Goal: Task Accomplishment & Management: Manage account settings

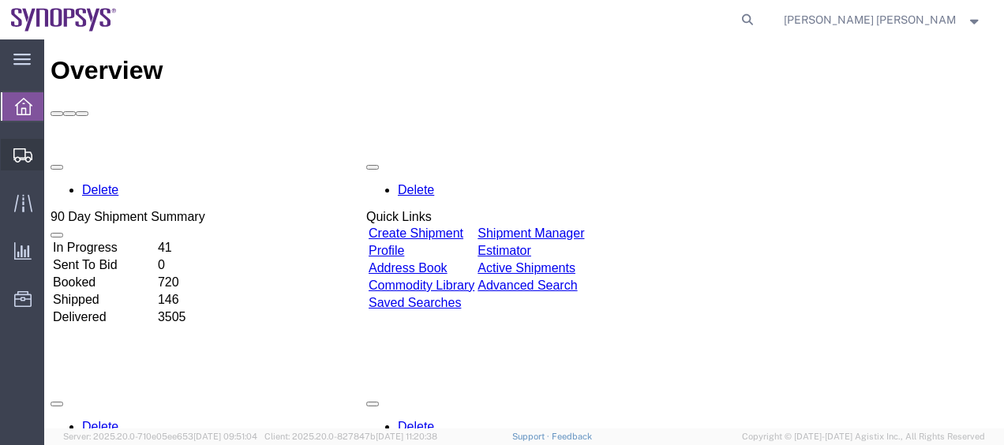
click at [0, 0] on span "Shipment Manager" at bounding box center [0, 0] width 0 height 0
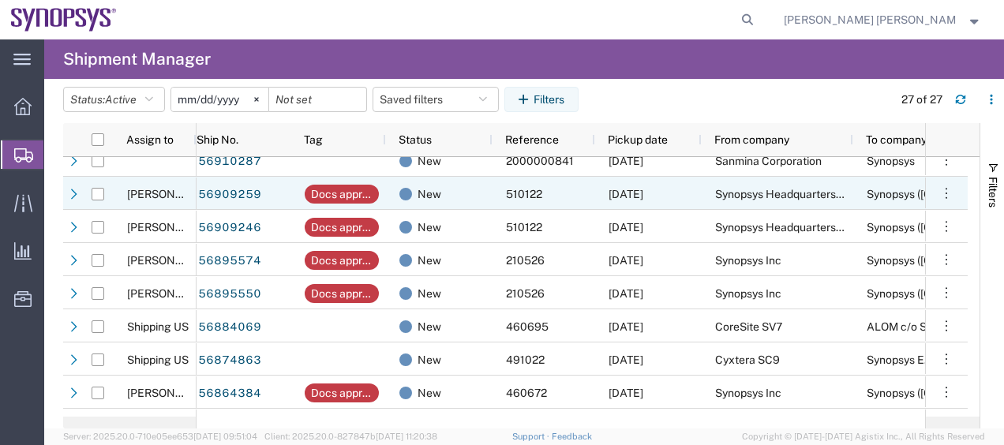
scroll to position [241, 0]
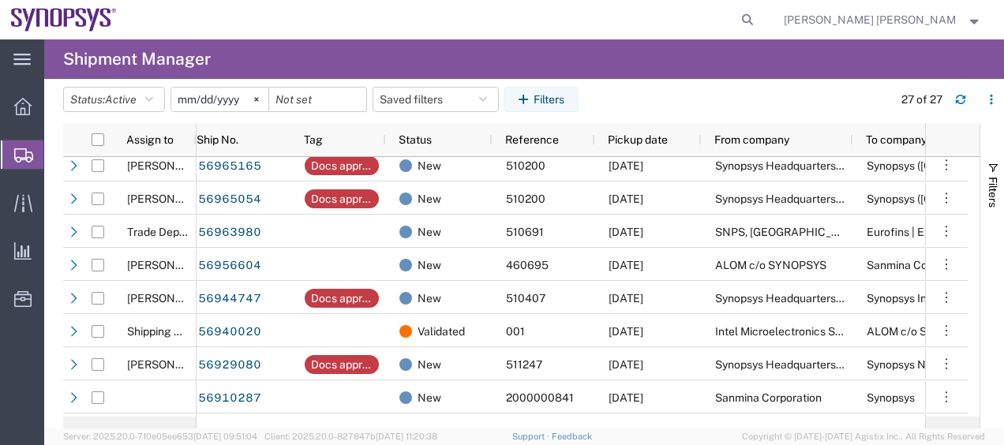
click at [0, 0] on span "Create Shipment" at bounding box center [0, 0] width 0 height 0
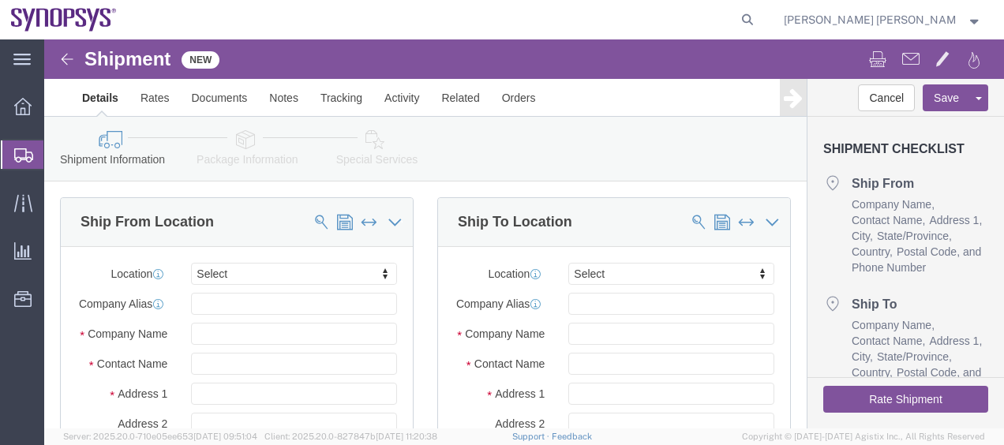
select select
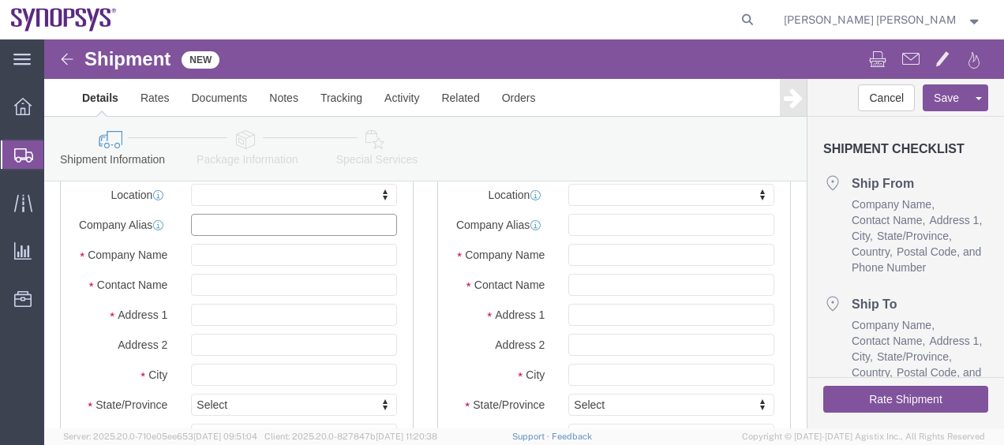
click input "text"
paste input "Next Silicon LTD"
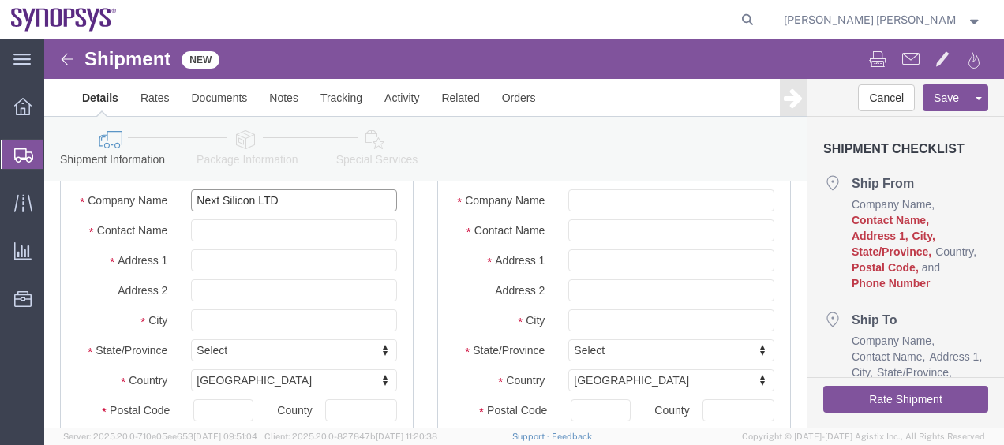
scroll to position [158, 0]
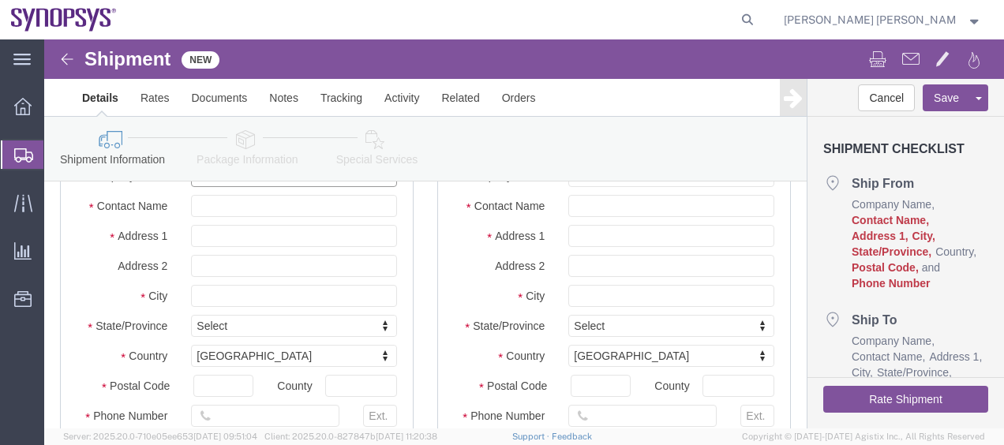
type input "Next Silicon LTD"
click input "text"
paste input "[PERSON_NAME]"
type input "[PERSON_NAME]"
click input "text"
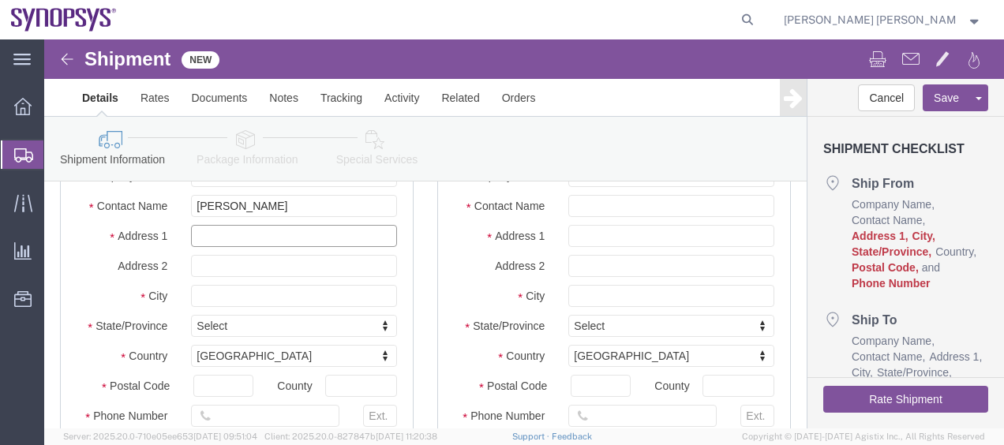
paste input "[PERSON_NAME] 33"
type input "[PERSON_NAME] 33"
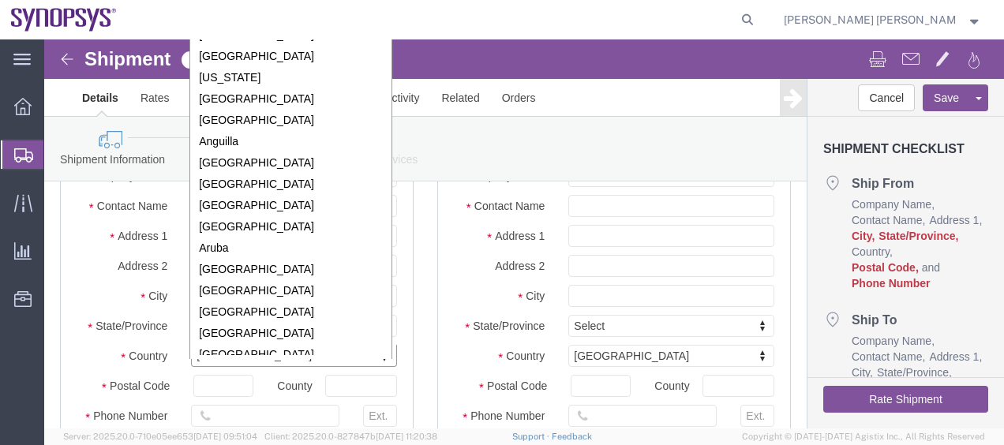
scroll to position [4860, 0]
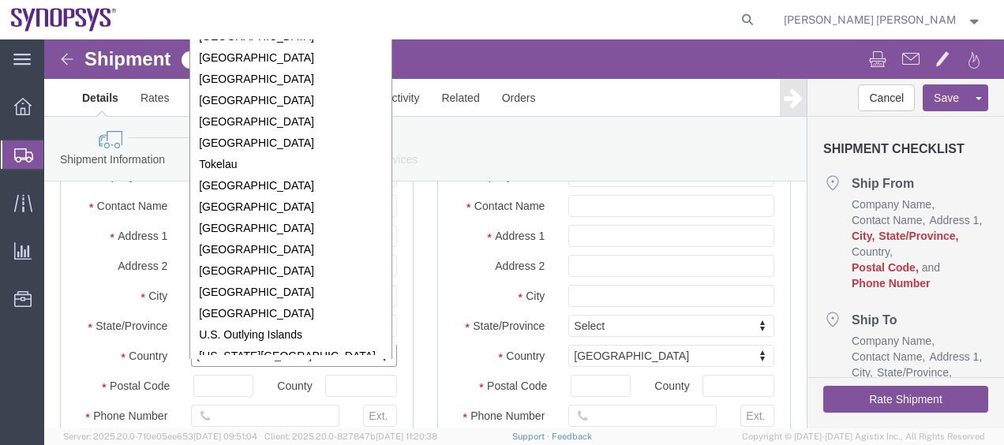
type input "s"
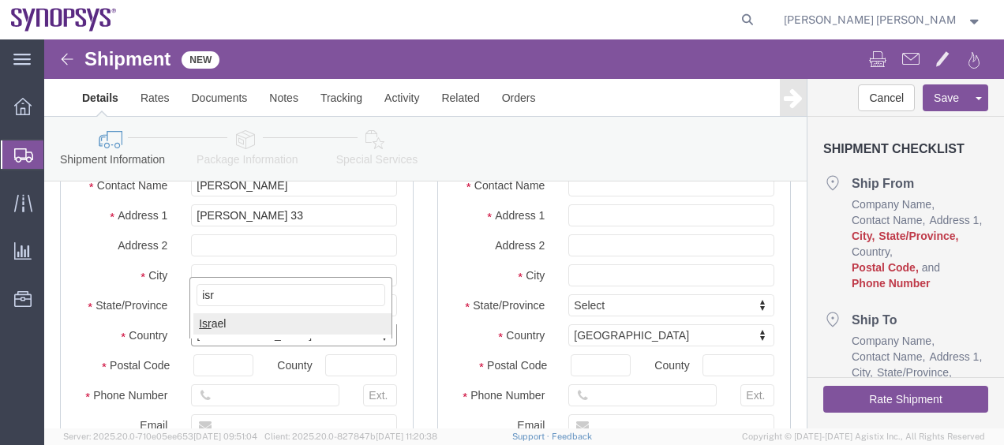
scroll to position [290, 0]
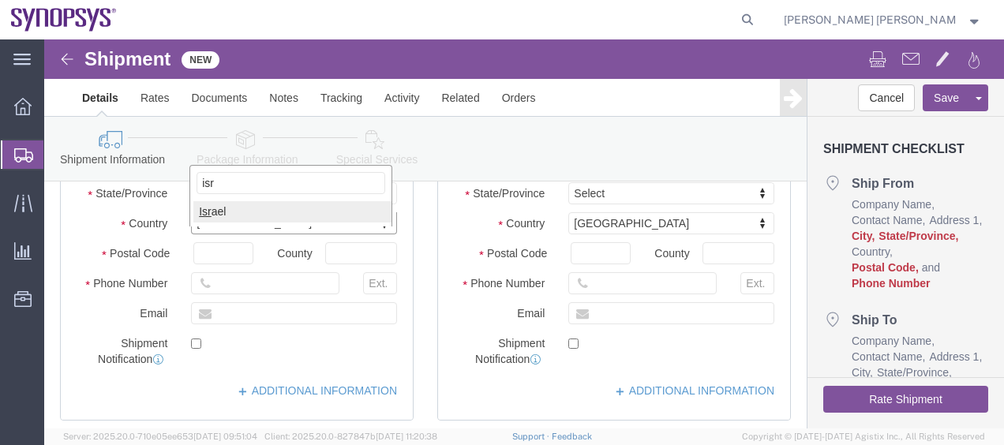
type input "isr"
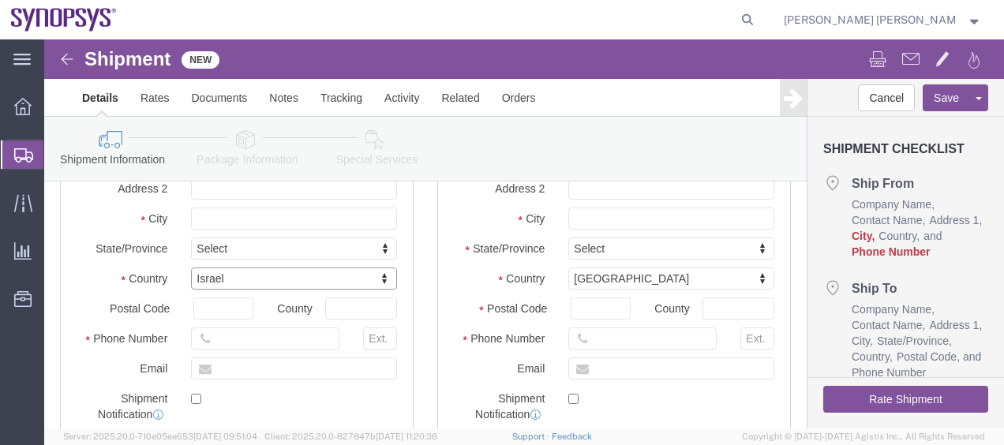
scroll to position [211, 0]
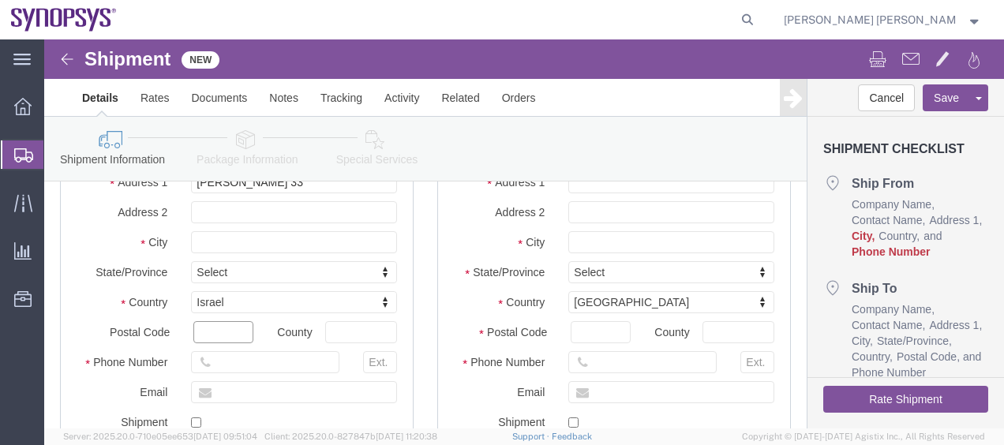
click input "text"
paste input "5348303"
type input "5348303"
click input "text"
paste input "Givatayim"
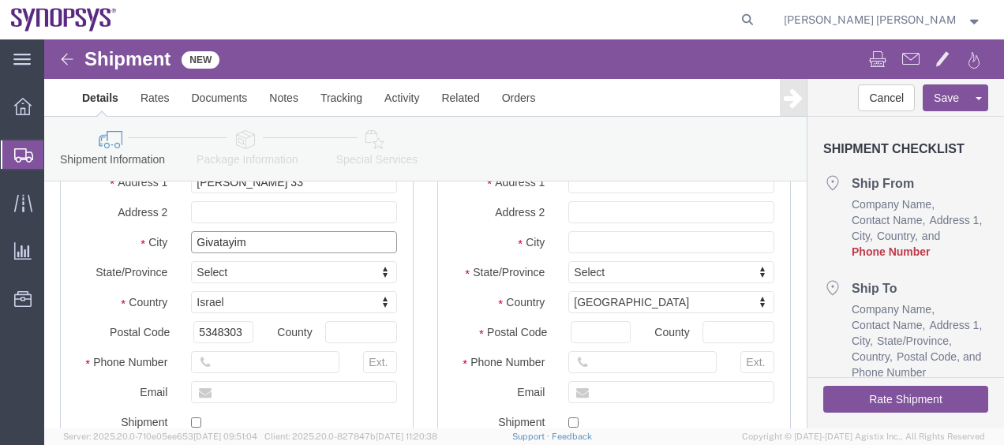
type input "Givatayim"
click div "Ship From Location Location My Profile Location [GEOGRAPHIC_DATA] DE04 Agrate B…"
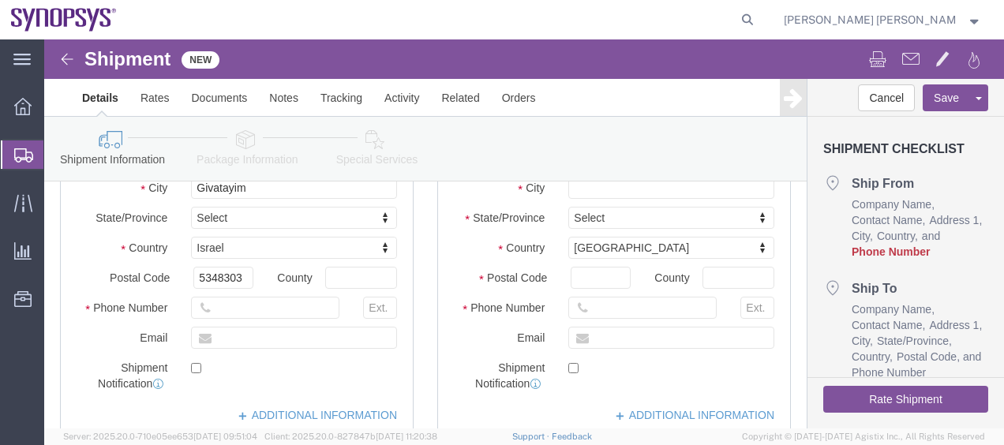
scroll to position [290, 0]
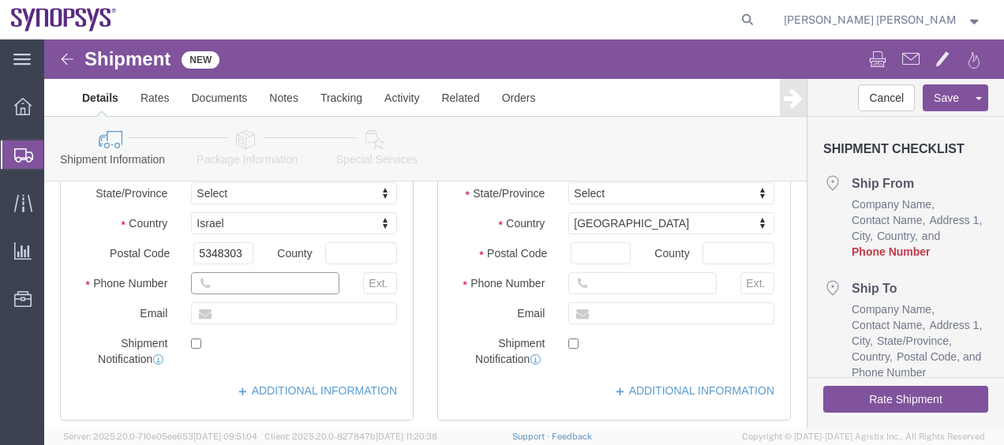
click input "text"
paste input "'54 788 5040"
click input "'54 788 5040"
type input "54 788 5040"
click input "text"
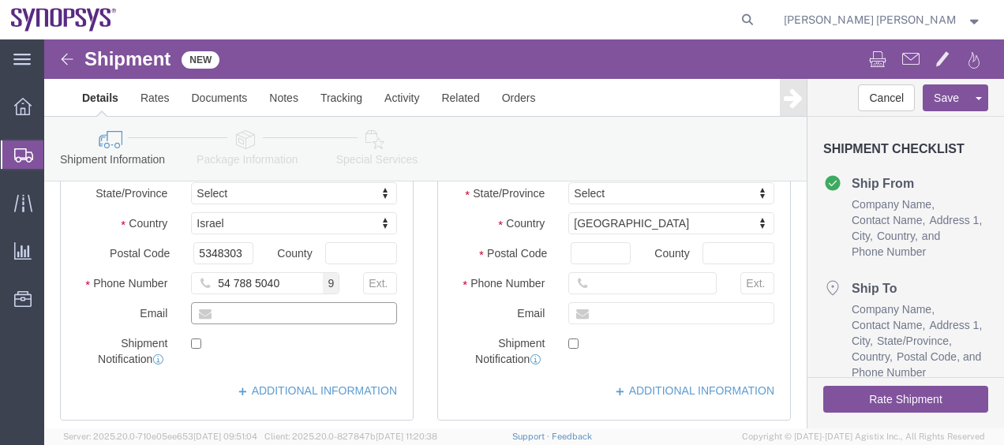
paste input "[EMAIL_ADDRESS][DOMAIN_NAME]"
type input "[EMAIL_ADDRESS][DOMAIN_NAME]"
click div "Ship From Location Location My Profile Location [GEOGRAPHIC_DATA] DE04 Agrate B…"
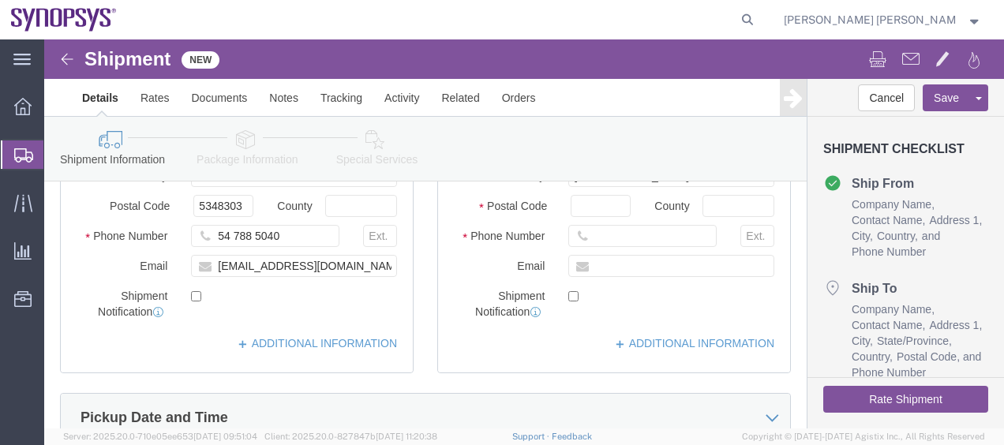
scroll to position [369, 0]
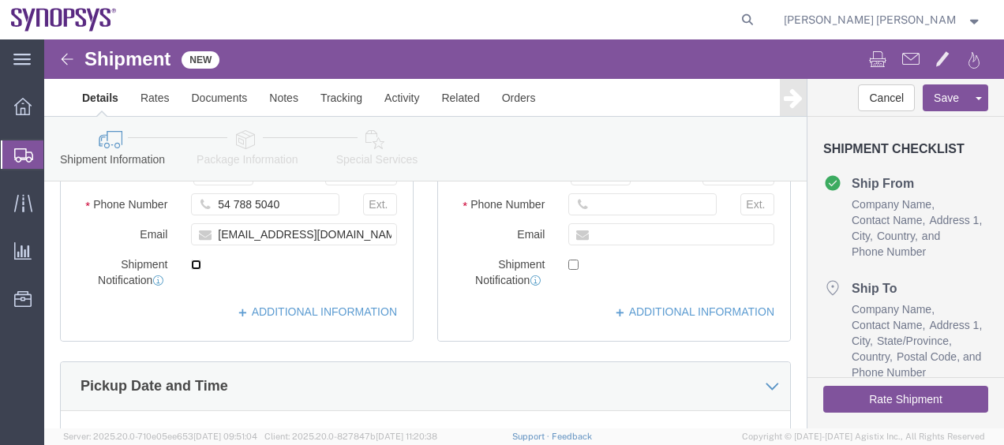
click input "checkbox"
checkbox input "false"
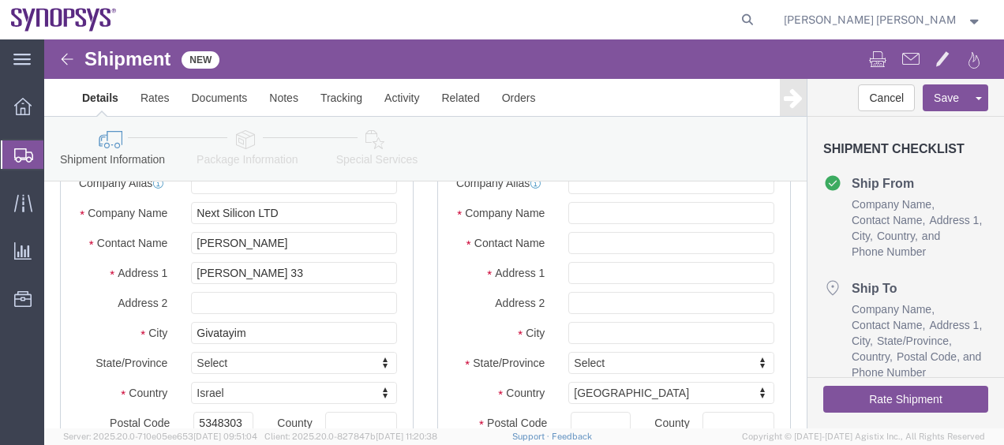
scroll to position [54, 0]
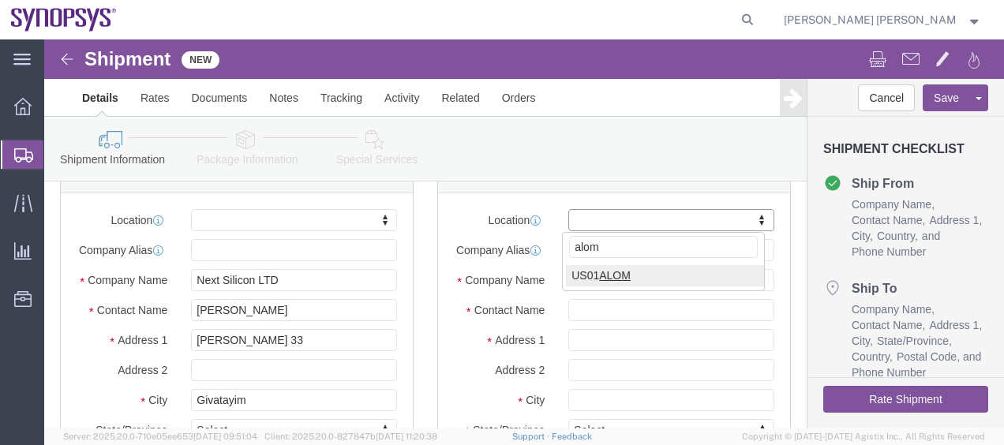
type input "alom"
select select "65511"
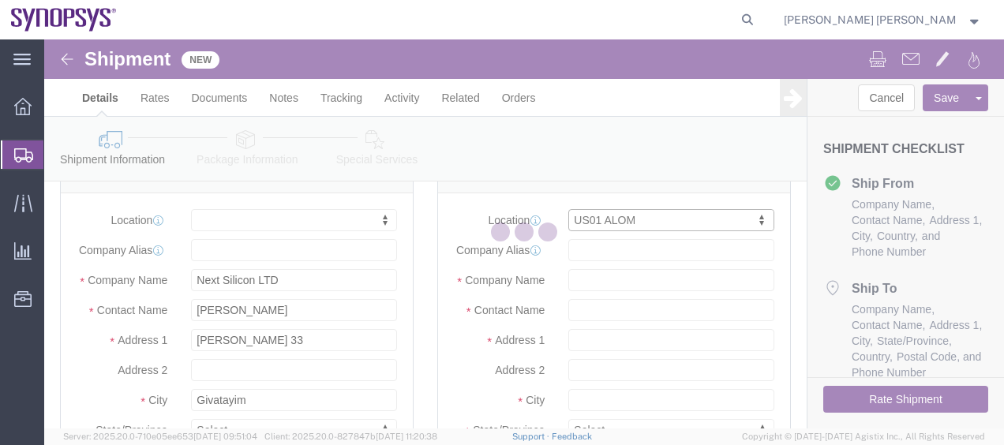
select select "CA"
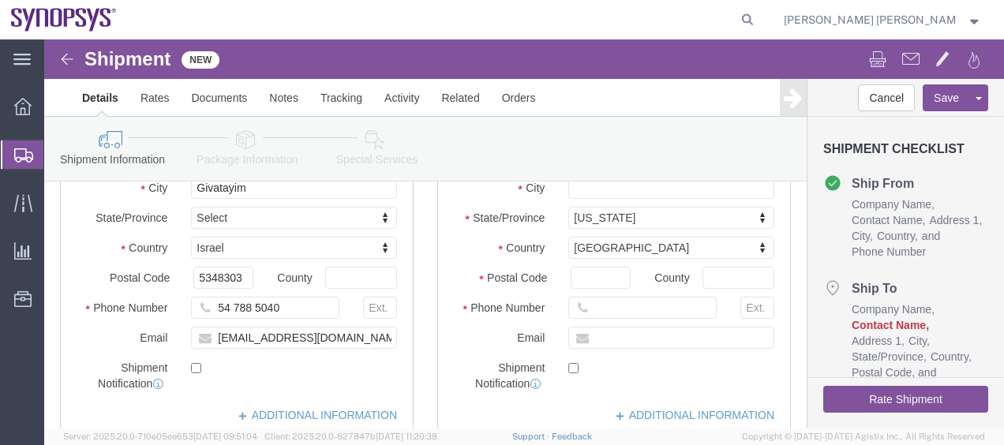
scroll to position [290, 0]
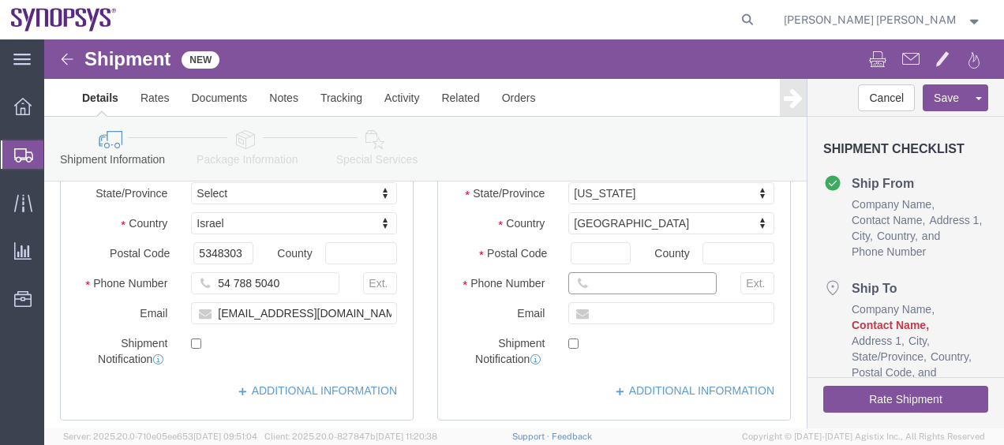
click input "text"
paste input "[EMAIL_ADDRESS][DOMAIN_NAME]"
type input "[EMAIL_ADDRESS][DOMAIN_NAME]"
click input "text"
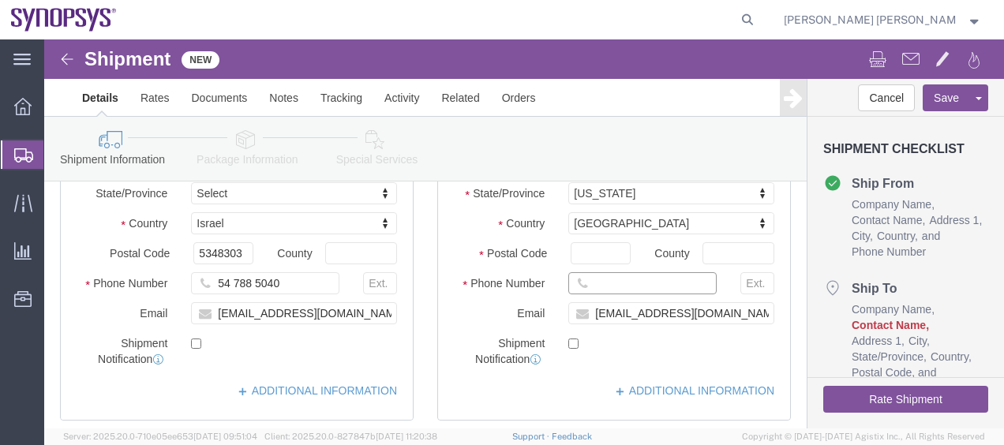
paste input "[PHONE_NUMBER]"
click input "[PHONE_NUMBER]"
click input "1650.584.5000"
click input "1650584.5000"
type input "16505845000"
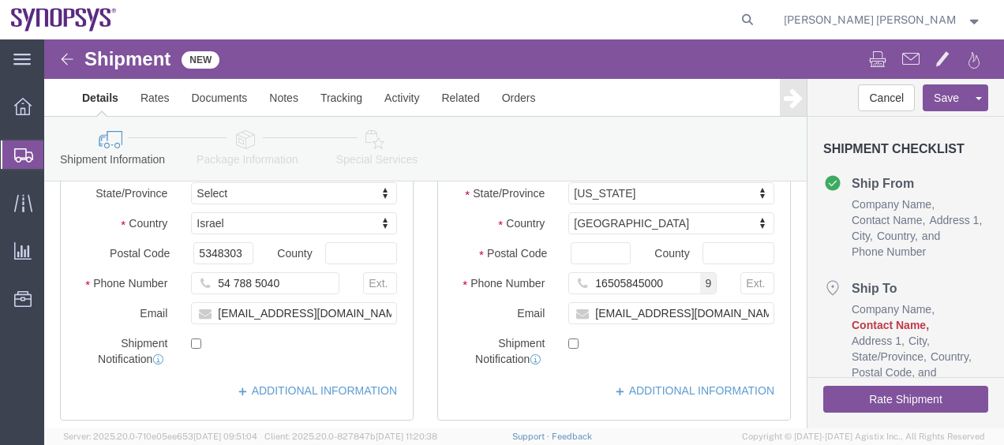
click label "Email"
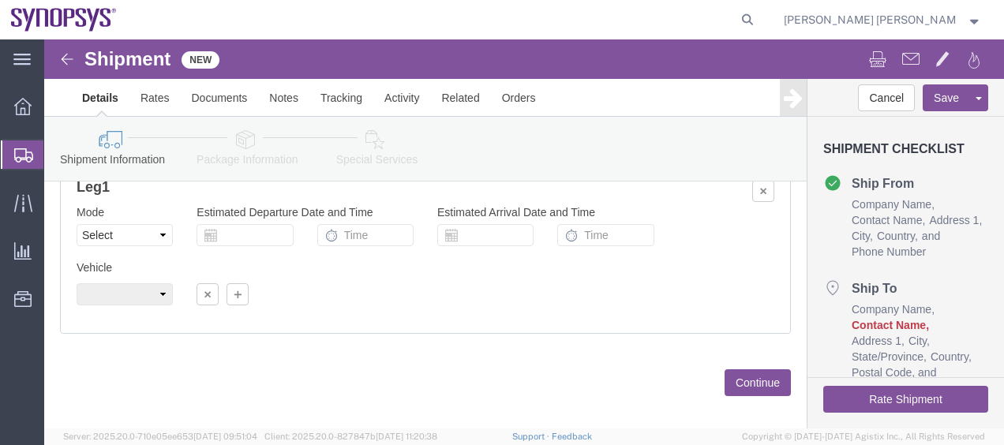
scroll to position [1103, 0]
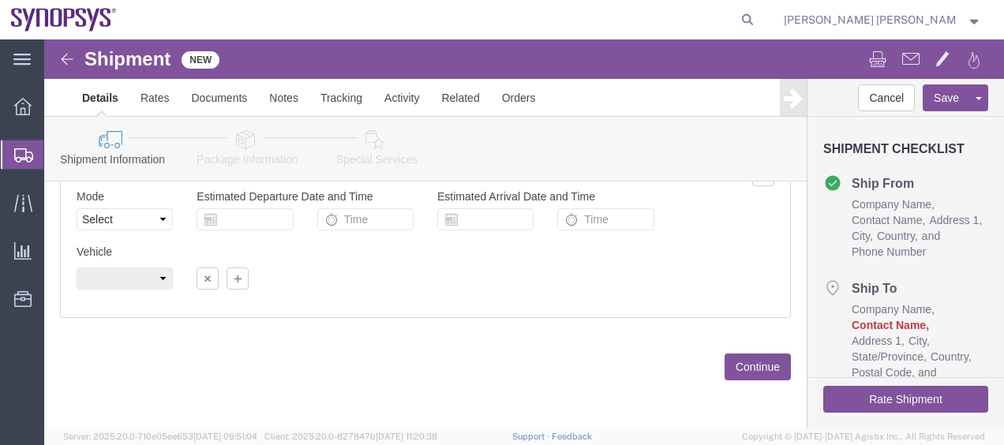
click icon
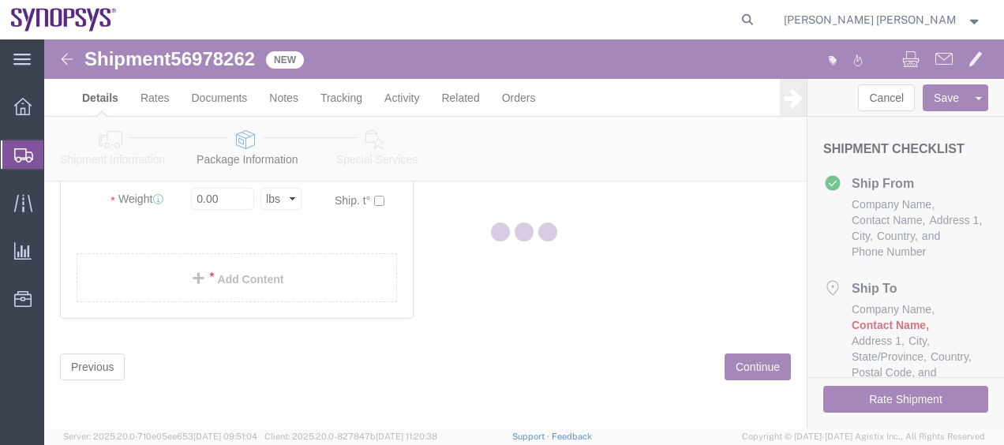
scroll to position [140, 0]
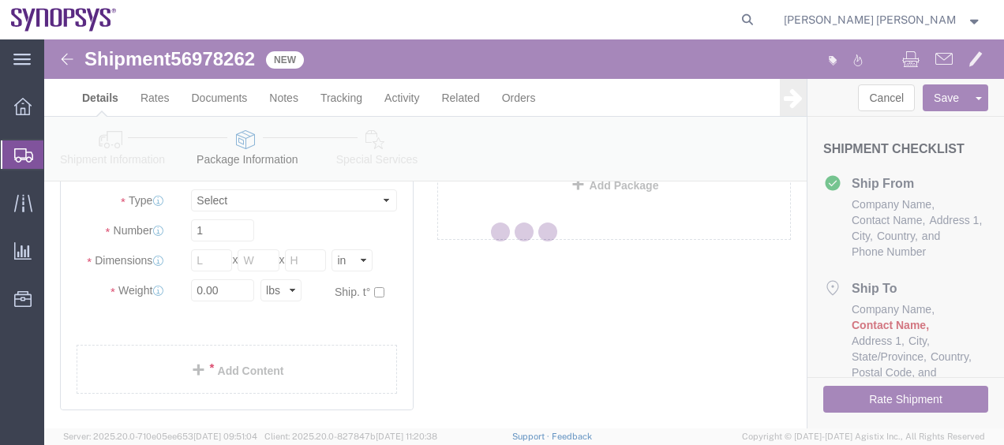
select select "CBOX"
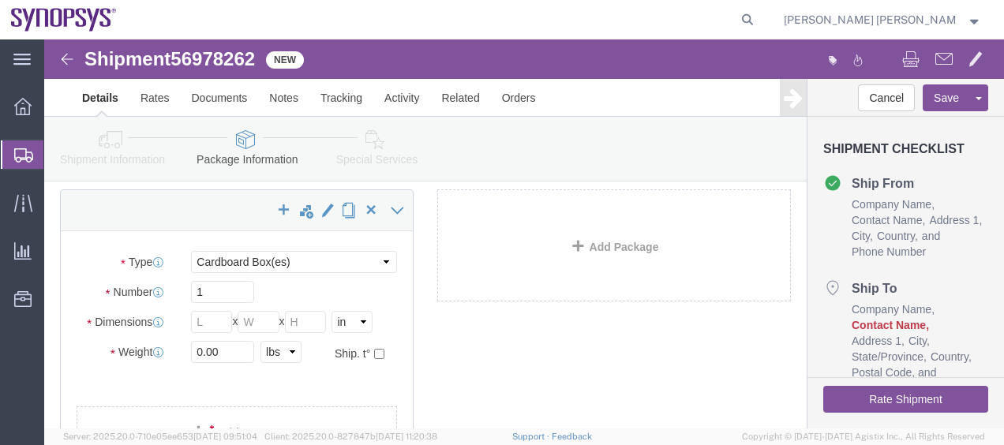
scroll to position [158, 0]
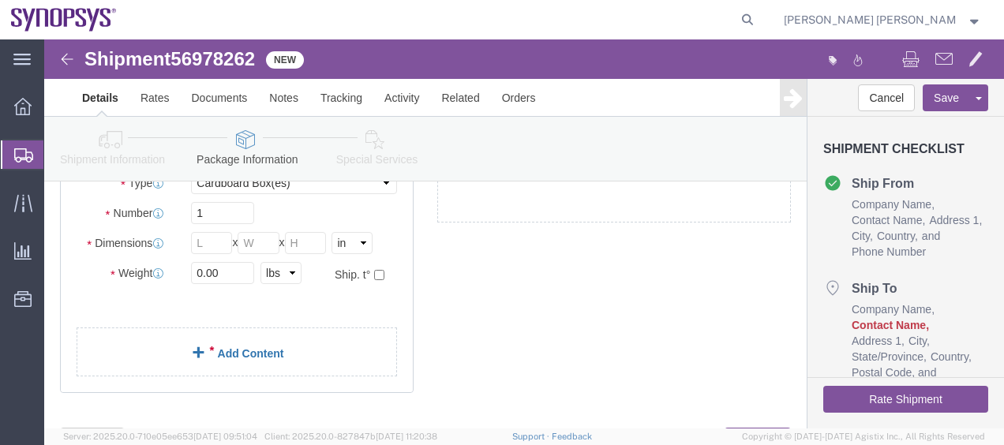
click link "Add Content"
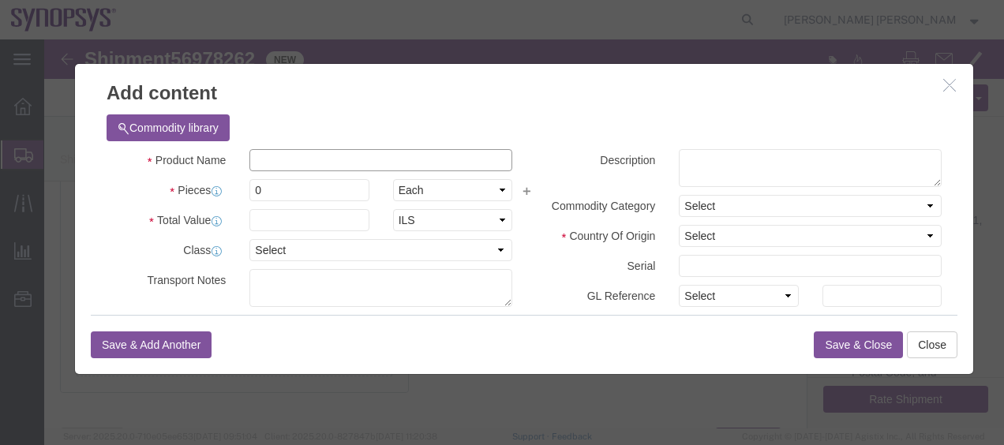
click input "text"
paste input "HAPS CABLE_100_MGB2 HW"
type input "HAPS CABLE_100_MGB2 HW"
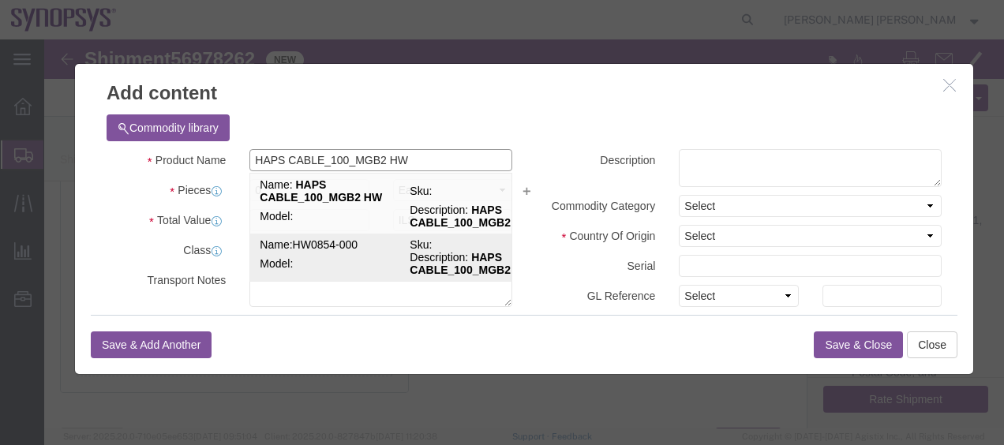
click td "Name: HW0854-000"
select select "USD"
select select "50"
type input "8544.42.0000"
type input "EAR99"
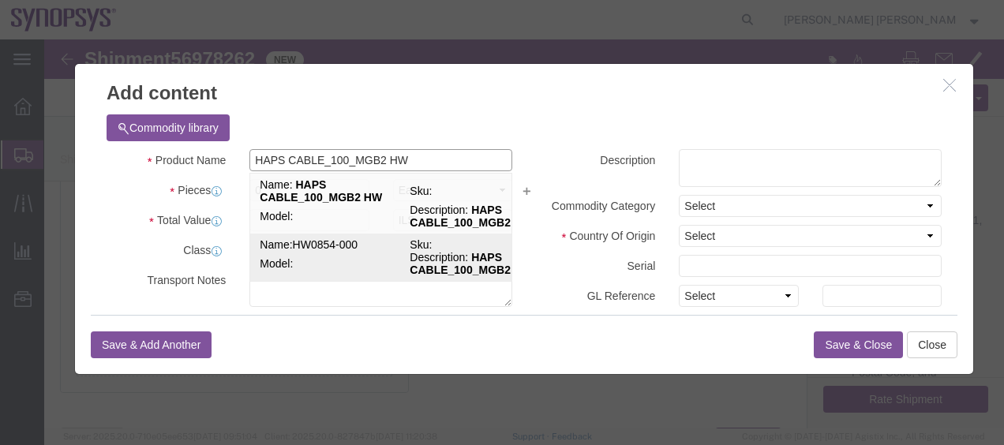
select select "BIS"
checkbox input "false"
type input "HW0854-000"
type textarea "HAPS CABLE_100_MGB2 HW"
select select "NLR"
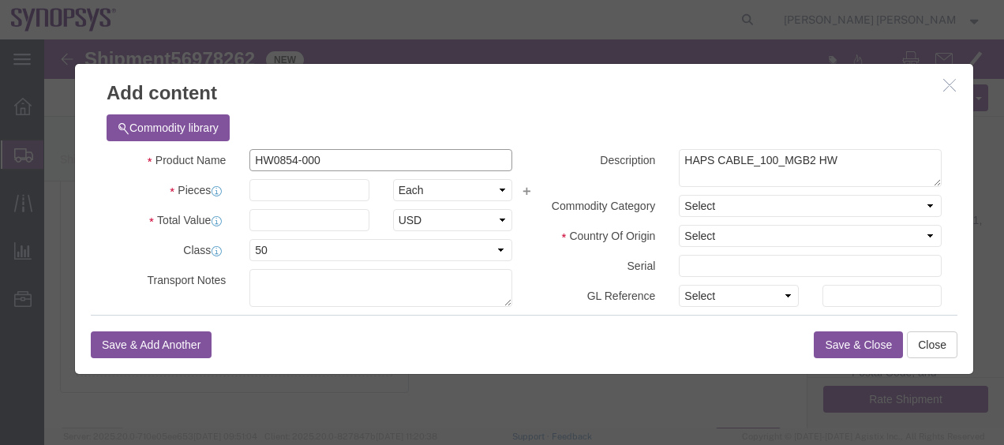
type input "HW0854-000"
click input "text"
type input "4"
click div "Commodity library"
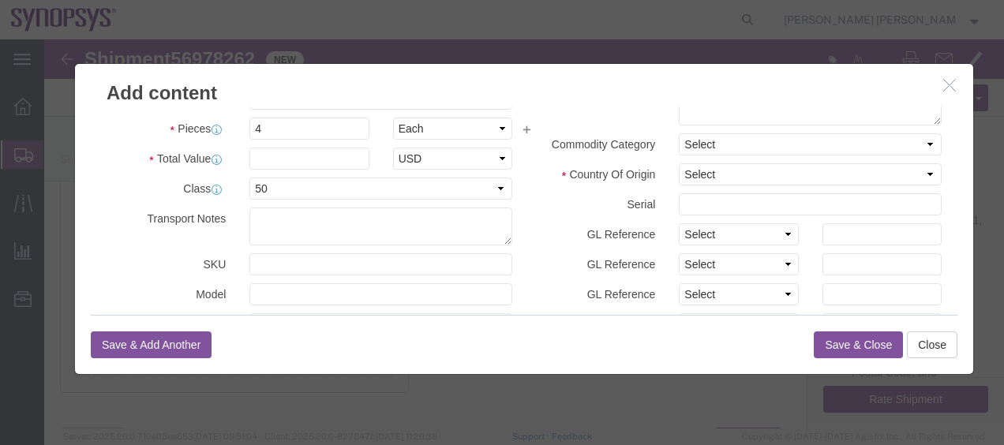
scroll to position [79, 0]
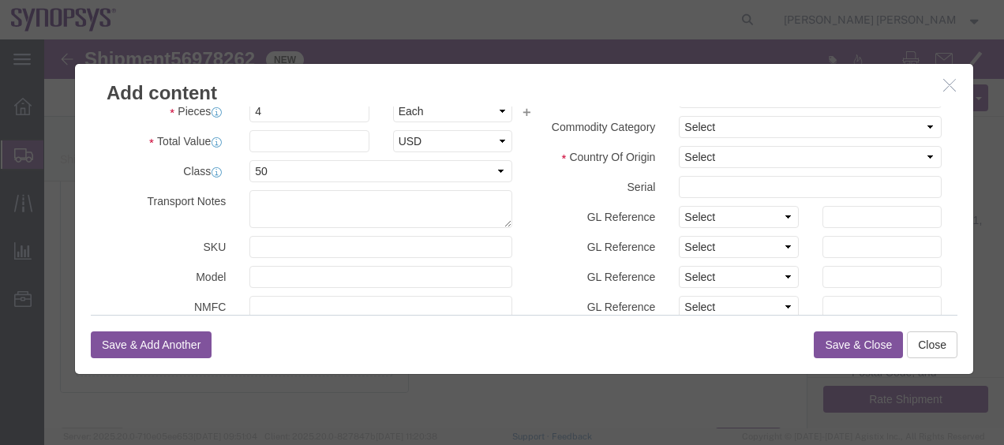
click div "Product Name HW0854-000 HAPS CABLE_100_MGB2 HW Pieces 4 Select Bag Barrels 100B…"
click input "text"
paste input "1496.352"
type input "1496.352"
click select "Select [GEOGRAPHIC_DATA] [GEOGRAPHIC_DATA] [GEOGRAPHIC_DATA] [GEOGRAPHIC_DATA] …"
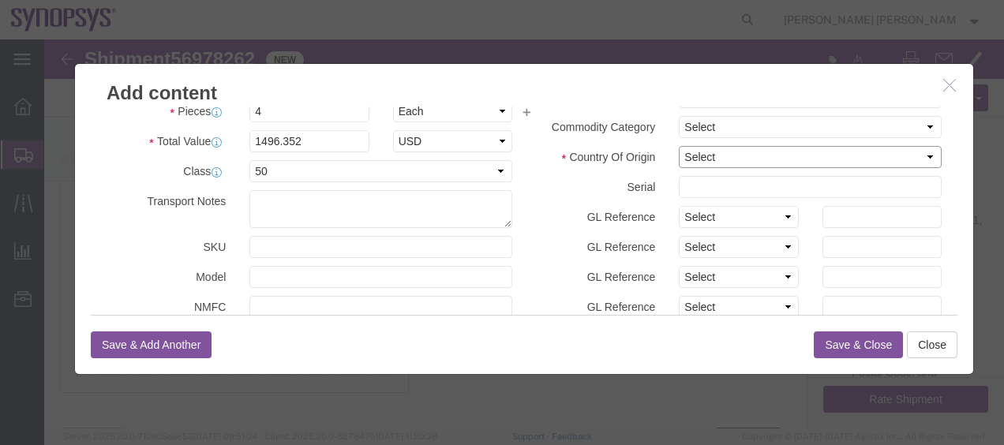
select select "US"
click select "Select [GEOGRAPHIC_DATA] [GEOGRAPHIC_DATA] [GEOGRAPHIC_DATA] [GEOGRAPHIC_DATA] …"
click div "Select 50 55 60 65 70 85 92.5 100 125 175 250 300 400"
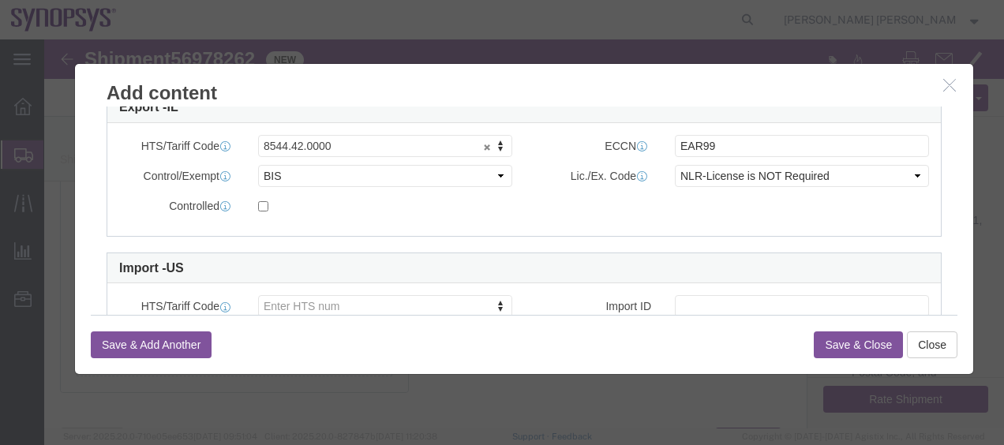
scroll to position [543, 0]
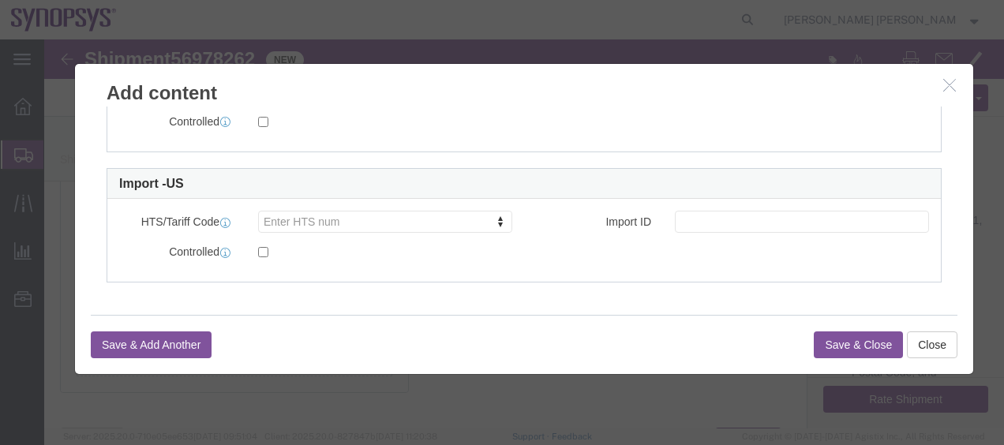
click button "Save & Close"
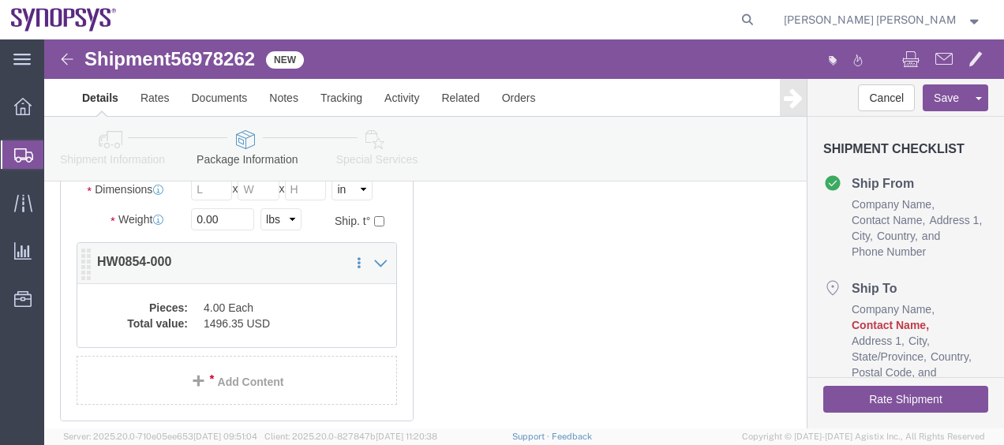
scroll to position [237, 0]
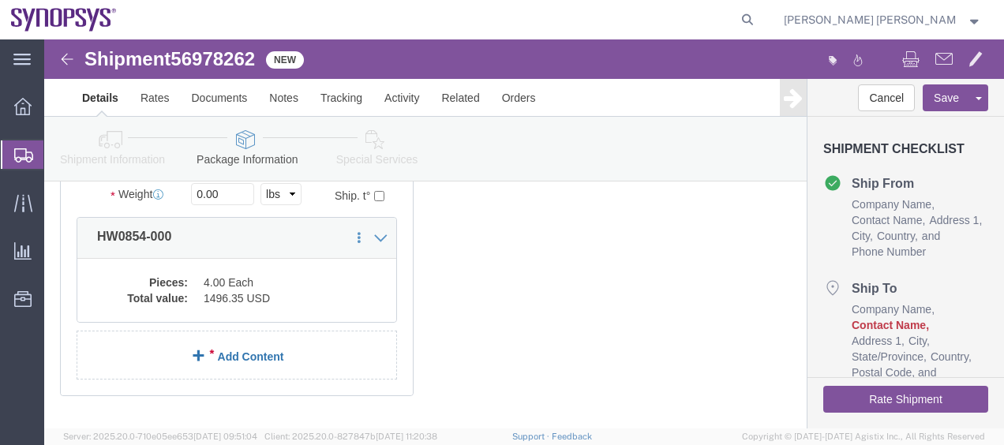
click link "Add Content"
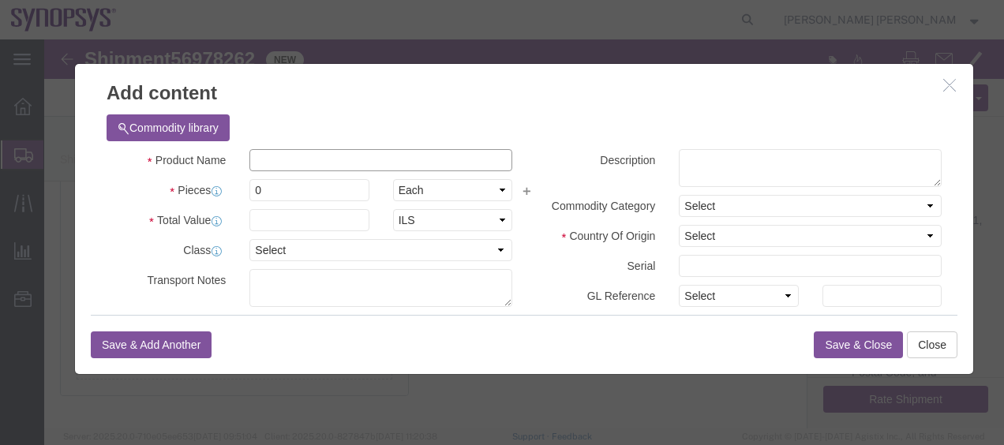
click input "text"
paste input "HW0990-000"
click input "HW0990-000"
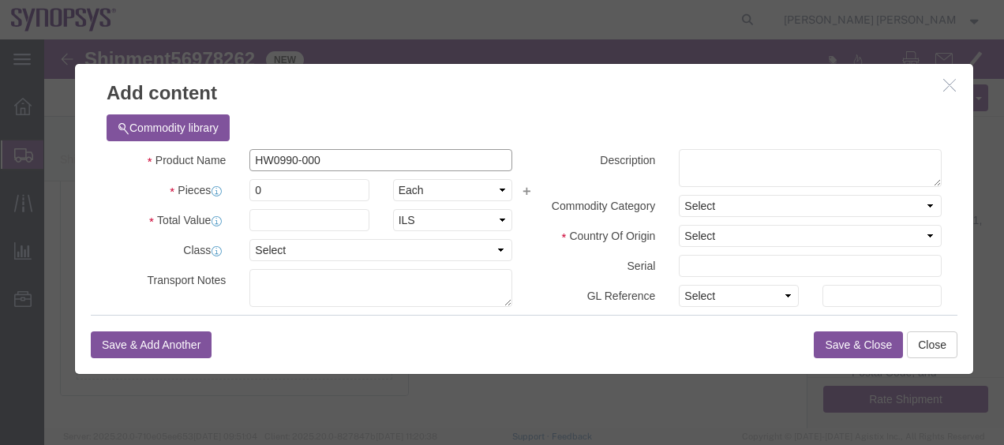
paste input "APS CABLE_100_MGB2 HW"
click input "HAPS CABLE_100_MGB2 HW"
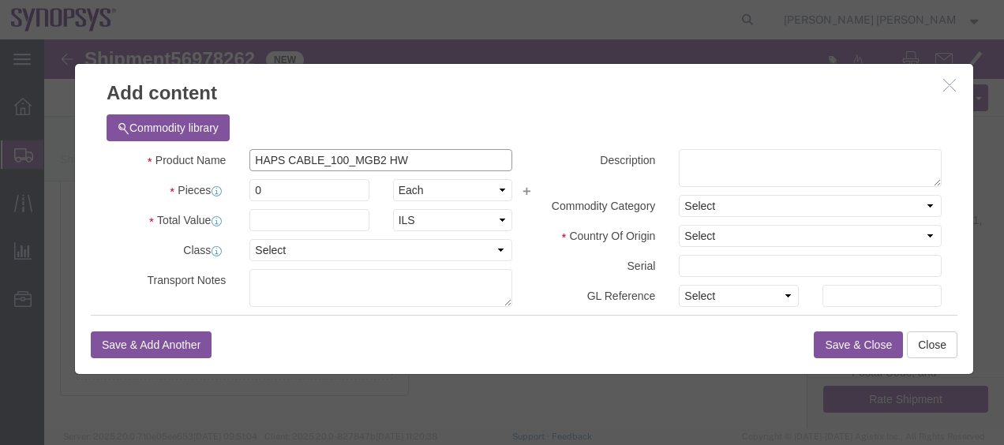
click input "HAPS CABLE_100_MGB2 HW"
paste input "PCIEGEN4_RC"
type input "HAPS PCIEGEN4_RC_MGB2 HW"
click input "HAPS PCIEGEN4_RC_MGB2 HW"
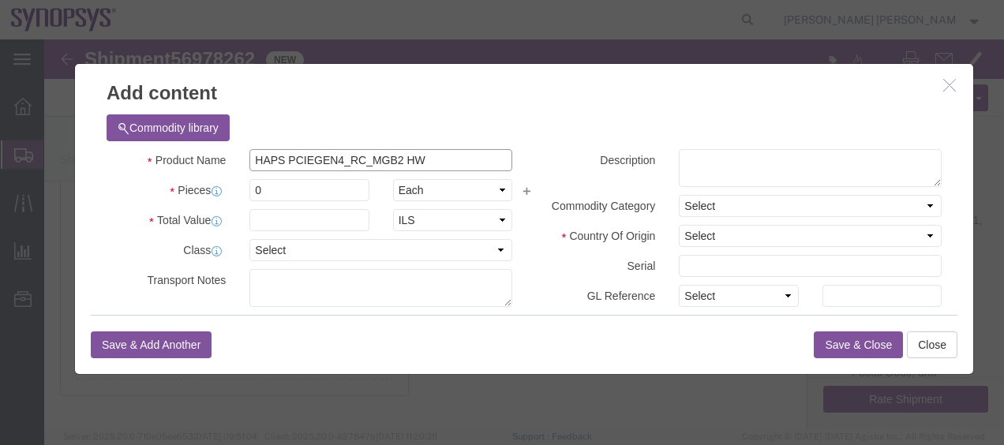
click input "HAPS PCIEGEN4_RC_MGB2 HW"
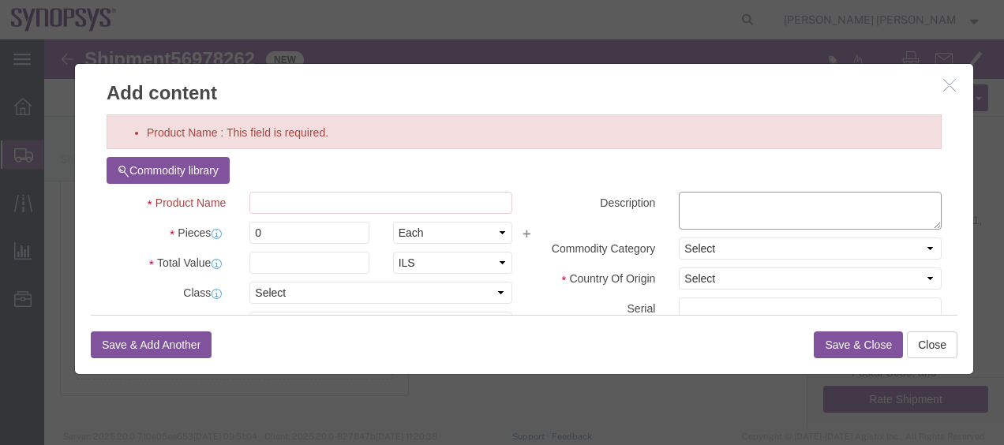
click textarea
paste textarea "HAPS PCIEGEN4_RC_MGB2 HW"
type textarea "HAPS PCIEGEN4_RC_MGB2 HW"
click input "Product Name : This field is required."
paste input "HW0990-000"
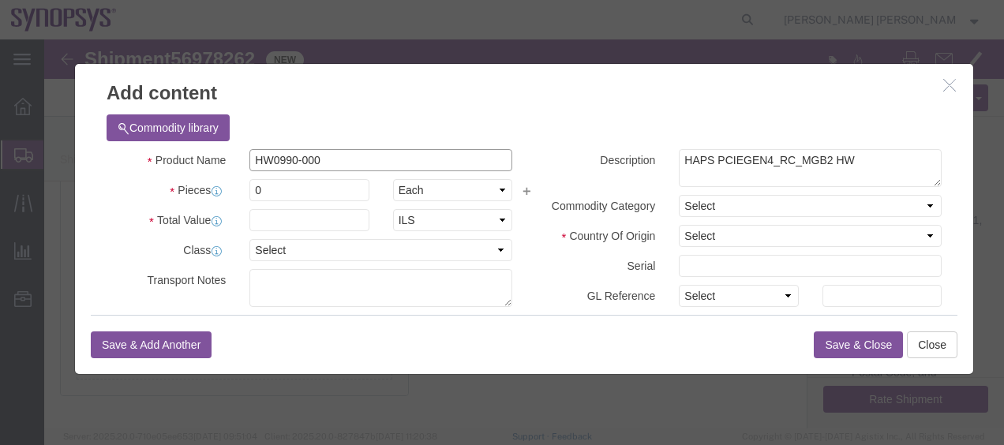
type input "HW0990-000"
click div "Commodity library"
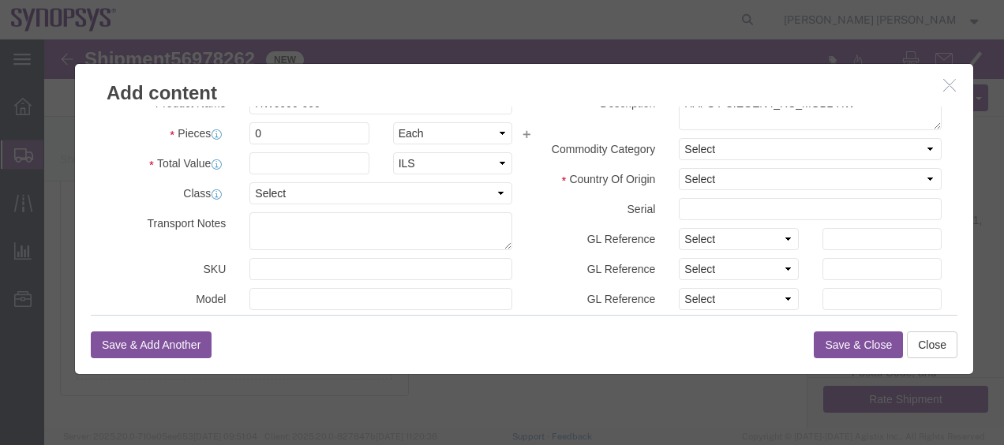
scroll to position [79, 0]
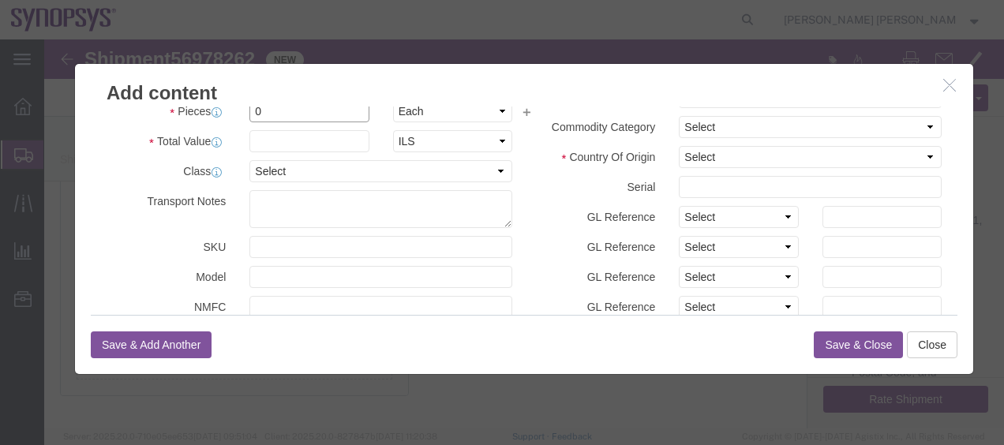
click input "0"
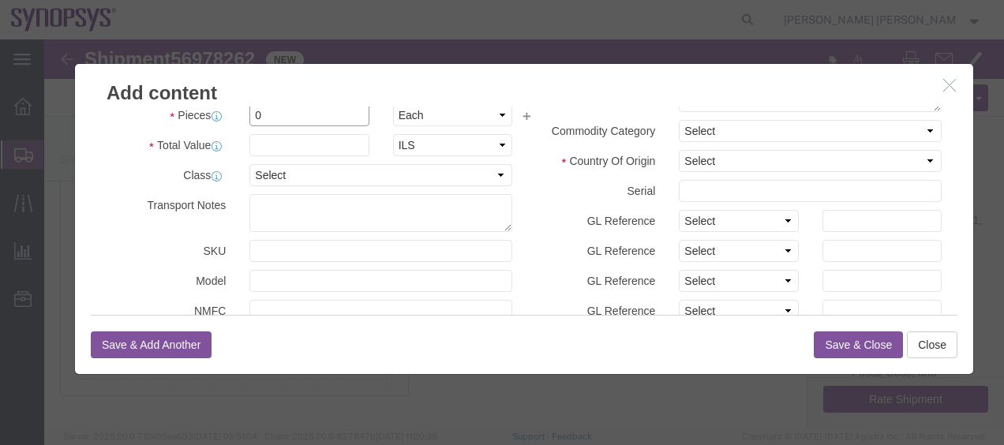
scroll to position [74, 0]
drag, startPoint x: 239, startPoint y: 76, endPoint x: 186, endPoint y: 77, distance: 52.9
click div "Pieces 0 Select Bag Barrels 100Board Feet Bottle Box Blister Pack Carats Can Ca…"
type input "2"
drag, startPoint x: 253, startPoint y: 107, endPoint x: 271, endPoint y: 107, distance: 18.9
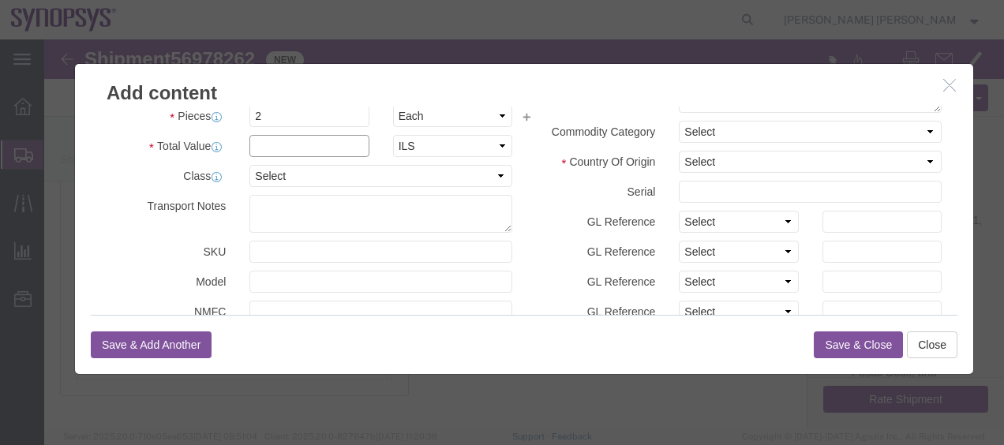
click input "text"
click select "Select ADP AED AFN ALL AMD AOA ARS ATS AUD AWG AZN BAM BBD BDT BGL BGN BHD BIF …"
select select "USD"
click select "Select ADP AED AFN ALL AMD AOA ARS ATS AUD AWG AZN BAM BBD BDT BGL BGN BHD BIF …"
click input "text"
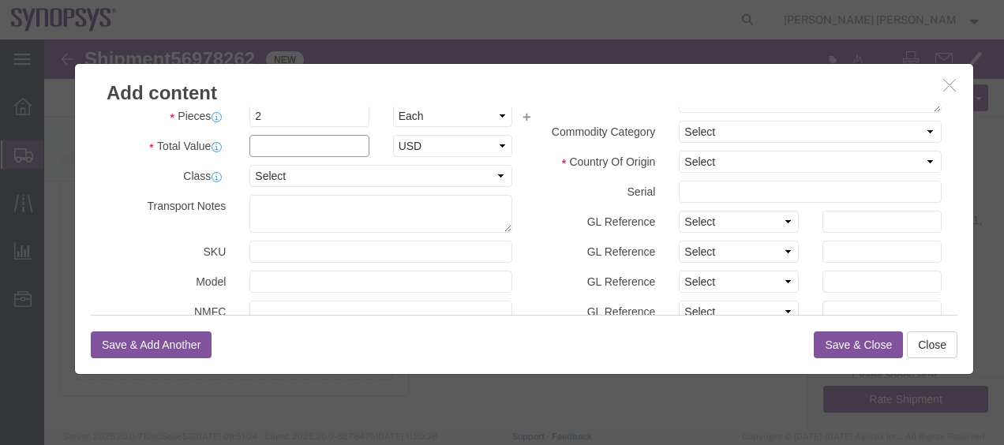
paste input "13899.072"
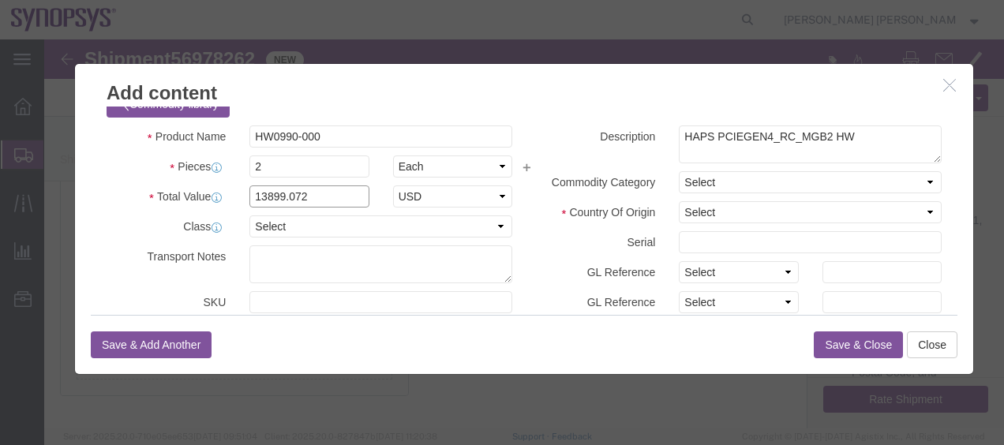
scroll to position [0, 0]
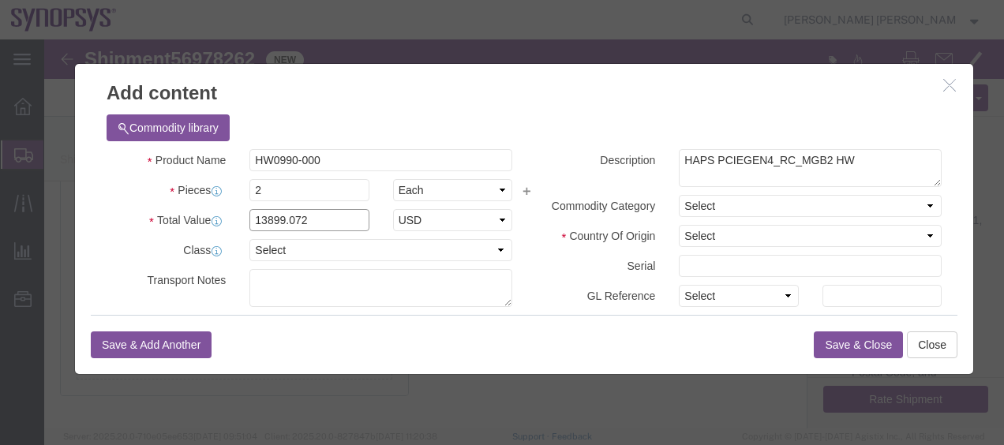
type input "13899.072"
click select "Select [GEOGRAPHIC_DATA] [GEOGRAPHIC_DATA] [GEOGRAPHIC_DATA] [GEOGRAPHIC_DATA] …"
select select "TW"
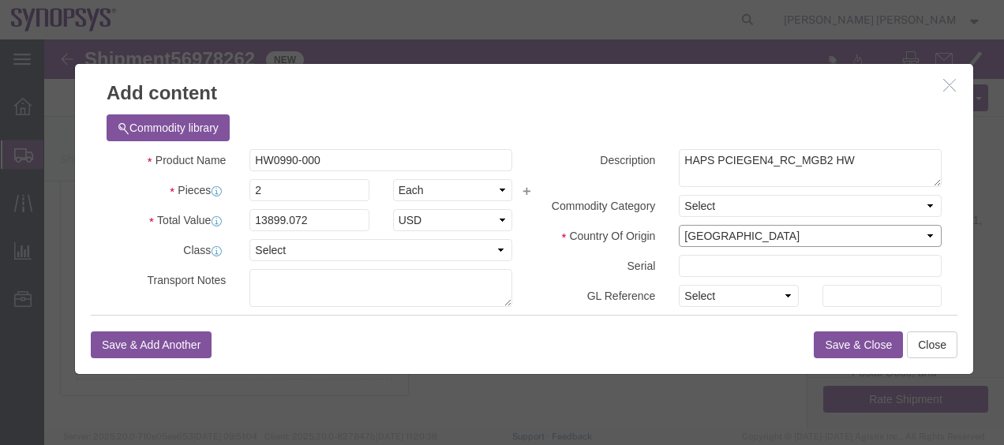
click select "Select [GEOGRAPHIC_DATA] [GEOGRAPHIC_DATA] [GEOGRAPHIC_DATA] [GEOGRAPHIC_DATA] …"
click label "GL Reference"
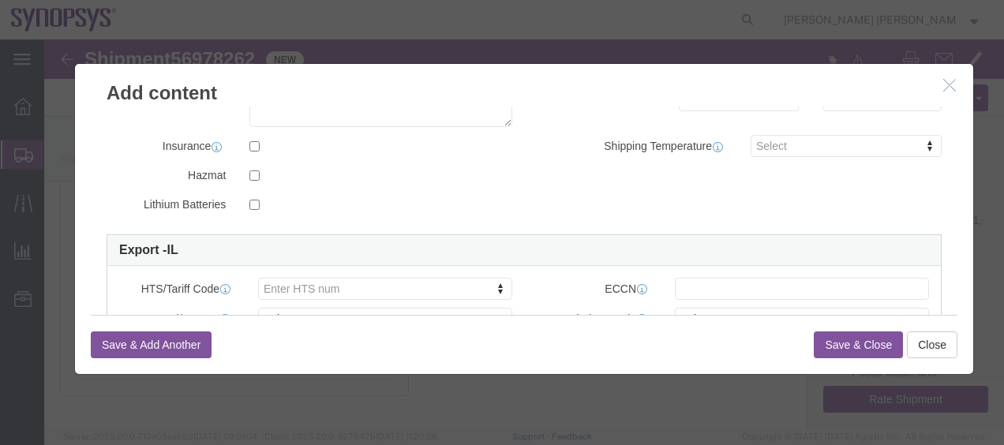
scroll to position [395, 0]
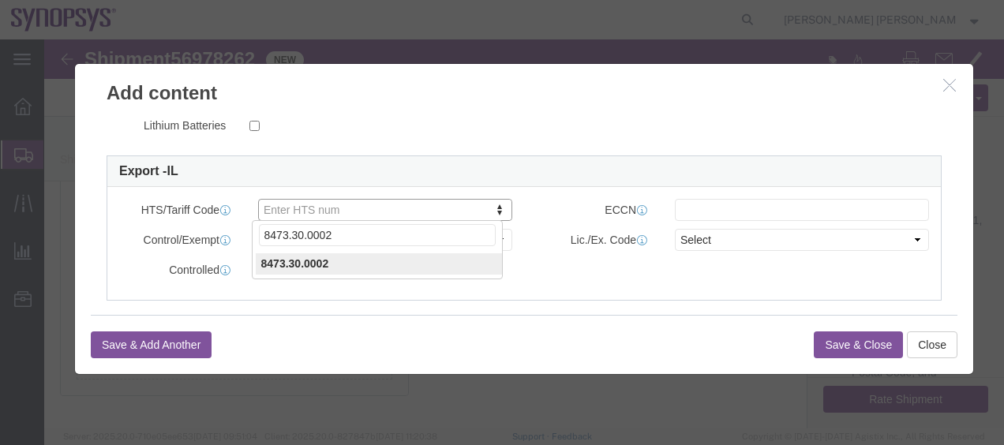
type input "8473.30.0002"
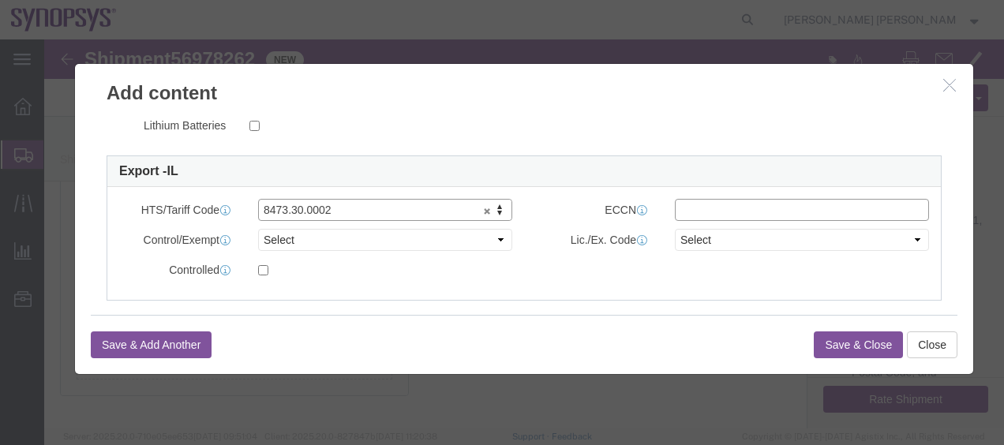
click input "text"
paste input "3A991/NLR"
click div "Controlled"
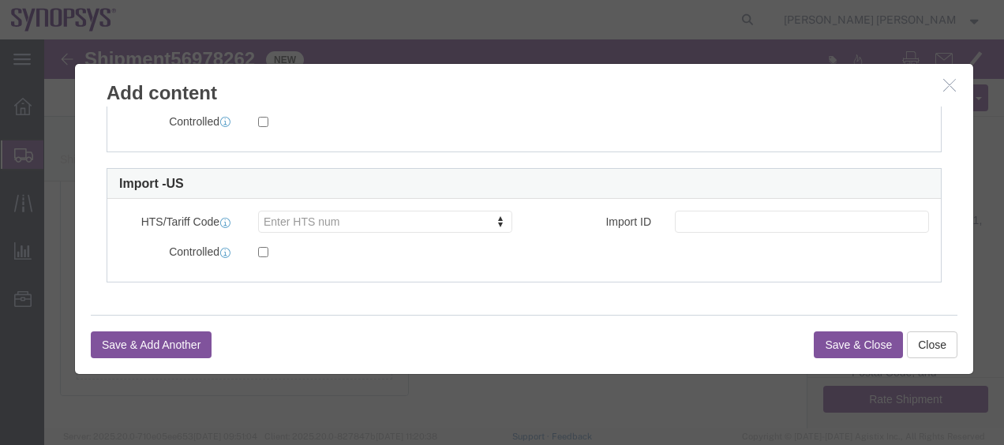
scroll to position [428, 0]
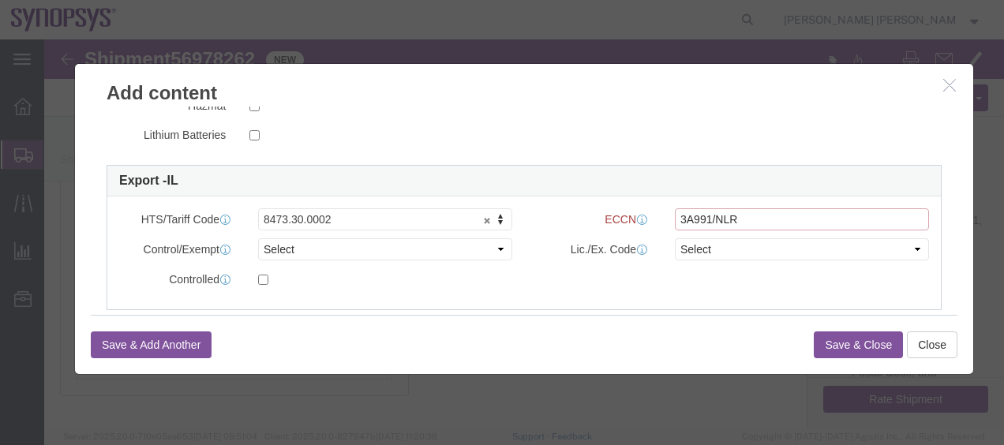
click input "3A991/NLR"
drag, startPoint x: 702, startPoint y: 175, endPoint x: 661, endPoint y: 173, distance: 41.1
click input "3A991/NLR"
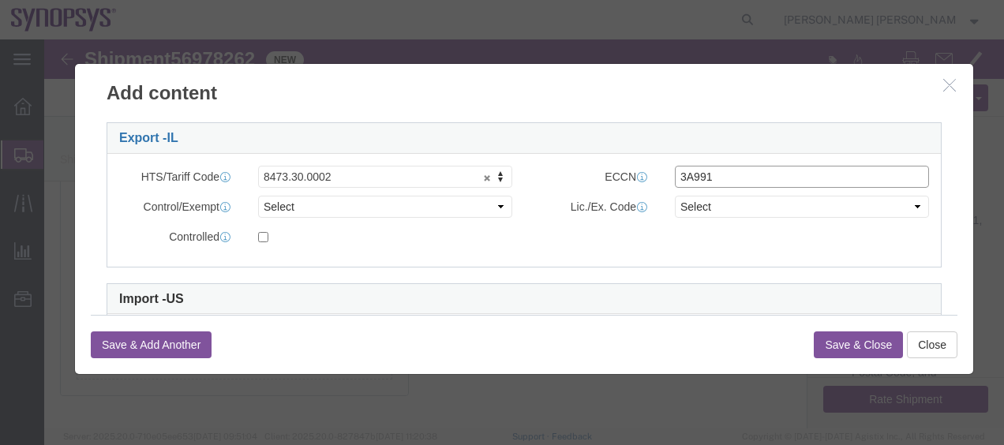
scroll to position [386, 0]
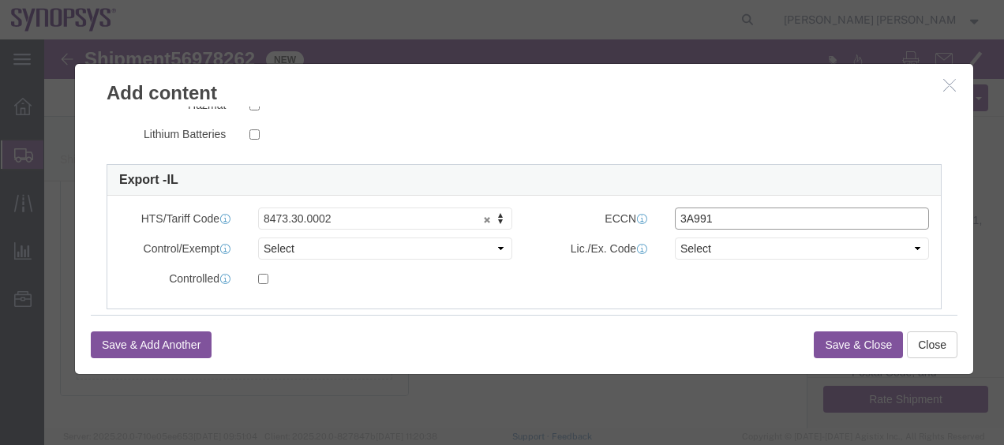
type input "3A991"
click button "Save & Close"
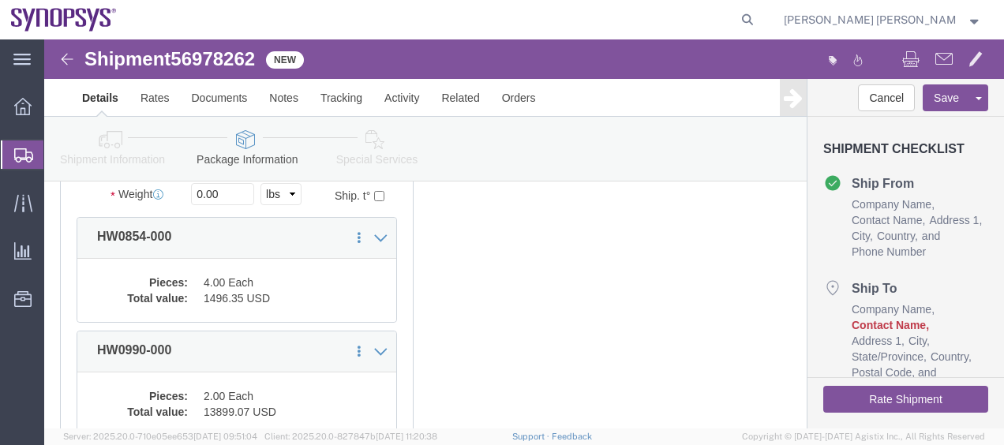
click div "x Package Type Select Bale(s) Basket(s) Bolt(s) Bottle(s) Buckets Bulk Bundle(s…"
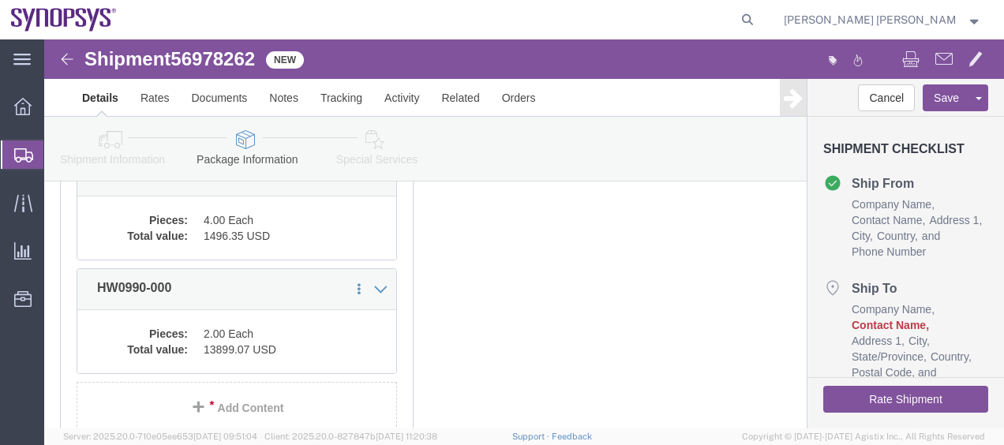
scroll to position [316, 0]
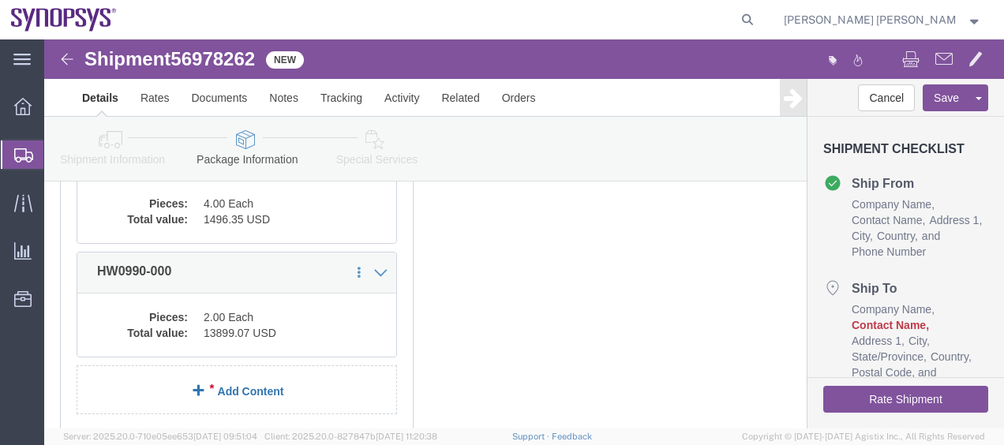
click link "Add Content"
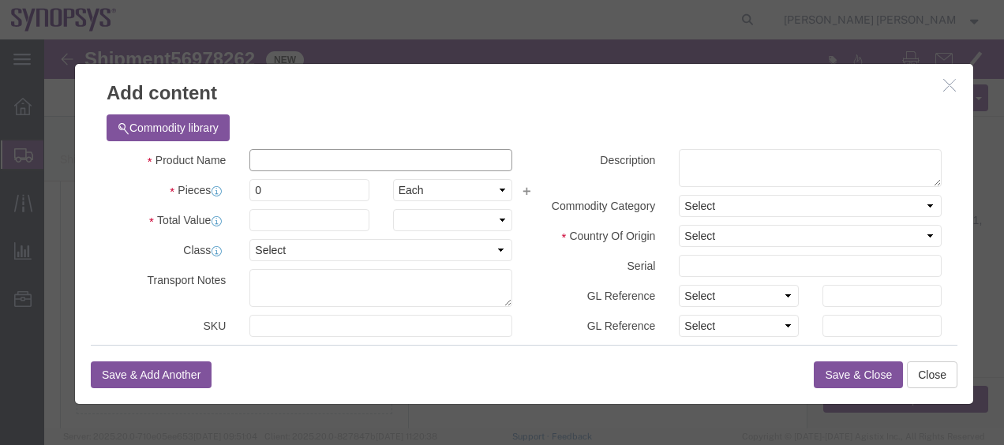
click input "text"
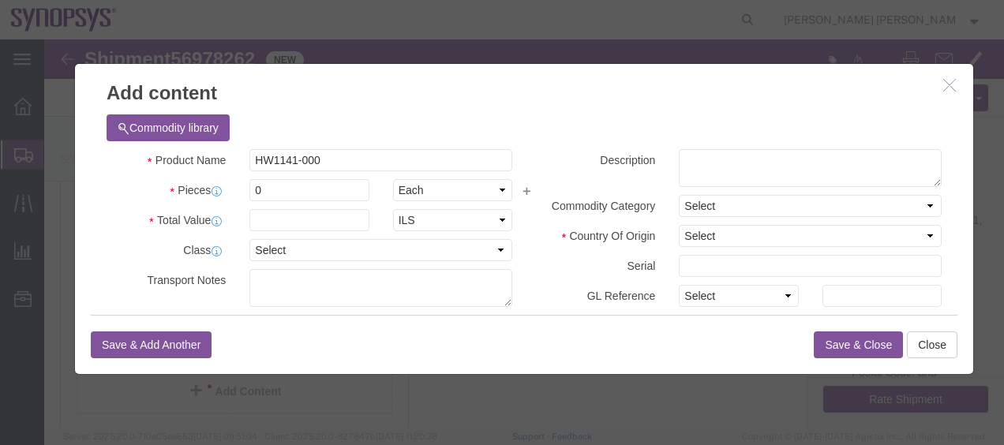
type input "HW1141-000"
click div "Commodity library"
click textarea
paste textarea "HW_GPIO_HT3 HW"
type textarea "HW_GPIO_HT3 HW"
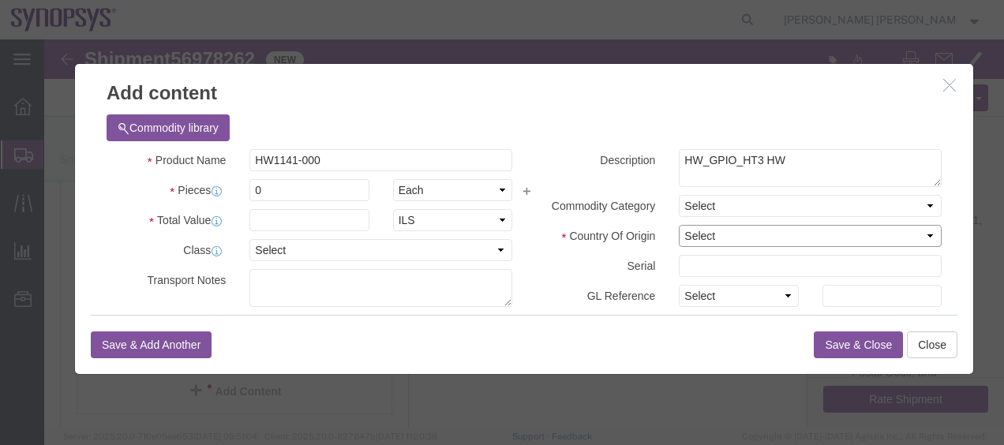
click select "Select [GEOGRAPHIC_DATA] [GEOGRAPHIC_DATA] [GEOGRAPHIC_DATA] [GEOGRAPHIC_DATA] …"
select select "US"
click select "Select [GEOGRAPHIC_DATA] [GEOGRAPHIC_DATA] [GEOGRAPHIC_DATA] [GEOGRAPHIC_DATA] …"
click label "Country Of Origin"
click div "Serial"
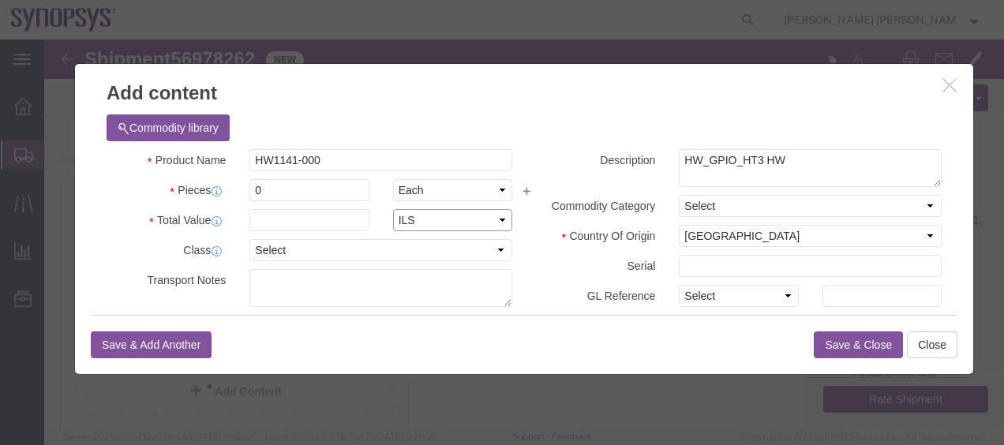
drag, startPoint x: 361, startPoint y: 172, endPoint x: 354, endPoint y: 170, distance: 8.0
click select "Select ADP AED AFN ALL AMD AOA ARS ATS AUD AWG AZN BAM BBD BDT BGL BGN BHD BIF …"
select select "USD"
click select "Select ADP AED AFN ALL AMD AOA ARS ATS AUD AWG AZN BAM BBD BDT BGL BGN BHD BIF …"
click input "text"
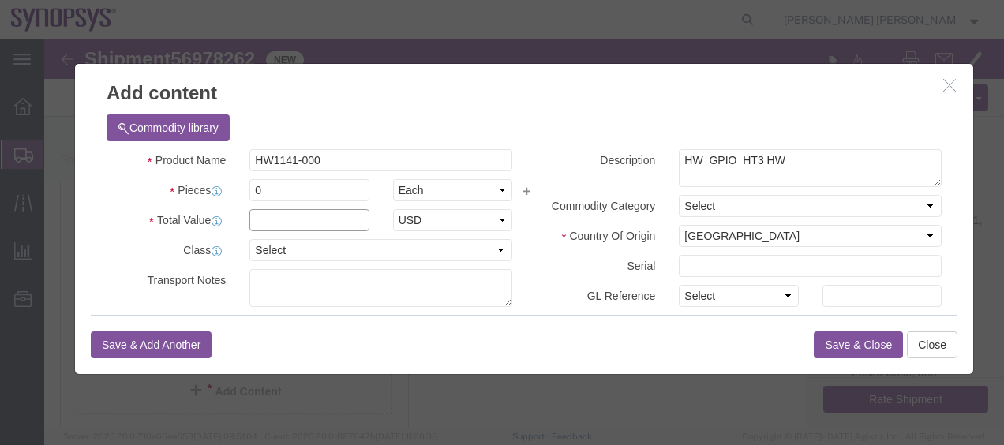
paste input "3845.556"
type input "3845.556"
click div "Commodity library"
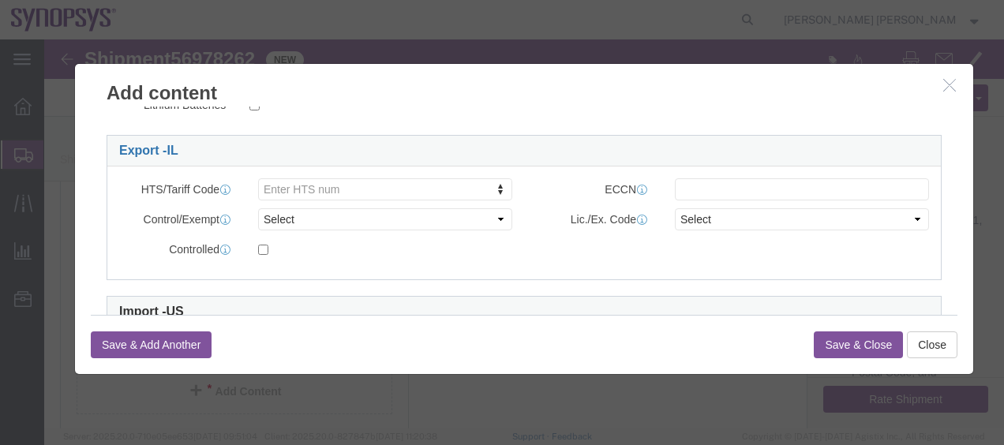
scroll to position [395, 0]
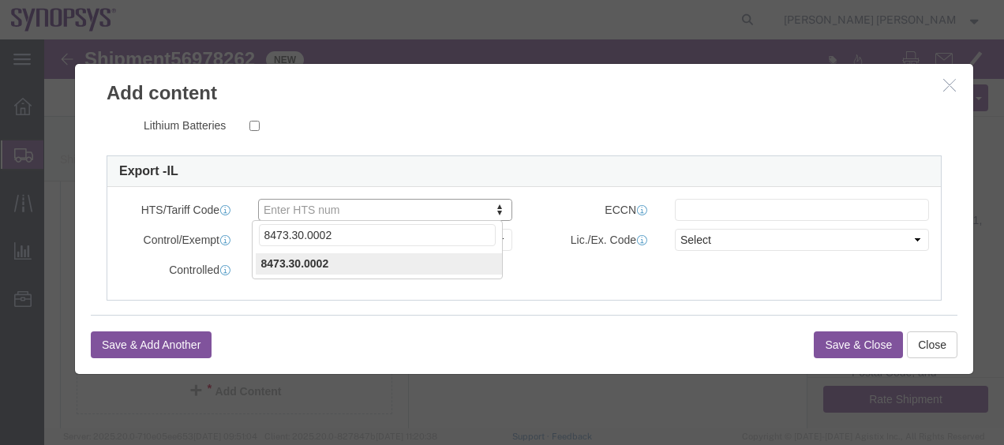
type input "8473.30.0002"
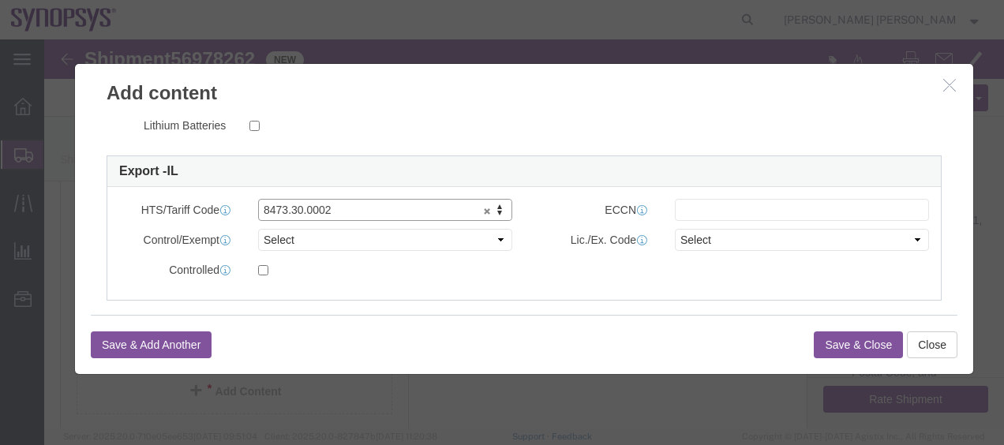
click div "HTS/Tariff Code 8473.30.0002 8473.30.0002 ECCN Control/Exempt Select ATF BIS DE…"
click input "text"
paste input "EAR99"
type input "EAR99"
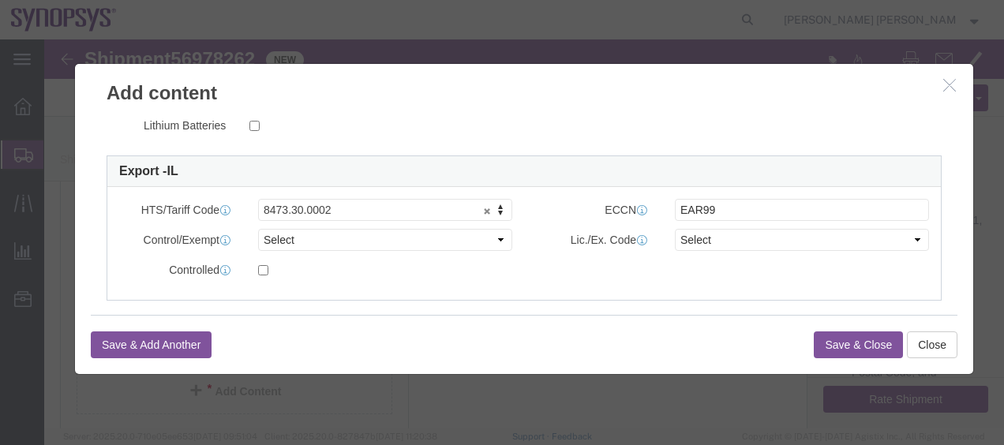
click div "Controlled"
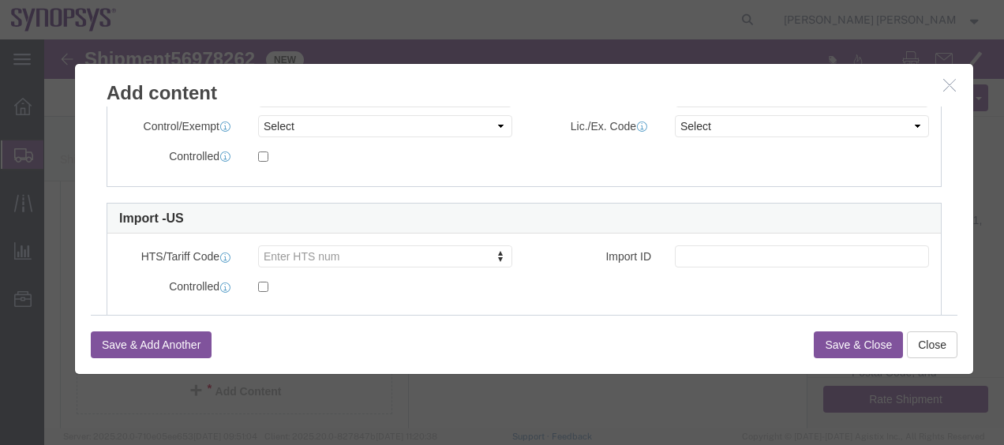
scroll to position [543, 0]
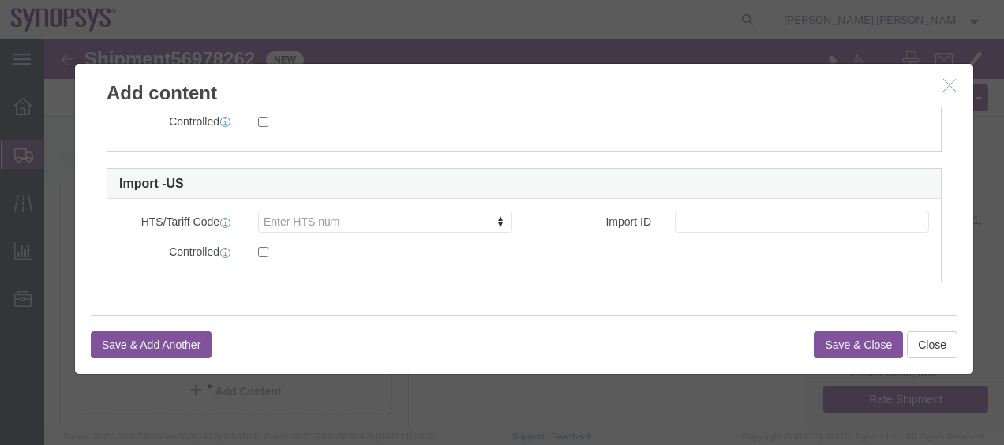
click button "Save & Close"
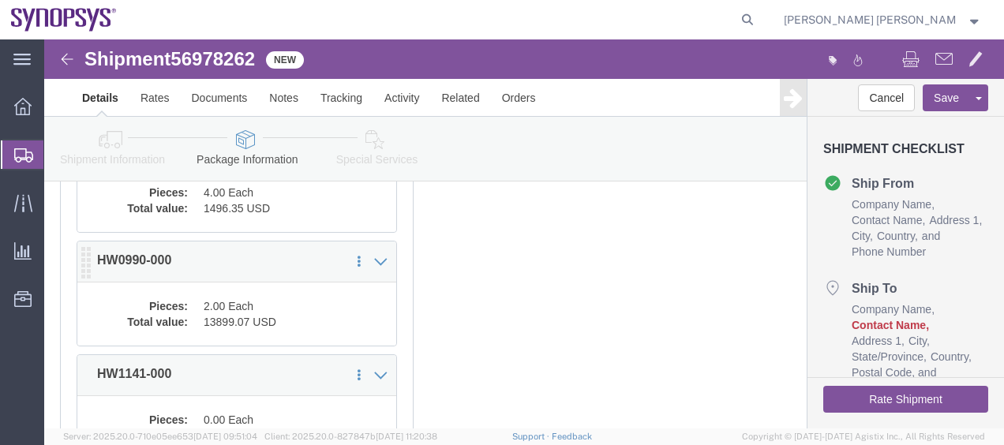
scroll to position [473, 0]
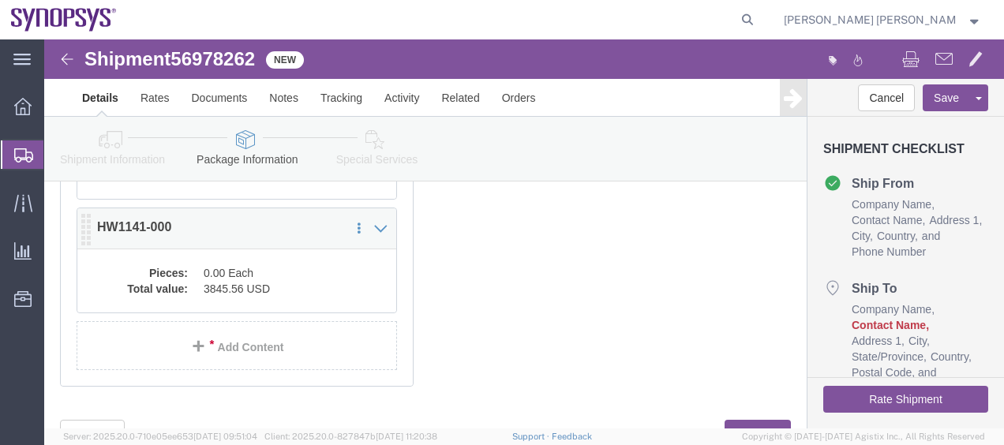
click div "x Package Type Select Bale(s) Basket(s) Bolt(s) Bottle(s) Buckets Bulk Bundle(s…"
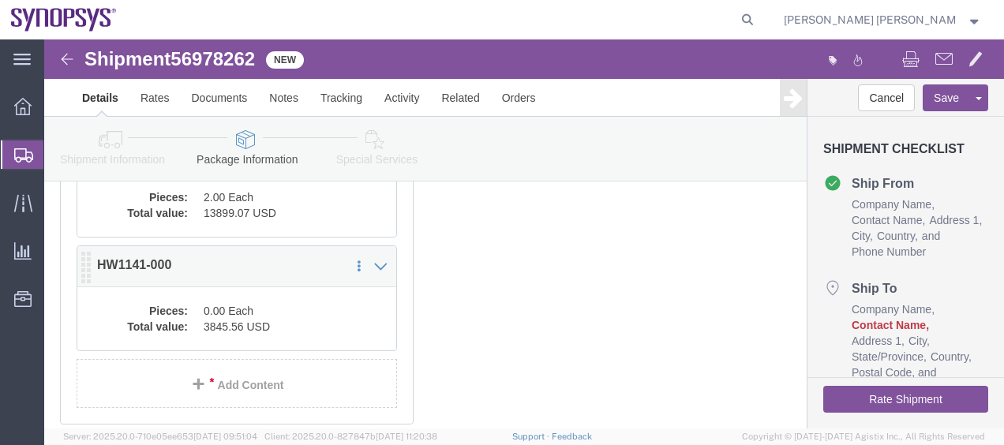
scroll to position [460, 0]
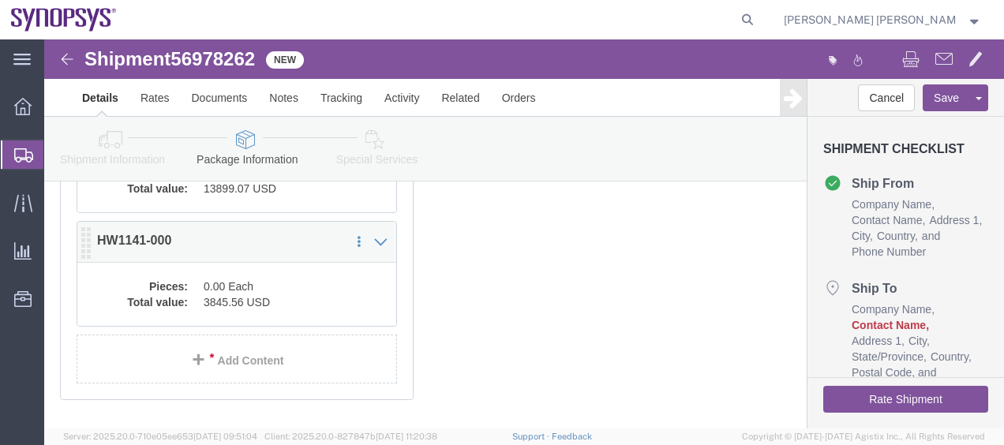
click dd "0.00 Each"
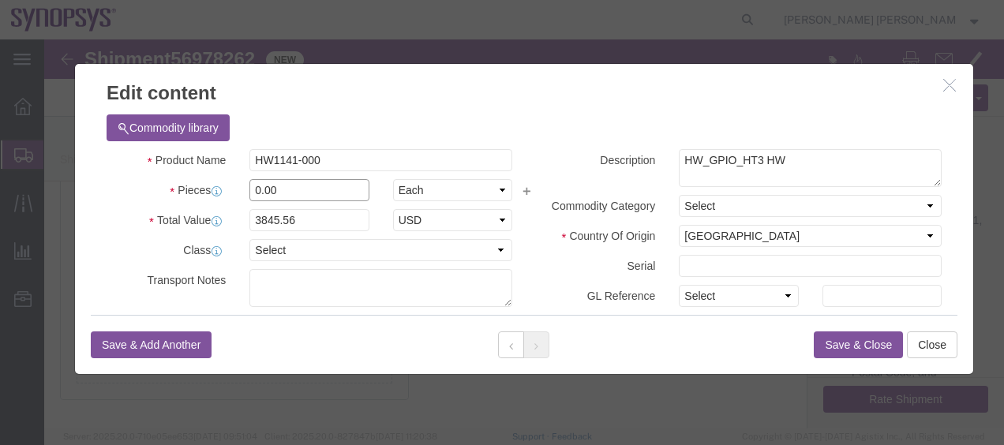
drag, startPoint x: 256, startPoint y: 148, endPoint x: 197, endPoint y: 148, distance: 58.4
click div "0.00"
type input "2"
type input "7691.12"
click button "Save & Close"
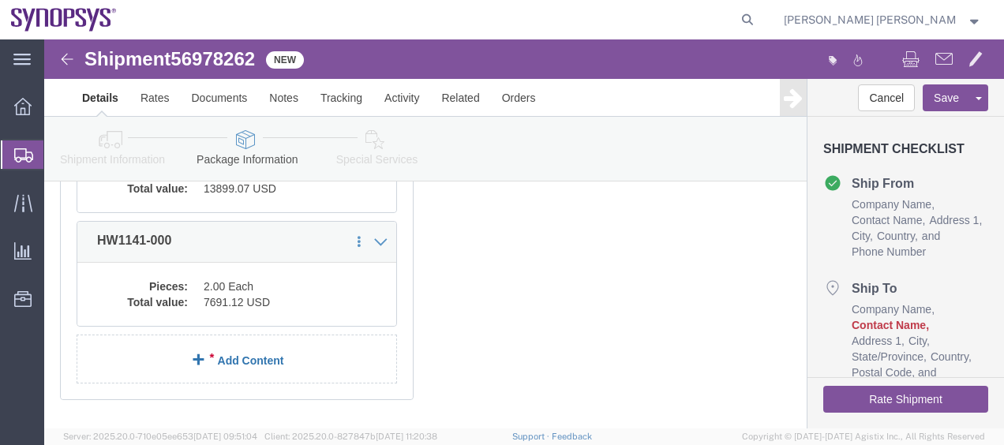
click link "Add Content"
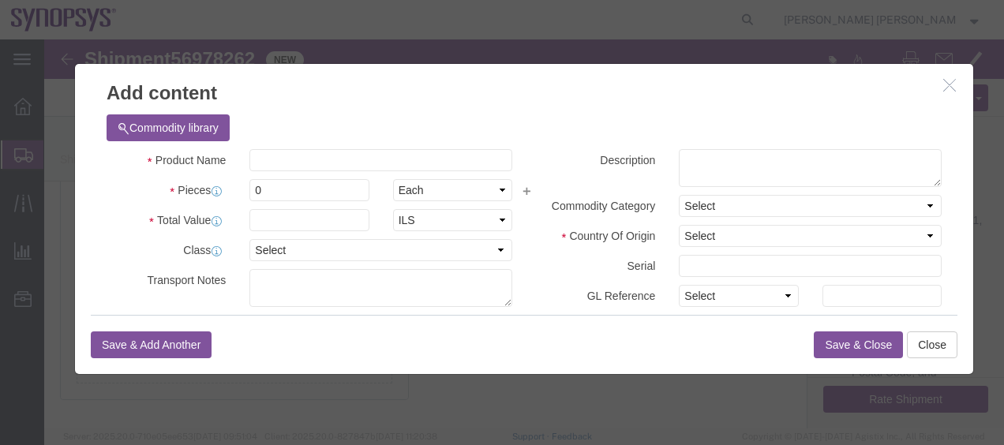
click div "Commodity library"
click input "text"
paste input "HW0793-000"
click input "HW0793-000"
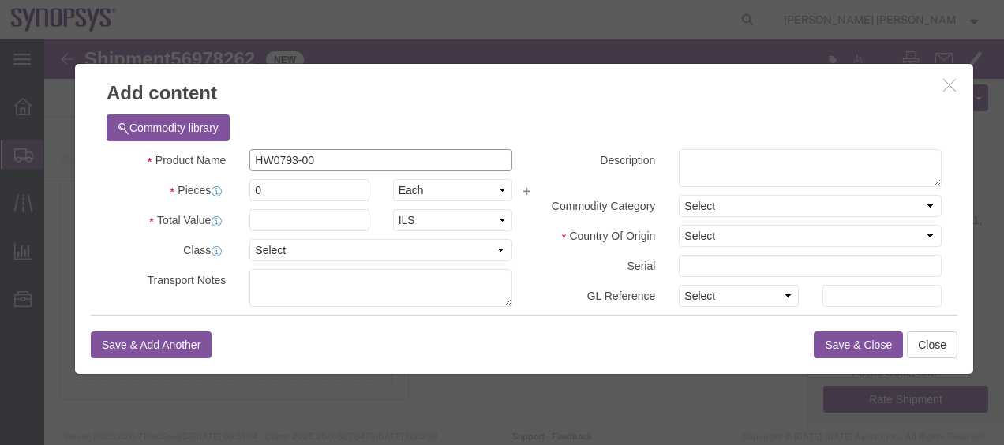
type input "HW0793-000"
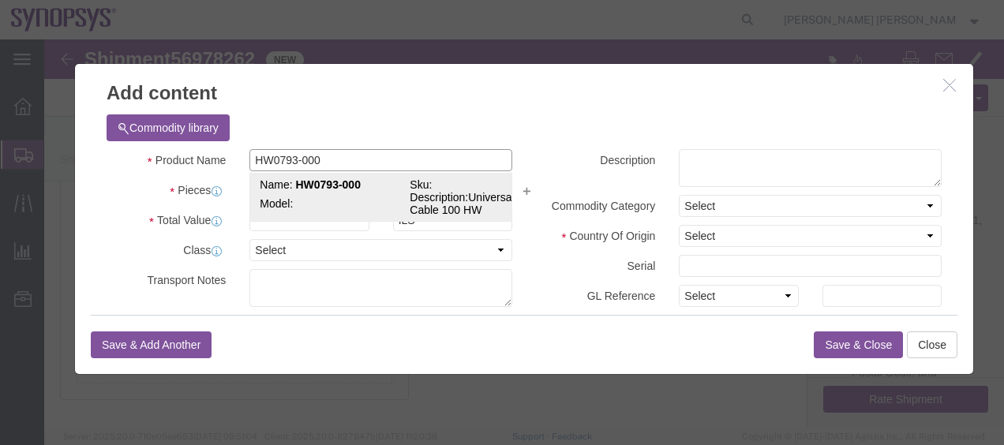
click td "Model:"
select select "USD"
select select "50"
type input "8544.42.0000"
type input "EAR99"
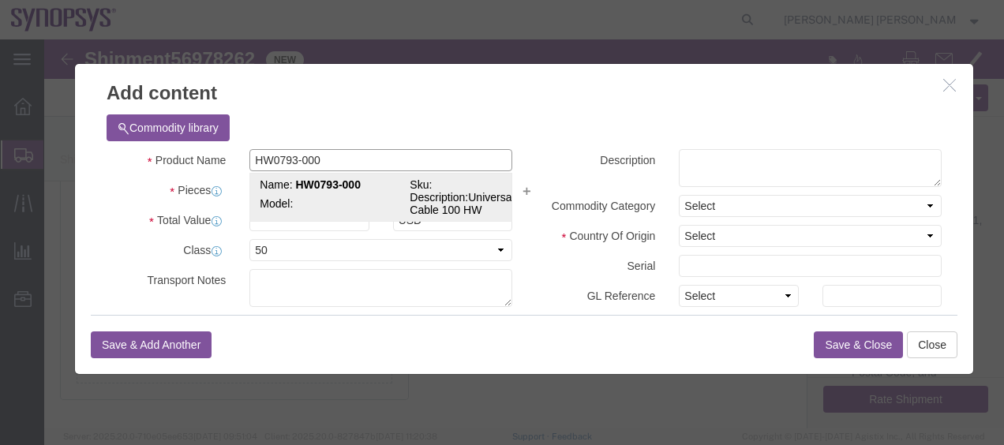
select select "BIS"
checkbox input "false"
type textarea "Universal HT3 Cable 100 HW"
select select "NLR"
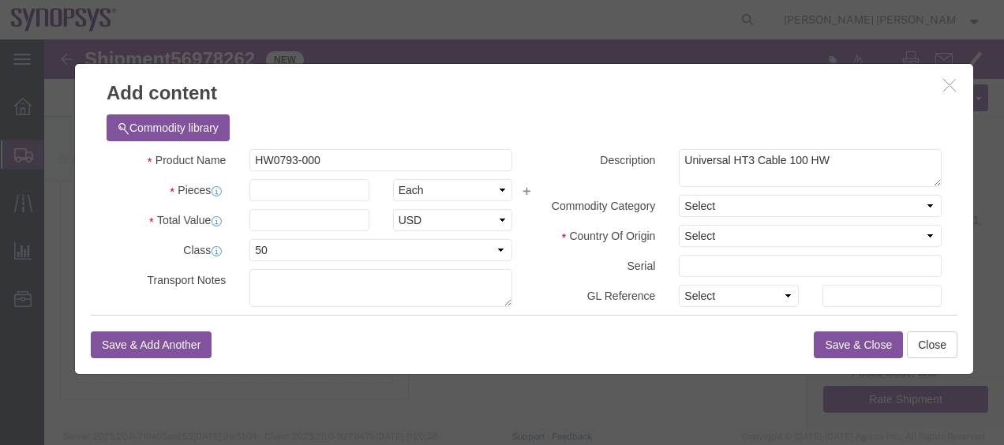
click div "Description Universal HT3 Cable 100 HW"
click select "Select [GEOGRAPHIC_DATA] [GEOGRAPHIC_DATA] [GEOGRAPHIC_DATA] [GEOGRAPHIC_DATA] …"
select select "US"
click select "Select [GEOGRAPHIC_DATA] [GEOGRAPHIC_DATA] [GEOGRAPHIC_DATA] [GEOGRAPHIC_DATA] …"
click input "text"
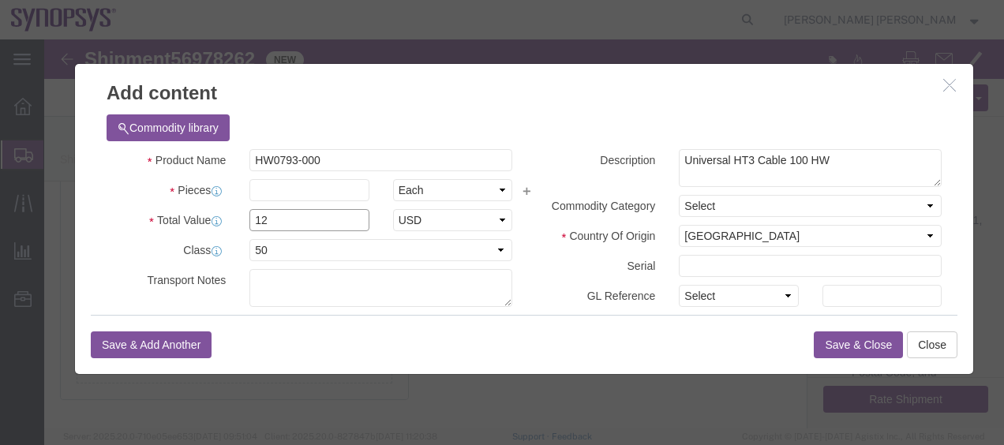
type input "12"
click input "text"
type input "12"
drag, startPoint x: 236, startPoint y: 174, endPoint x: 176, endPoint y: 174, distance: 60.0
click div "Total Value 144 Select ADP AED AFN ALL AMD AOA ARS ATS AUD AWG AZN BAM BBD BDT …"
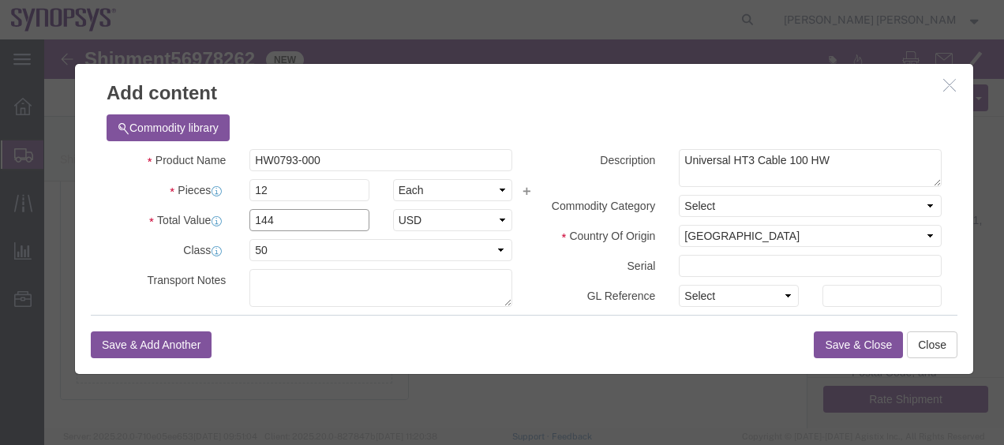
paste input "8294.616"
type input "8294.616"
click div "Commodity library"
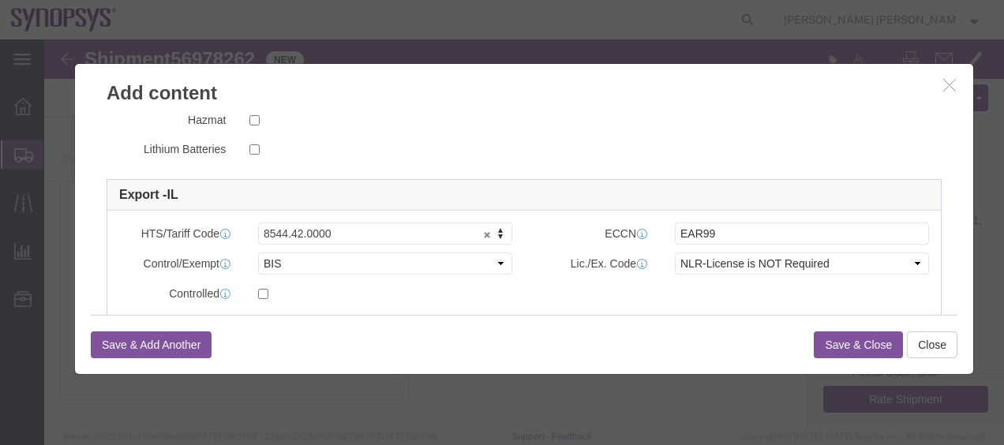
scroll to position [395, 0]
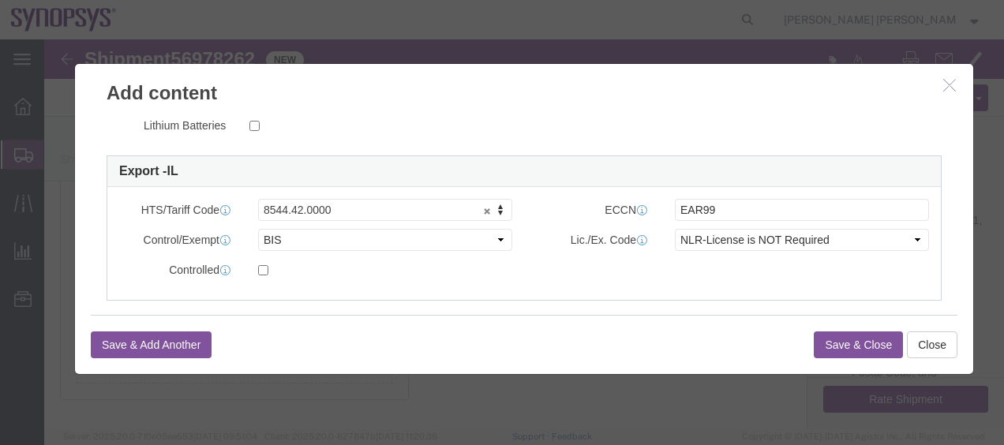
click button "Save & Close"
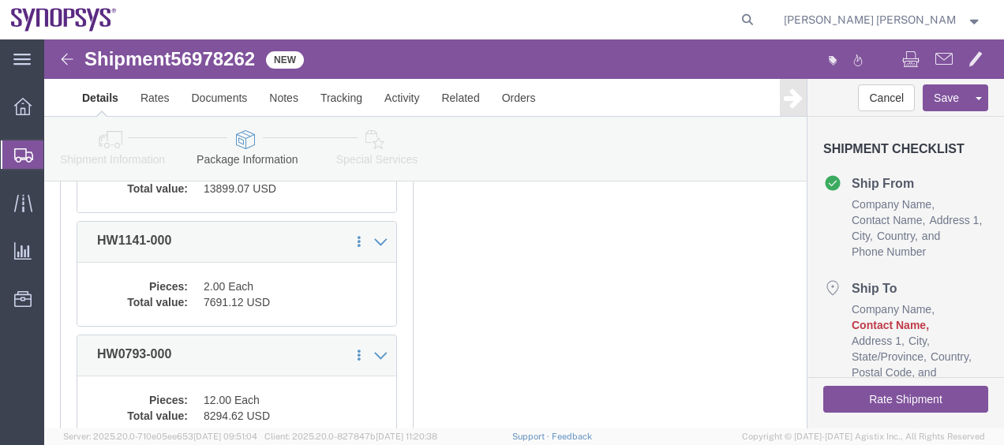
scroll to position [562, 0]
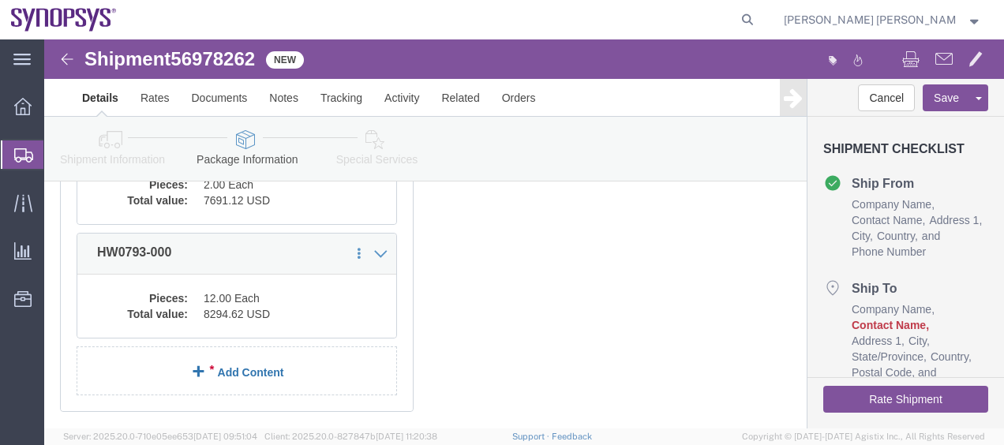
click link "Add Content"
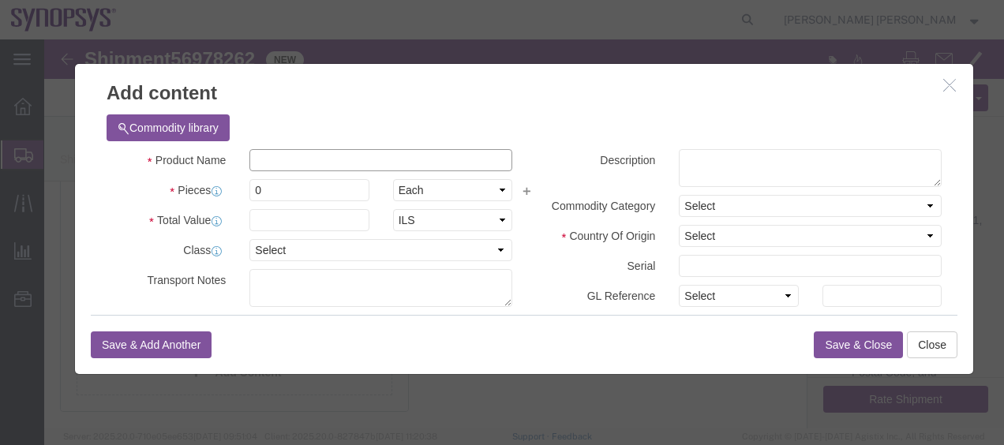
click input "text"
paste input "HW0792-000"
type input "HW0792-000"
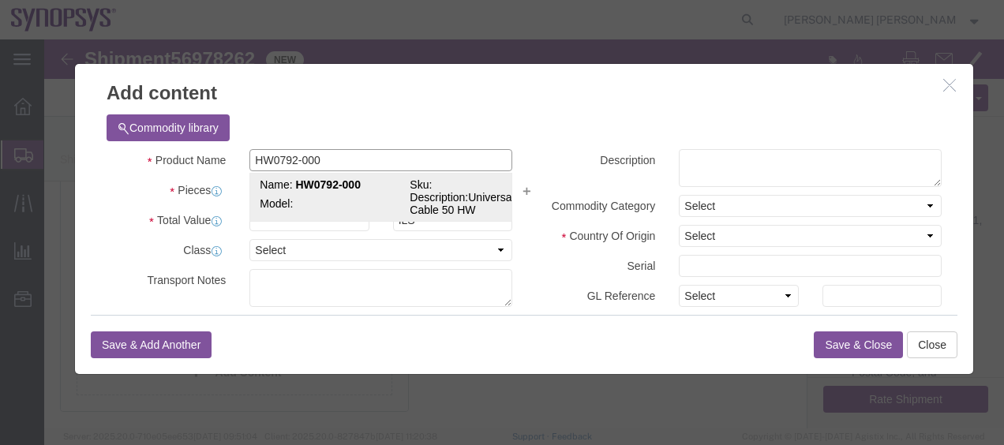
click td "Model:"
select select "USD"
select select "50"
type input "8544.42.0000"
type input "EAR99"
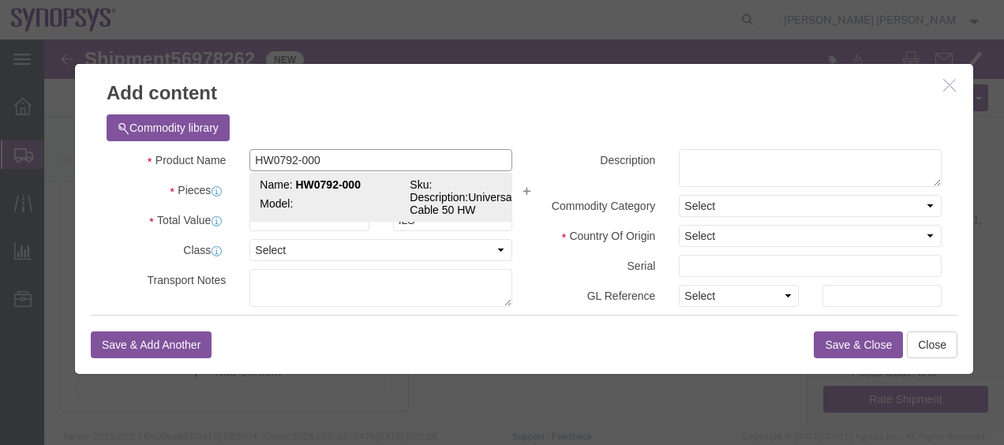
select select "BIS"
checkbox input "false"
type textarea "Universal HT3 Cable 50 HW"
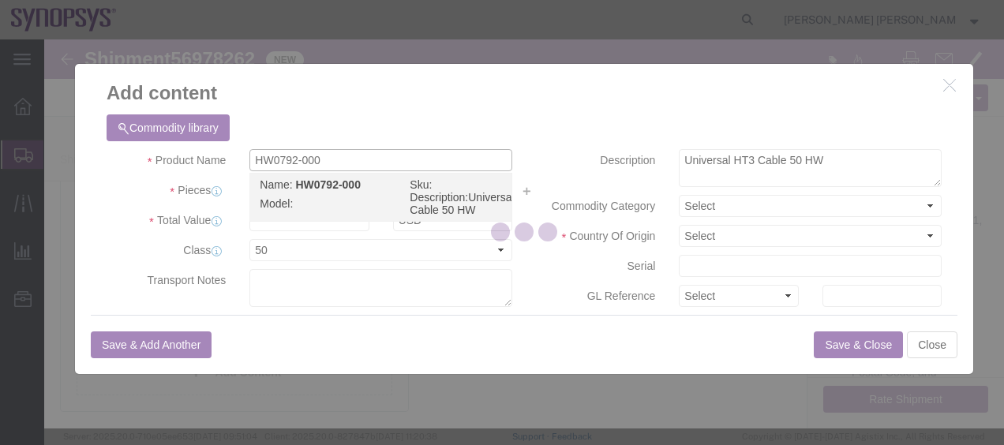
select select "NLR"
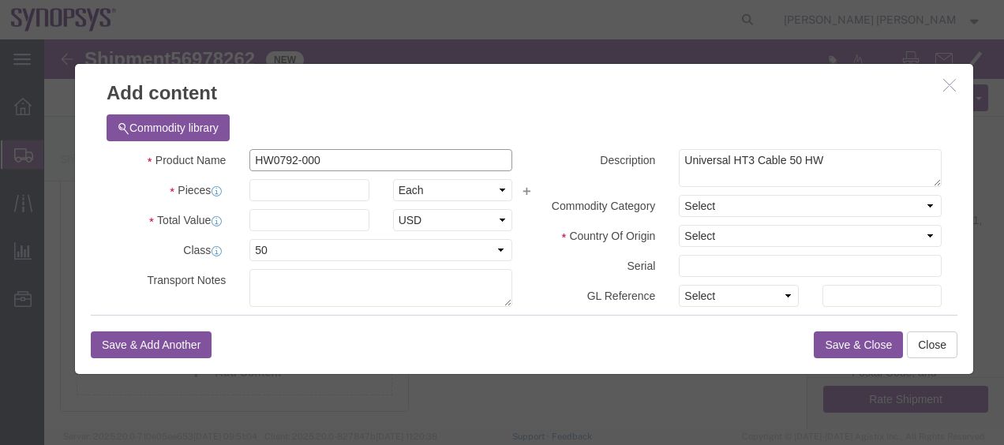
type input "HW0792-000"
click div "Product Name HW0792-000 HW0792-000 Pieces Select Bag Barrels 100Board Feet Bott…"
click input "text"
type input "84"
click input "text"
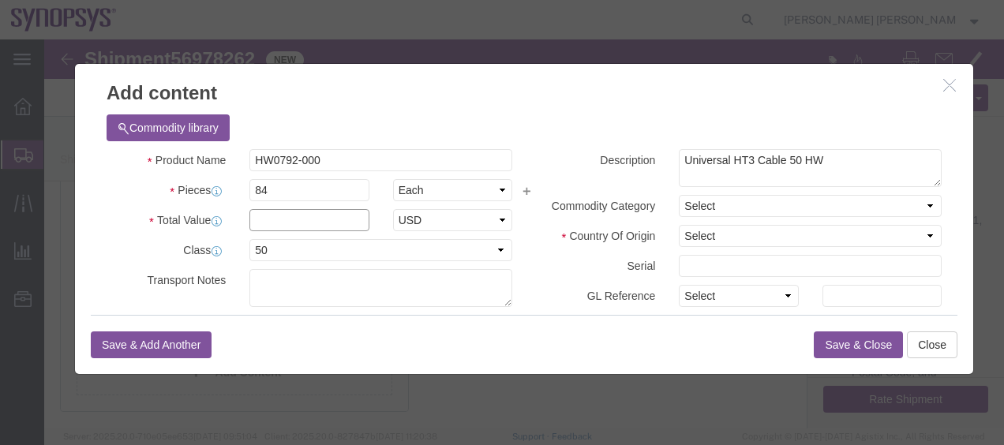
paste input "48870.36"
type input "48870.36"
click label "Description"
click select "Select [GEOGRAPHIC_DATA] [GEOGRAPHIC_DATA] [GEOGRAPHIC_DATA] [GEOGRAPHIC_DATA] …"
select select "US"
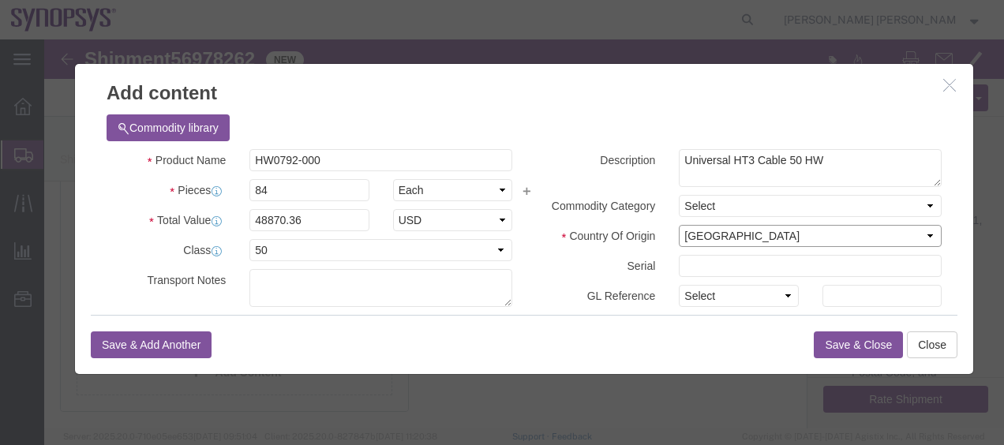
click select "Select [GEOGRAPHIC_DATA] [GEOGRAPHIC_DATA] [GEOGRAPHIC_DATA] [GEOGRAPHIC_DATA] …"
click label "Serial"
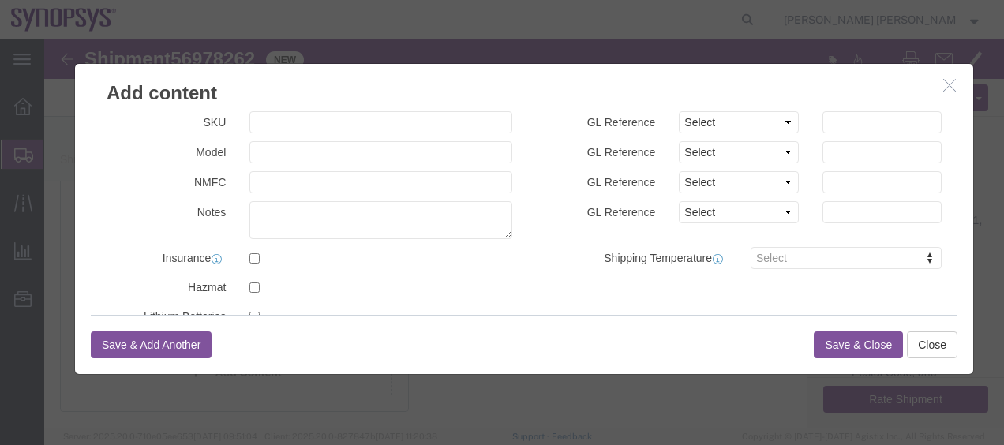
scroll to position [395, 0]
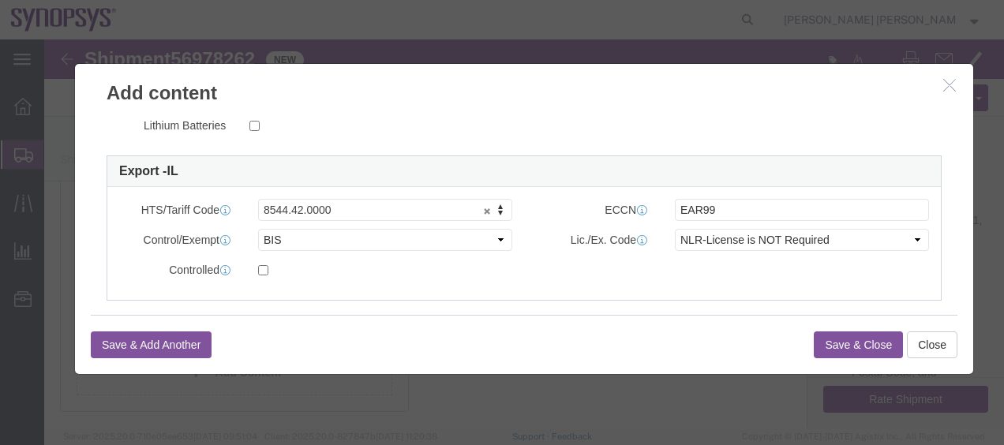
click button "Save & Close"
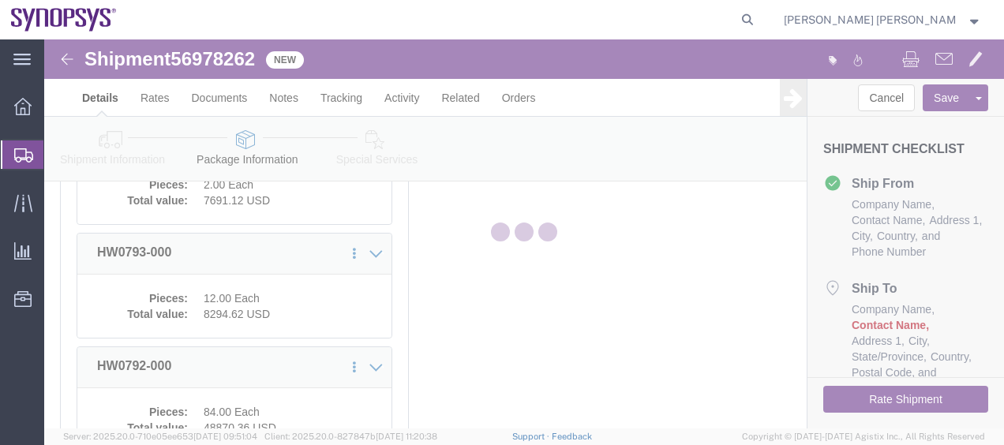
scroll to position [675, 0]
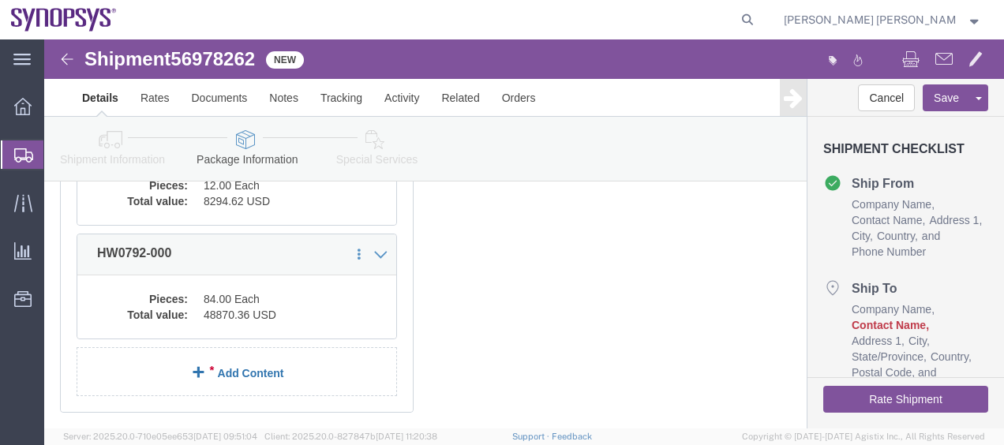
click link "Add Content"
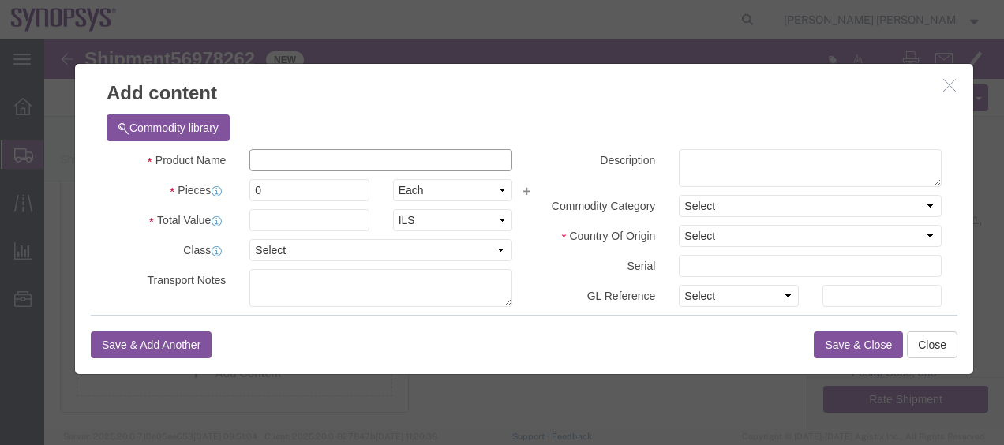
click input "text"
paste input "HW0874-000"
type input "HW0874-000"
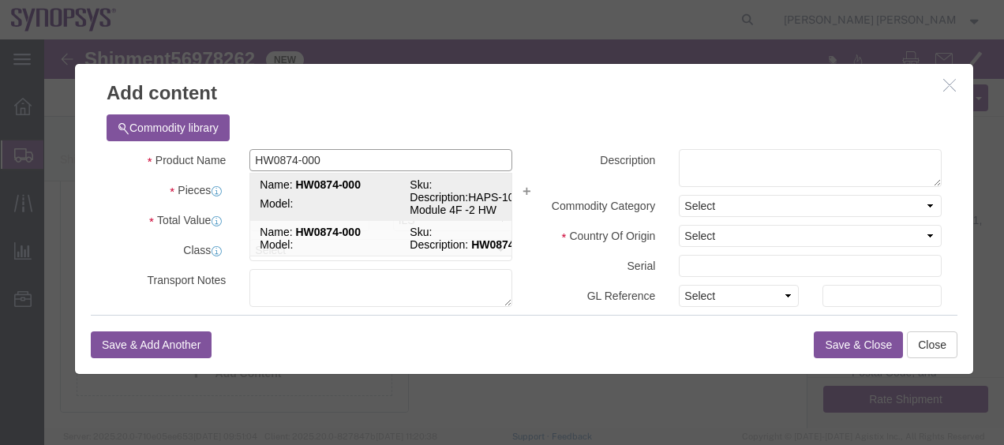
click strong "HW0874-000"
select select "USD"
select select
checkbox input "false"
type input "8473.30.2000"
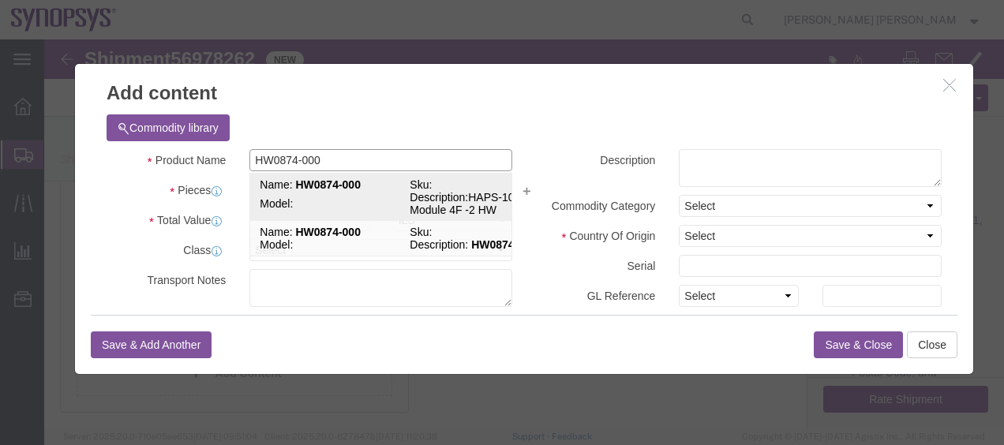
type textarea "HAPS-100 Module 4F -2 HW"
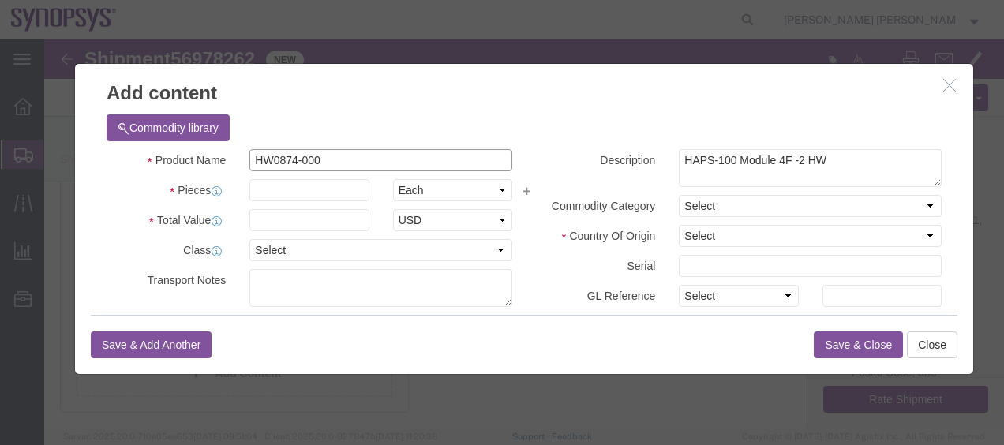
type input "HW0874-000"
click input "text"
type input "2"
click input "text"
paste input "HW0874-000"
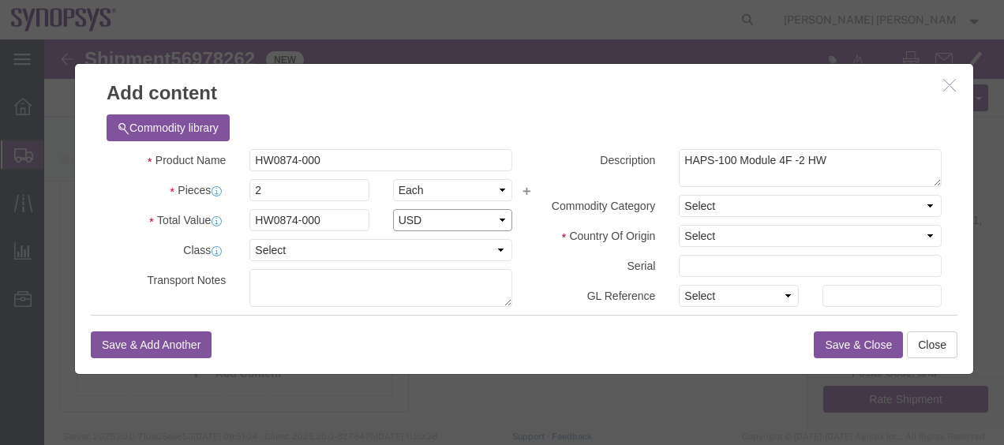
click div "Product Name HW0874-000 HW0874-000 Pieces 2 Select Bag Barrels 100Board Feet Bo…"
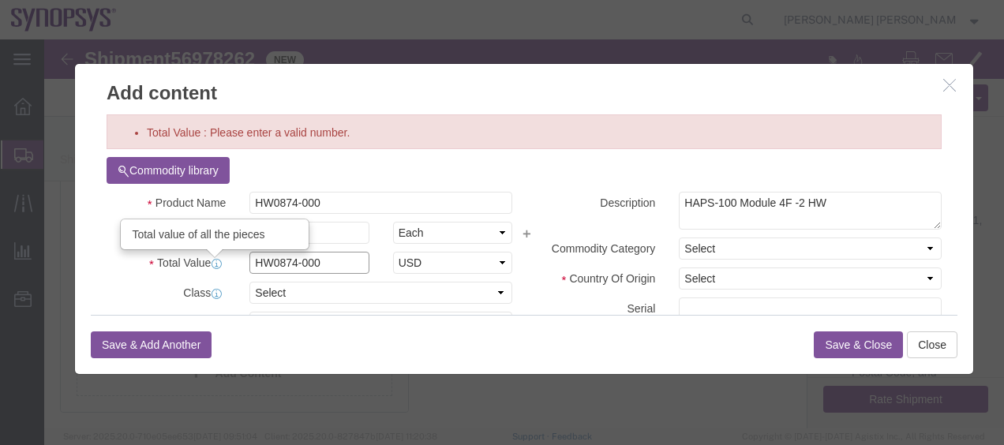
drag, startPoint x: 287, startPoint y: 220, endPoint x: 167, endPoint y: 221, distance: 120.0
click div "Total Value Total value of all the pieces HW0874-000 Select ADP AED AFN ALL AMD…"
paste input "500917.56"
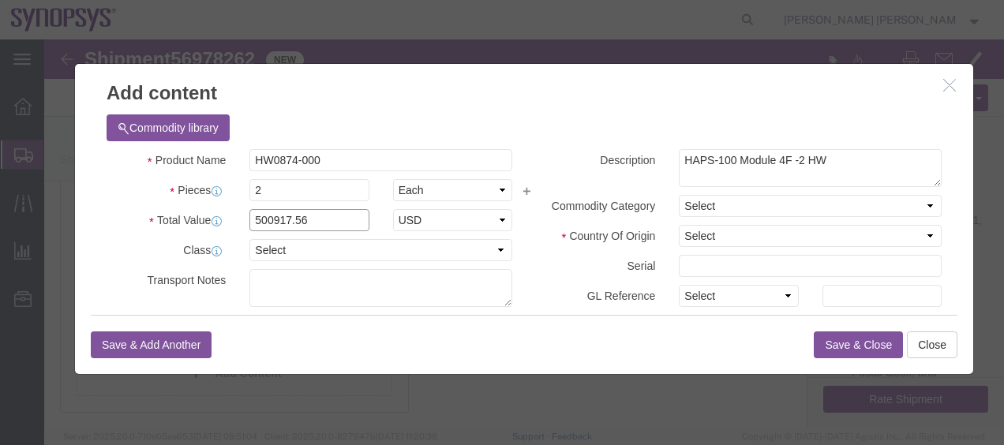
type input "500917.56"
click div "Select 50 55 60 65 70 85 92.5 100 125 175 250 300 400"
click select "Select [GEOGRAPHIC_DATA] [GEOGRAPHIC_DATA] [GEOGRAPHIC_DATA] [GEOGRAPHIC_DATA] …"
select select "US"
click select "Select [GEOGRAPHIC_DATA] [GEOGRAPHIC_DATA] [GEOGRAPHIC_DATA] [GEOGRAPHIC_DATA] …"
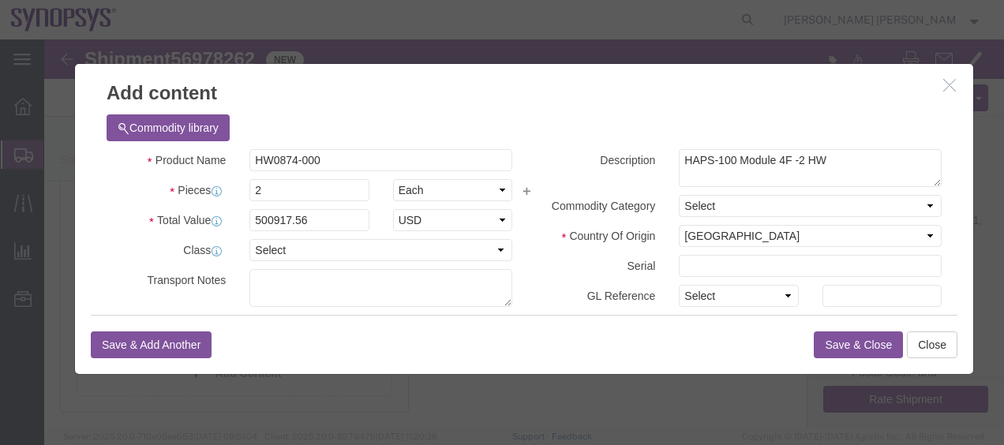
click label "Serial"
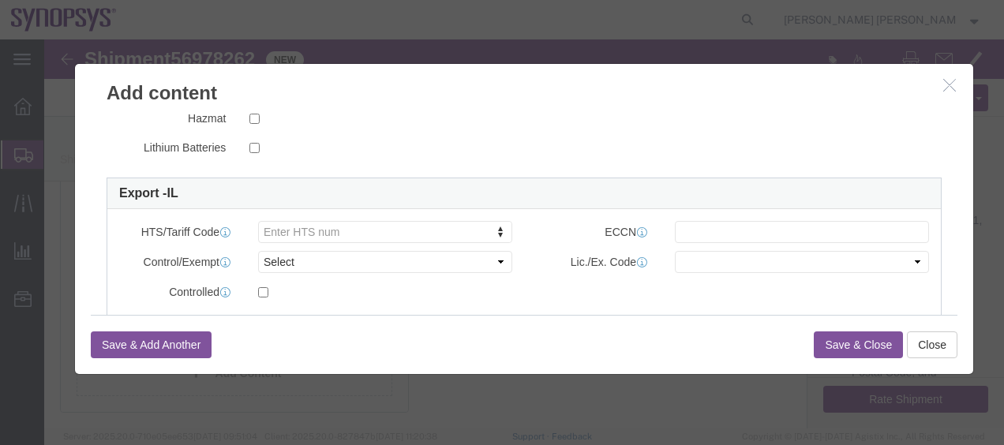
scroll to position [395, 0]
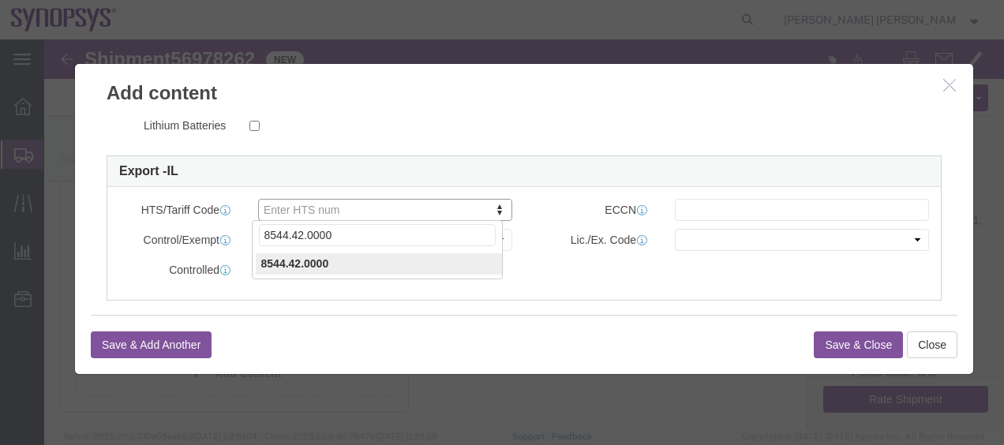
type input "8544.42.0000"
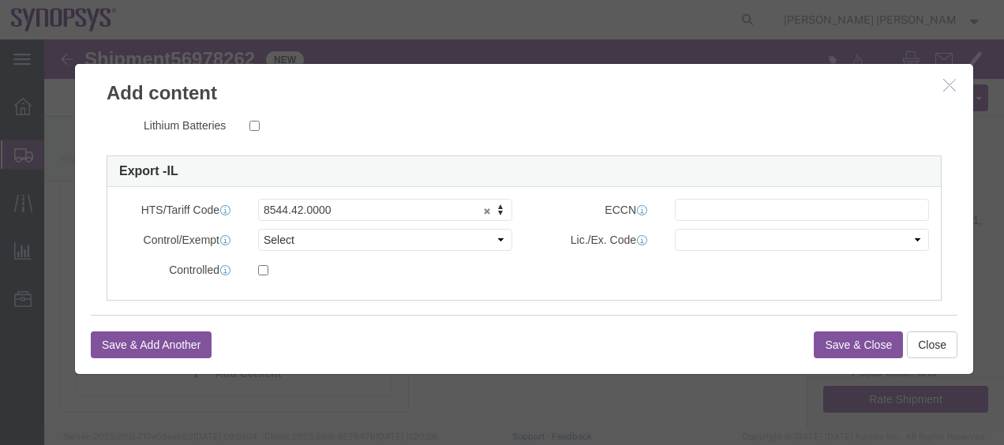
drag, startPoint x: 618, startPoint y: 160, endPoint x: 627, endPoint y: 167, distance: 11.2
click div
click input "text"
type input "EAR99"
click select "Select ATF BIS DEA EPA FDA FTR ITAR OFAC Other (OPA)"
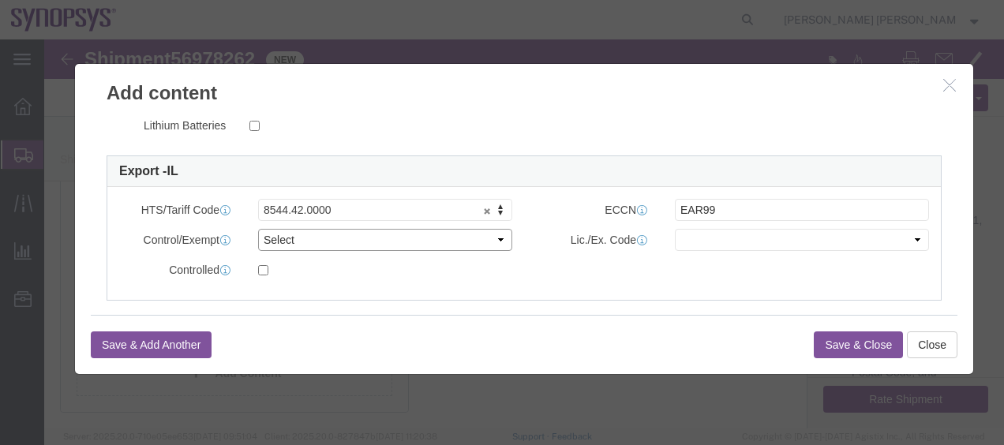
select select "BIS"
click select "Select ATF BIS DEA EPA FDA FTR ITAR OFAC Other (OPA)"
click select "Select AGR-Agricultural APP-Computers APR-Additional Permissive Exports AVS-Air…"
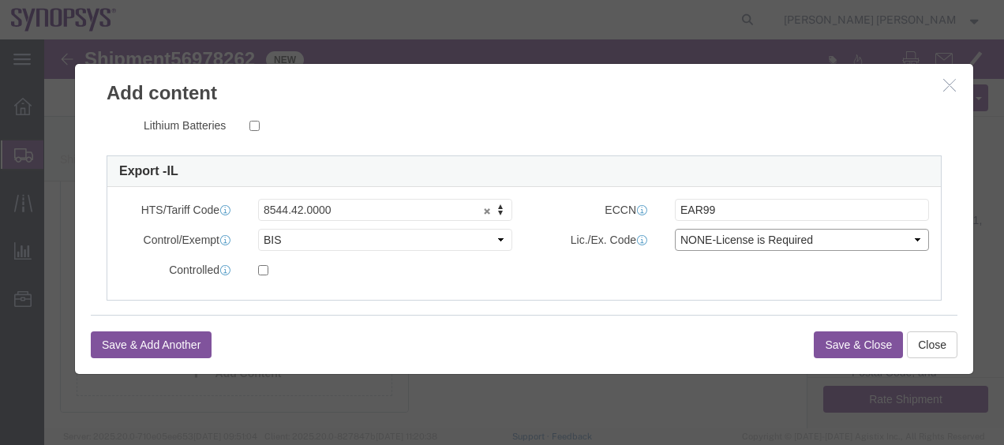
select select "NLR"
click select "Select AGR-Agricultural APP-Computers APR-Additional Permissive Exports AVS-Air…"
click button "Save & Close"
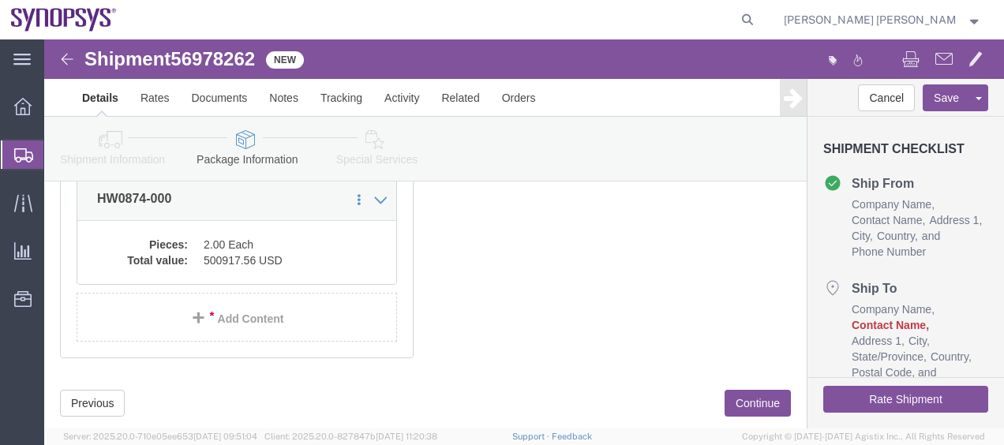
scroll to position [866, 0]
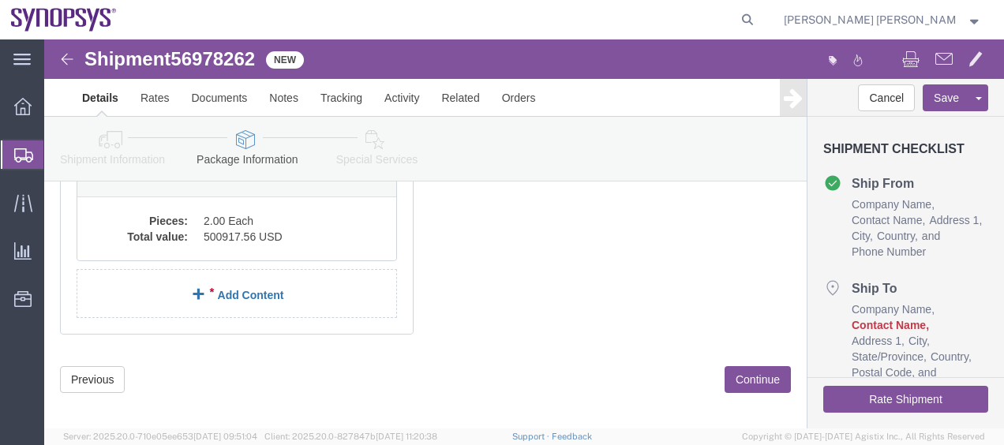
click link "Add Content"
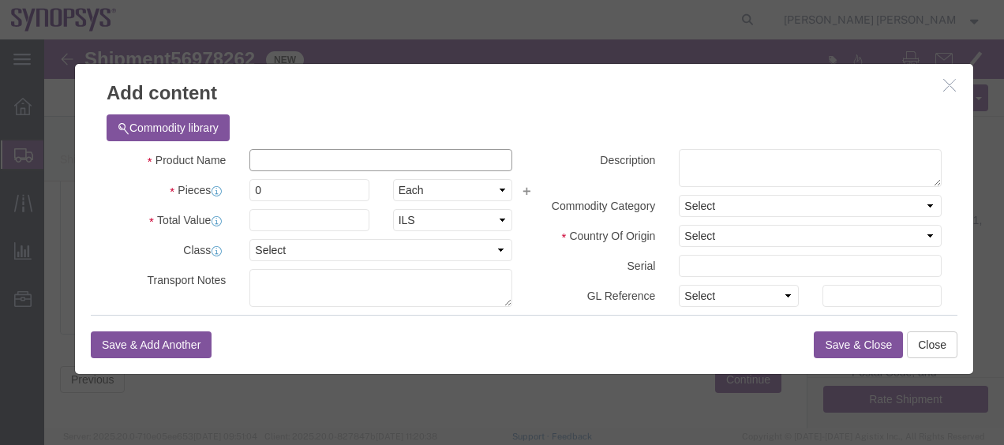
click input "text"
paste input "HW1037-000"
type input "HW1037-000"
click textarea
paste textarea "Universal DDR4 16GB FC HT3 HW"
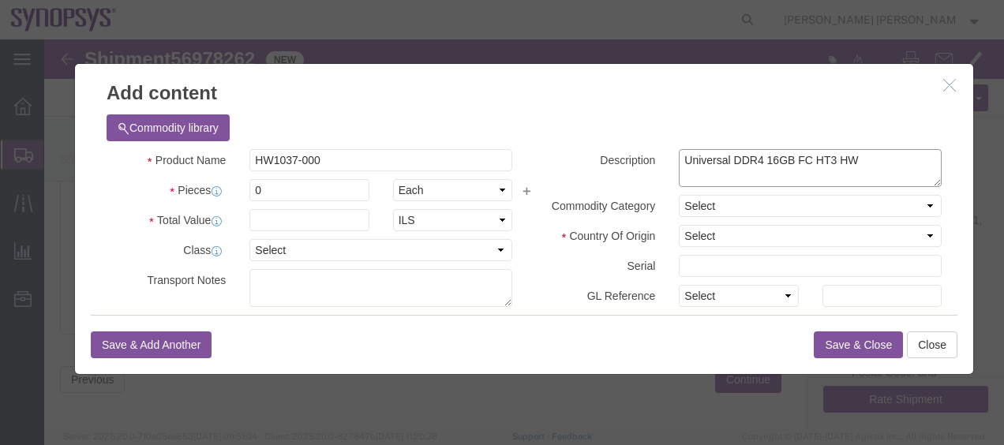
type textarea "Universal DDR4 16GB FC HT3 HW"
click label "Serial"
click div "Product Name HW1037-000 Pieces 0 Select Bag Barrels 100Board Feet Bottle Box Bl…"
click input "0"
type input "4"
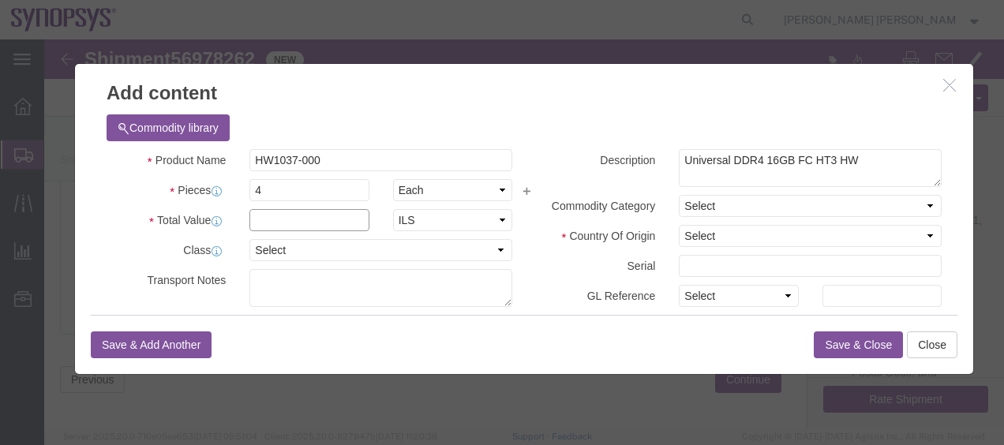
click input "text"
paste input "10797.864"
type input "10797.864"
click select "Select ADP AED AFN ALL AMD AOA ARS ATS AUD AWG AZN BAM BBD BDT BGL BGN BHD BIF …"
select select "USD"
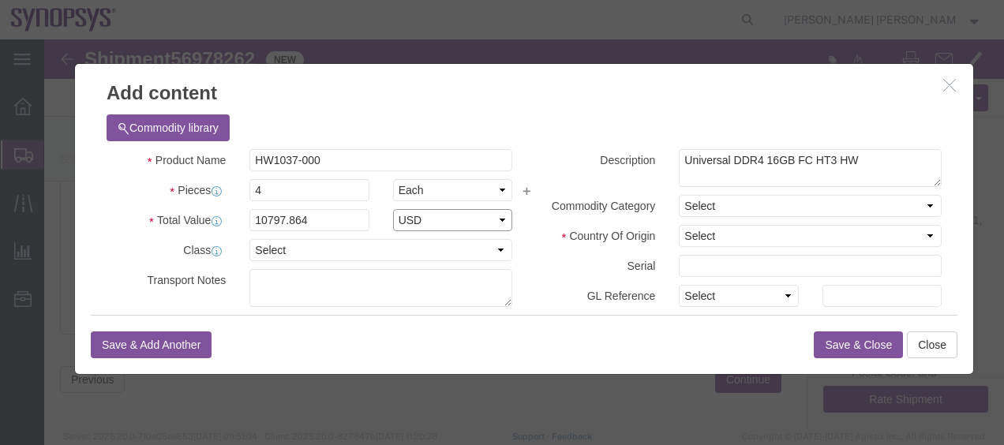
click select "Select ADP AED AFN ALL AMD AOA ARS ATS AUD AWG AZN BAM BBD BDT BGL BGN BHD BIF …"
click div "Description Universal [GEOGRAPHIC_DATA] 16GB FC HT3 HW Commodity Category Selec…"
click select "Select [GEOGRAPHIC_DATA] [GEOGRAPHIC_DATA] [GEOGRAPHIC_DATA] [GEOGRAPHIC_DATA] …"
select select "US"
click select "Select [GEOGRAPHIC_DATA] [GEOGRAPHIC_DATA] [GEOGRAPHIC_DATA] [GEOGRAPHIC_DATA] …"
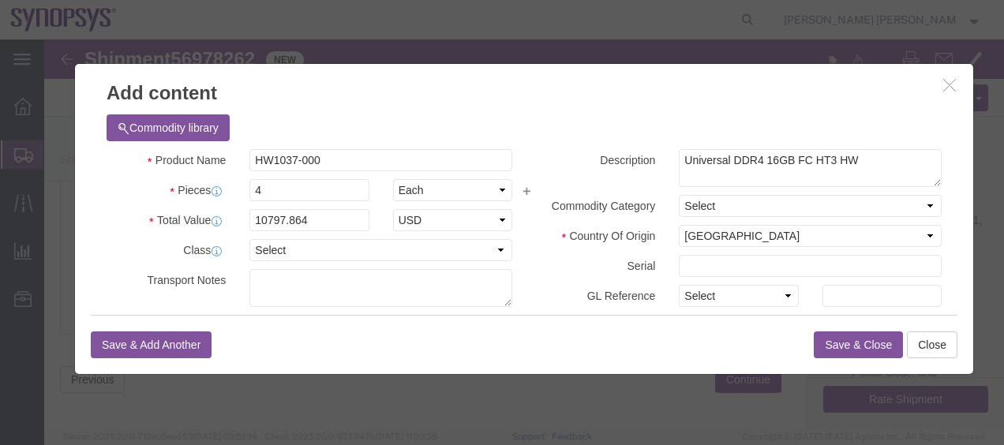
click label "Serial"
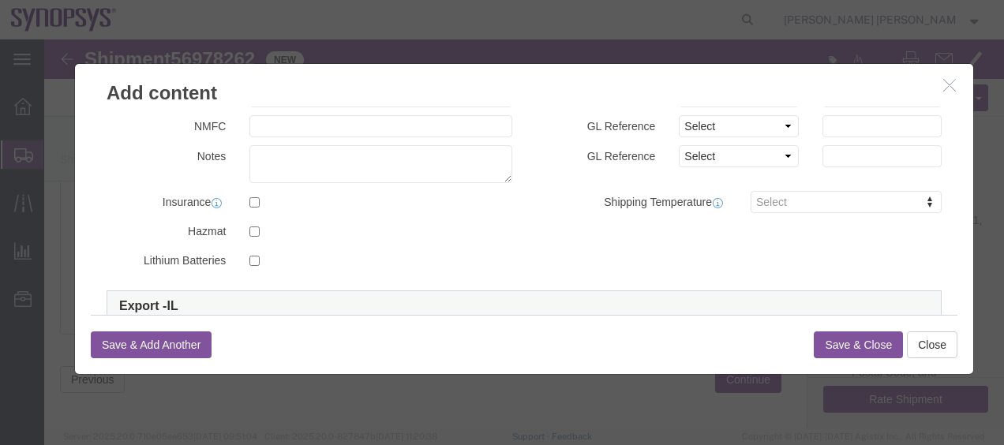
scroll to position [316, 0]
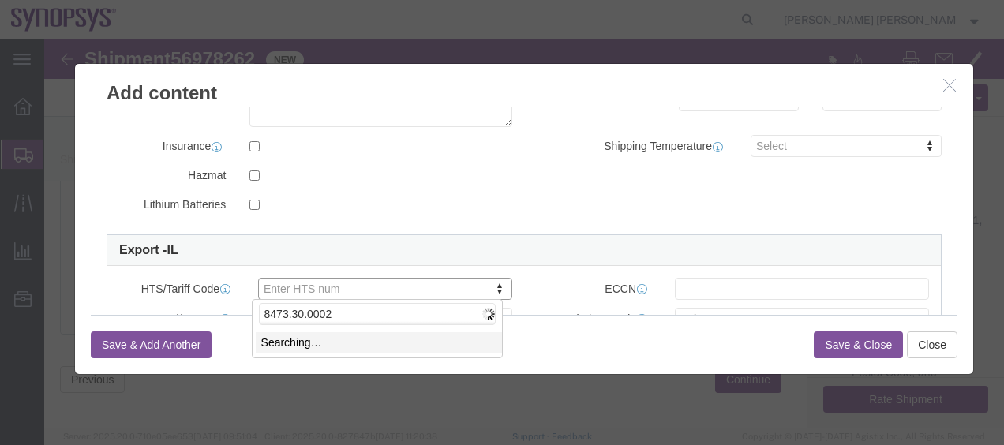
type input "8473.30.0002"
click div
type input "8473.30.0002"
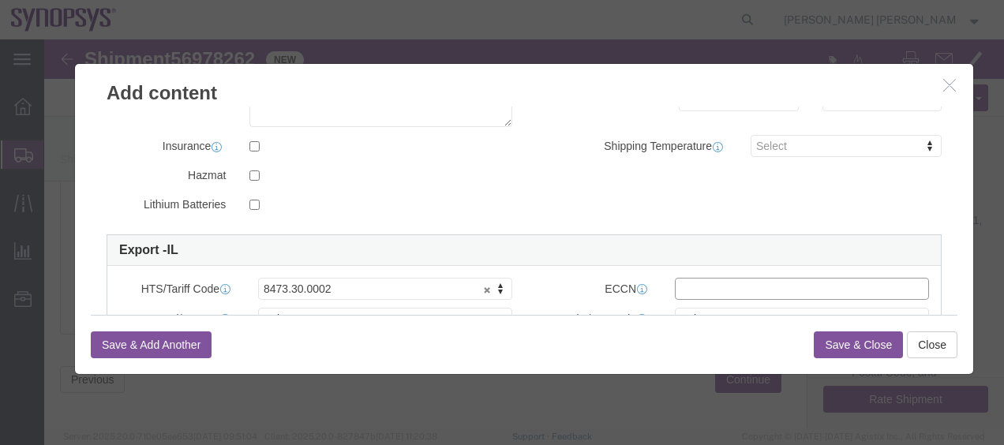
click input "text"
type input "EAR99"
click link "Export - IL"
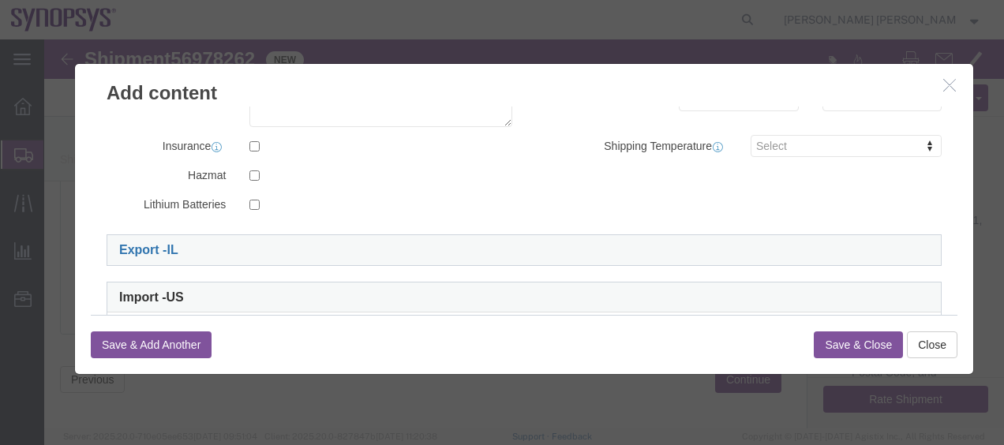
click link "Export - IL"
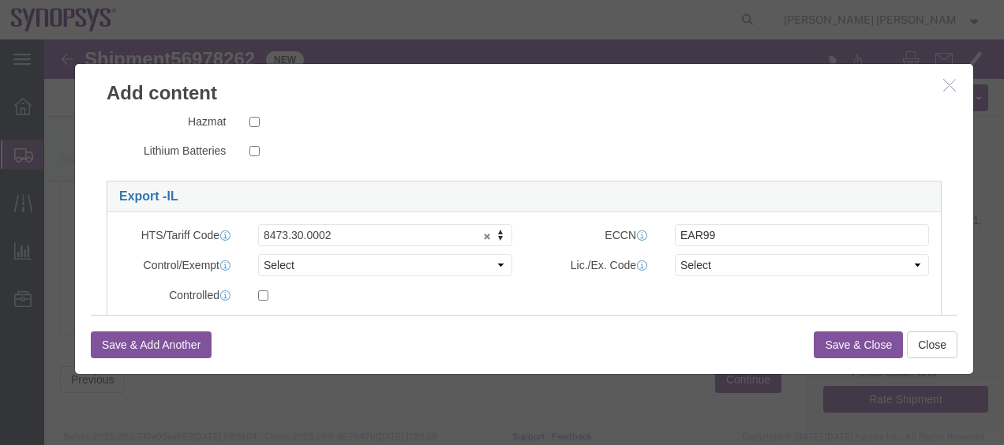
scroll to position [395, 0]
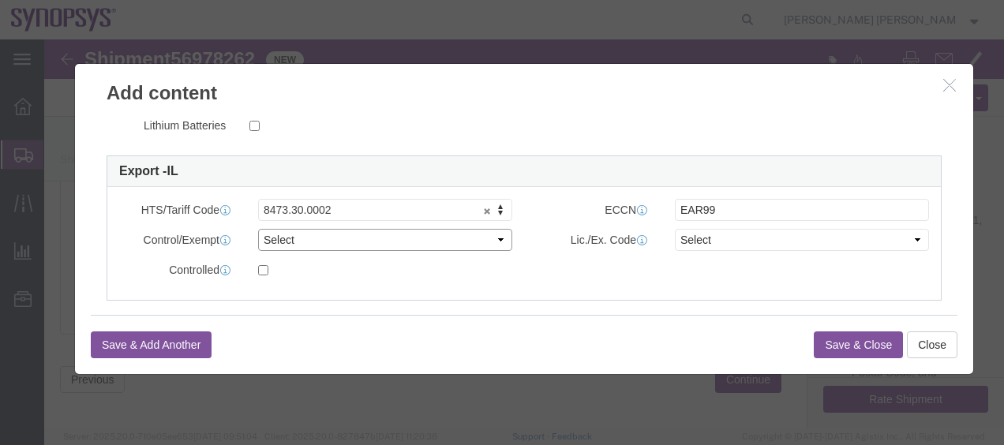
click select "Select ATF BIS DEA EPA FDA FTR ITAR OFAC Other (OPA)"
select select "BIS"
click select "Select ATF BIS DEA EPA FDA FTR ITAR OFAC Other (OPA)"
click select "Select AGR-Agricultural APP-Computers APR-Additional Permissive Exports AVS-Air…"
select select "NLR"
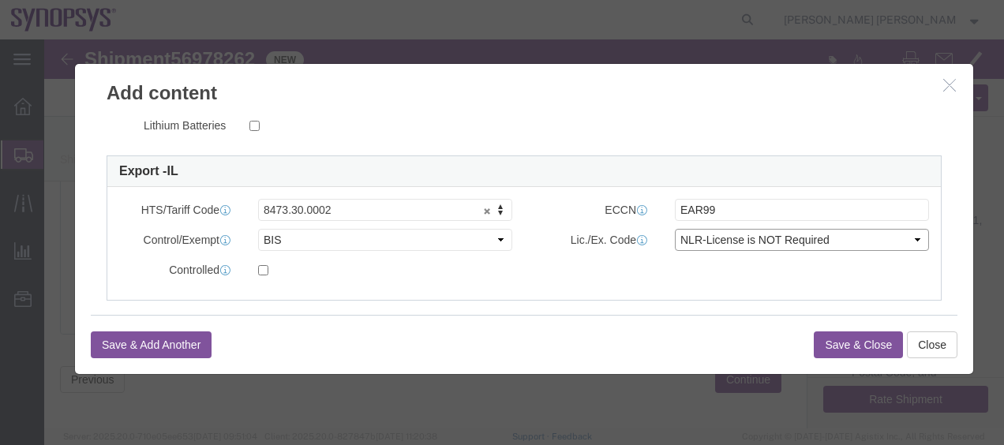
click select "Select AGR-Agricultural APP-Computers APR-Additional Permissive Exports AVS-Air…"
click button "Save & Close"
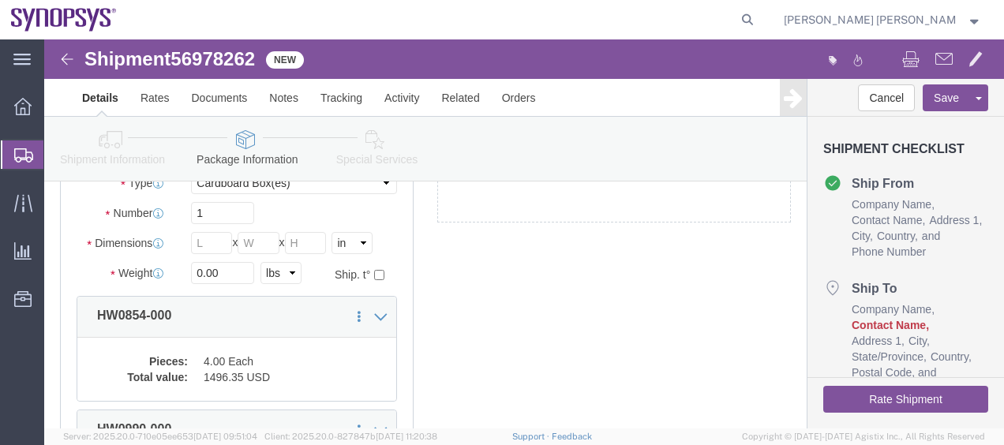
scroll to position [158, 0]
click div "x Package Type Select Bale(s) Basket(s) Bolt(s) Bottle(s) Buckets Bulk Bundle(s…"
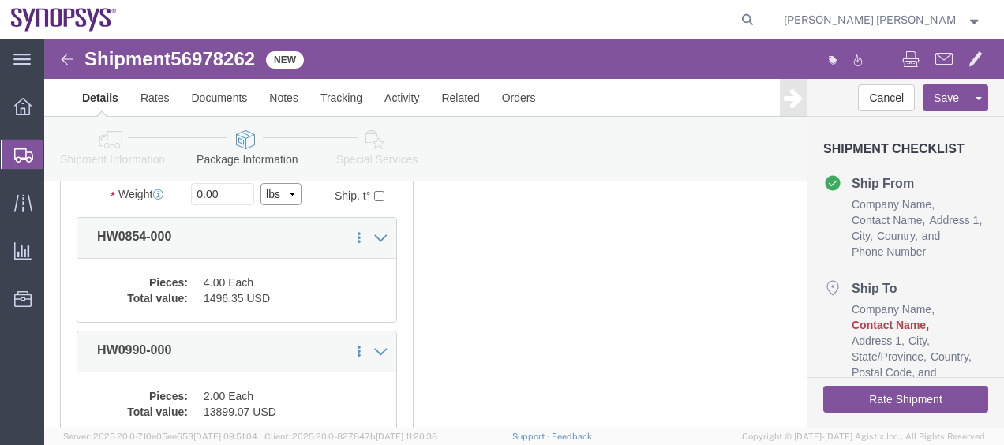
click select "Select kgs lbs"
select select "KGS"
click select "Select kgs lbs"
click input "0.00"
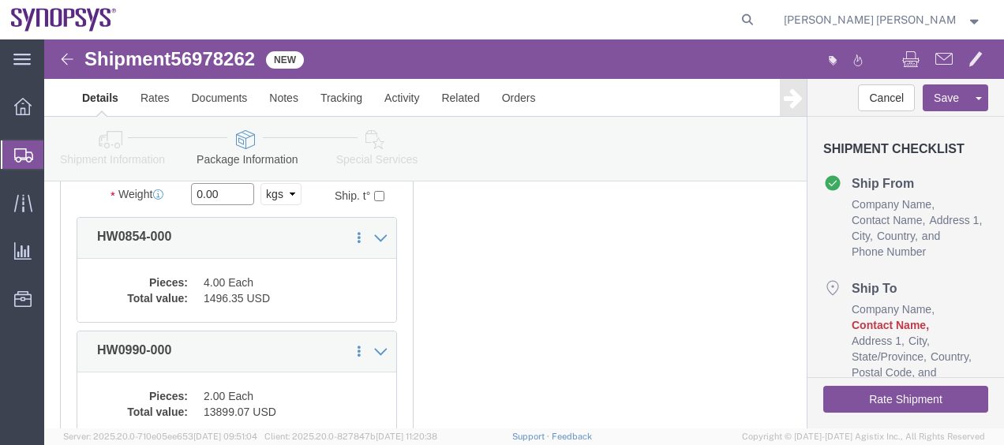
click input "0.00"
paste input "97.06877"
type input "97.06877"
click div "x Package Type Select Bale(s) Basket(s) Bolt(s) Bottle(s) Buckets Bulk Bundle(s…"
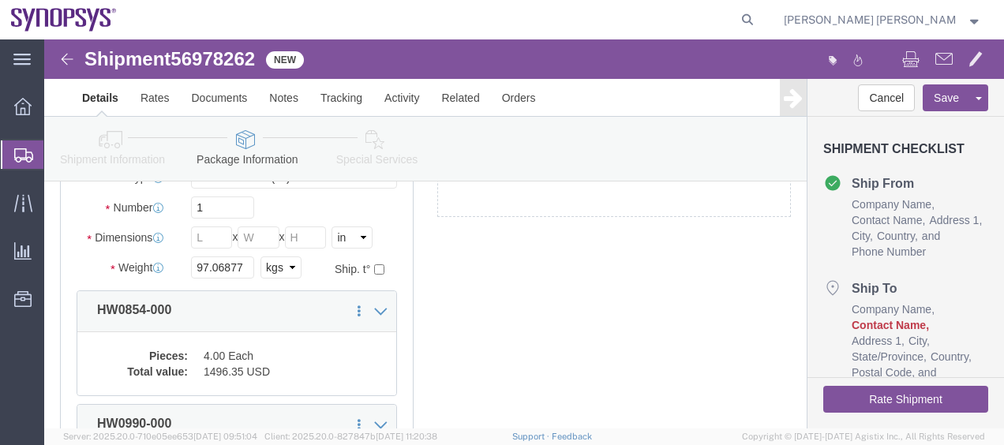
scroll to position [79, 0]
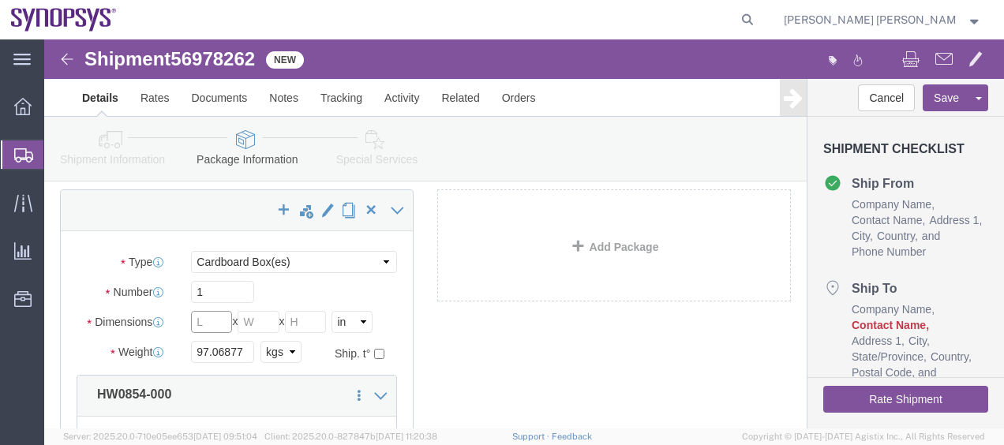
click input "text"
type input "121"
click select "Select cm ft in"
select select "CM"
click select "Select cm ft in"
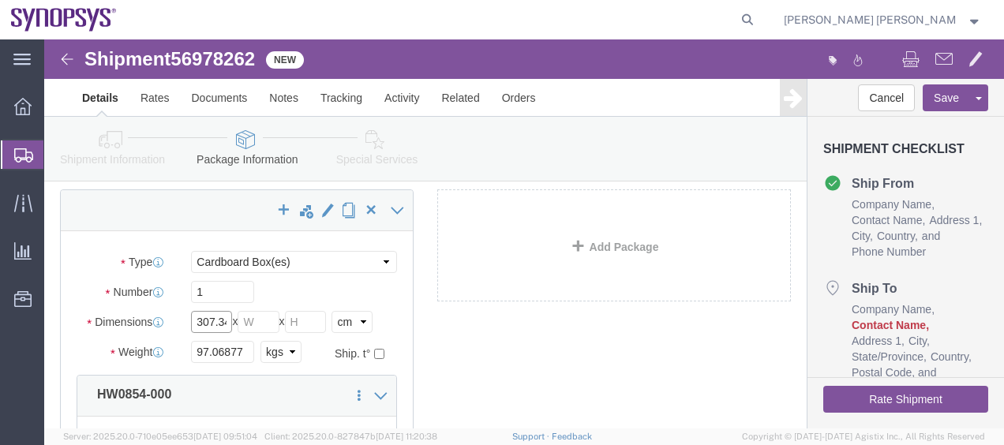
click input "307.34"
type input "121.92"
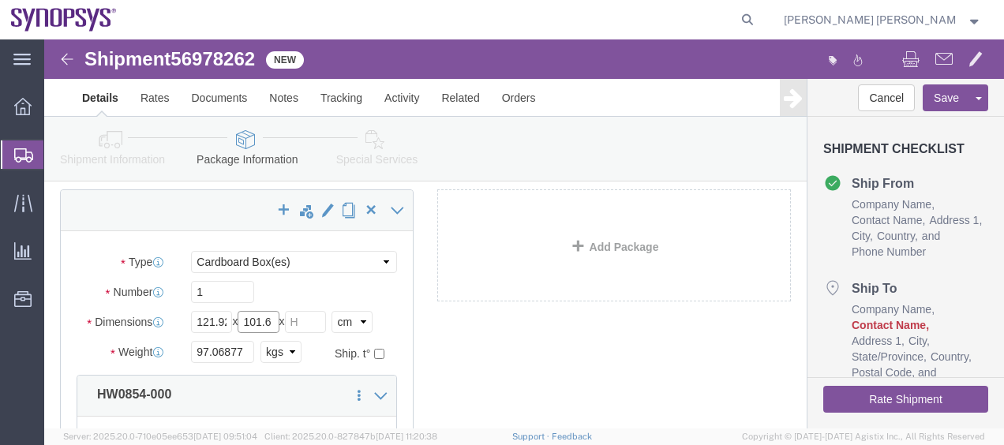
type input "101.6"
click input "text"
type input "88.90"
click div "x Package Type Select Bale(s) Basket(s) Bolt(s) Bottle(s) Buckets Bulk Bundle(s…"
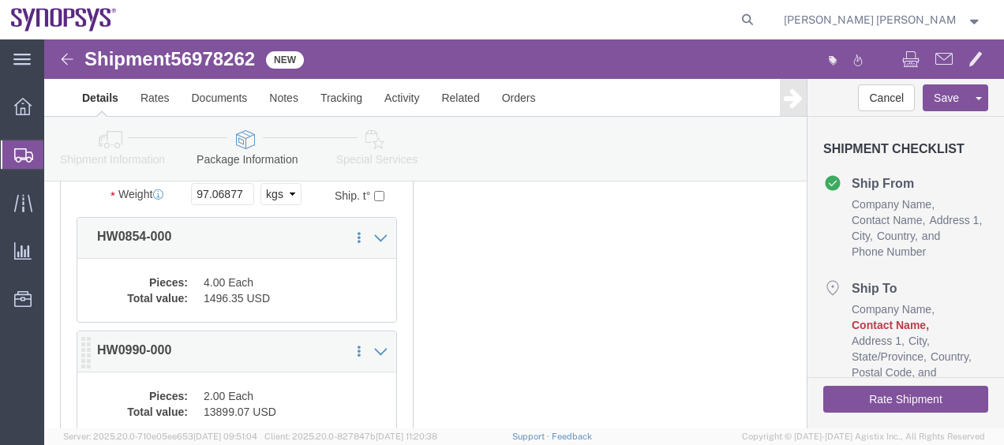
scroll to position [473, 0]
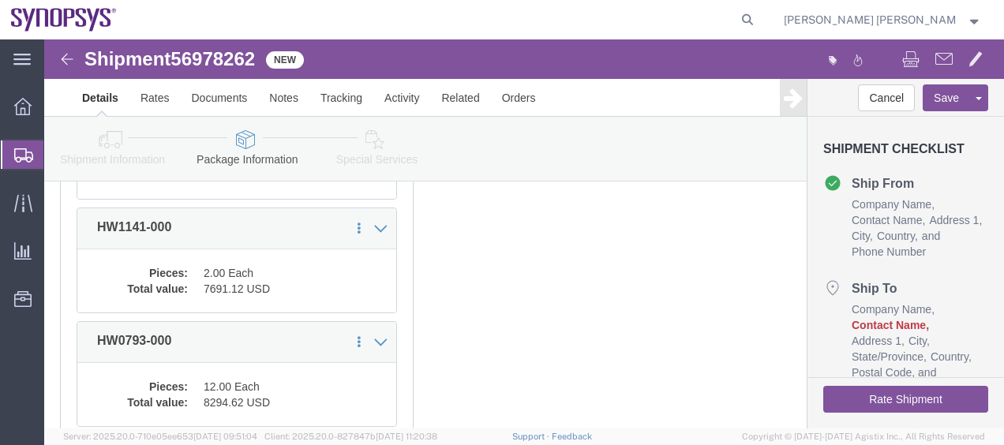
click button "Rate Shipment"
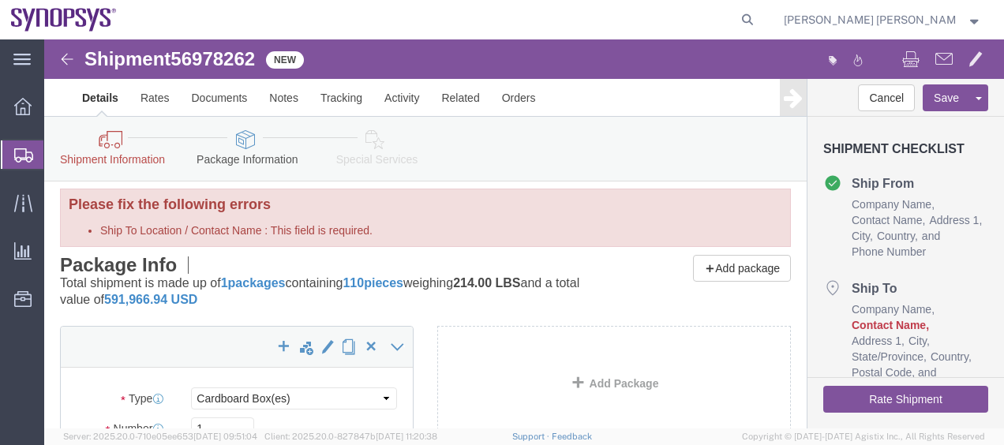
scroll to position [0, 0]
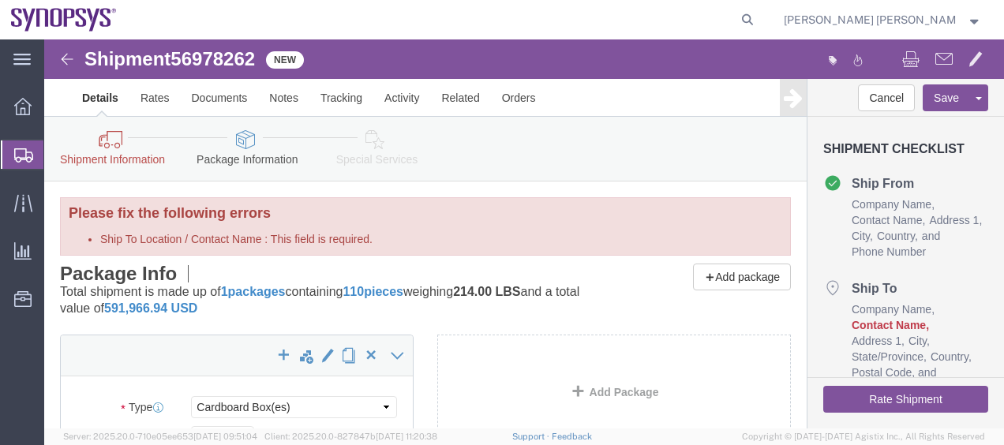
click icon
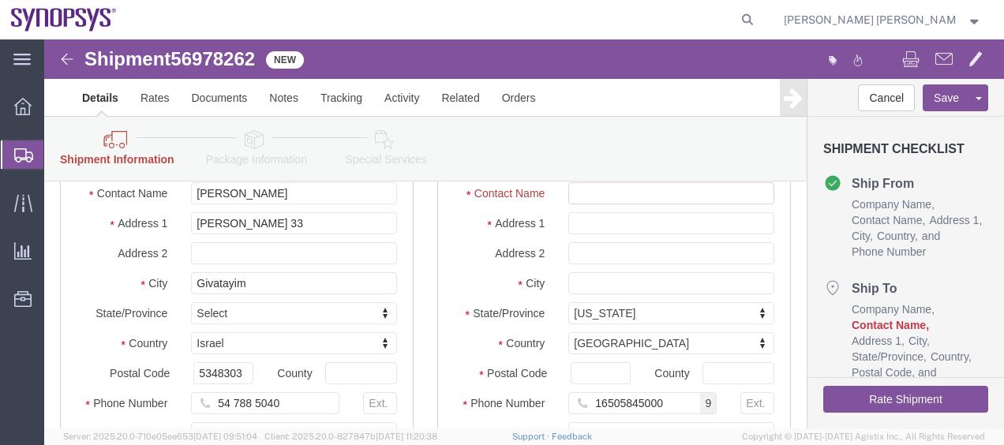
scroll to position [158, 0]
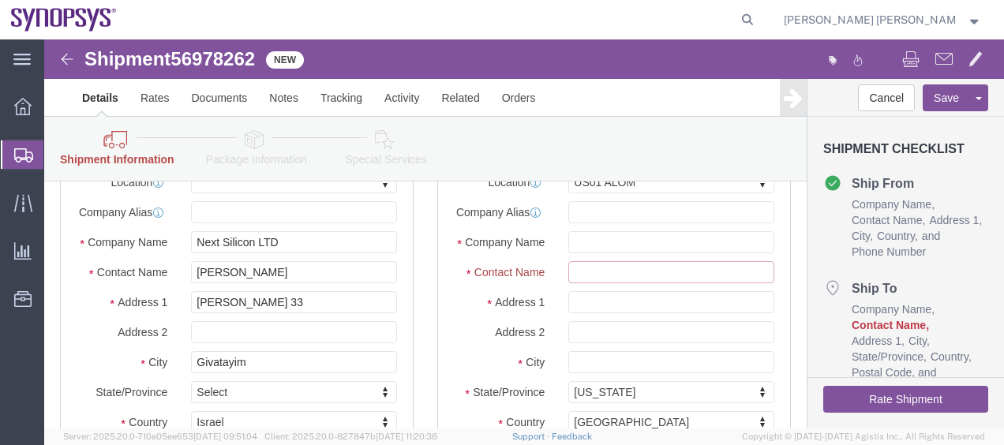
click input "Ship To Location / Contact Name : This field is required."
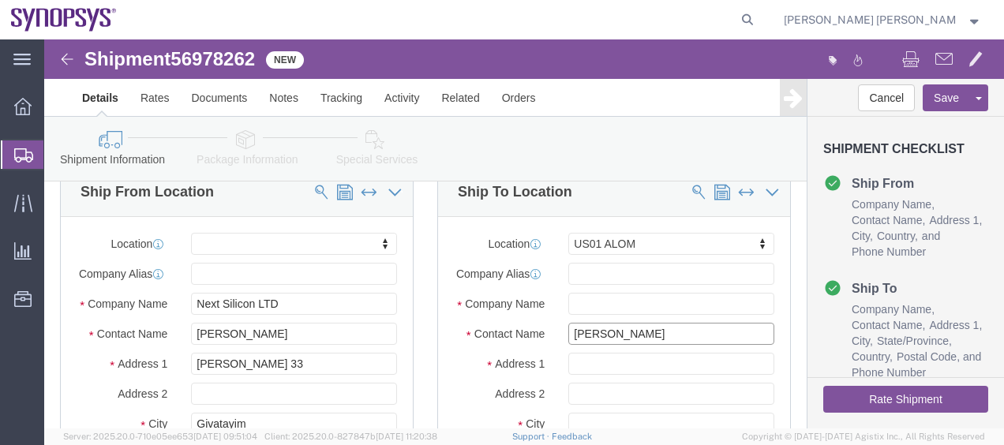
scroll to position [249, 0]
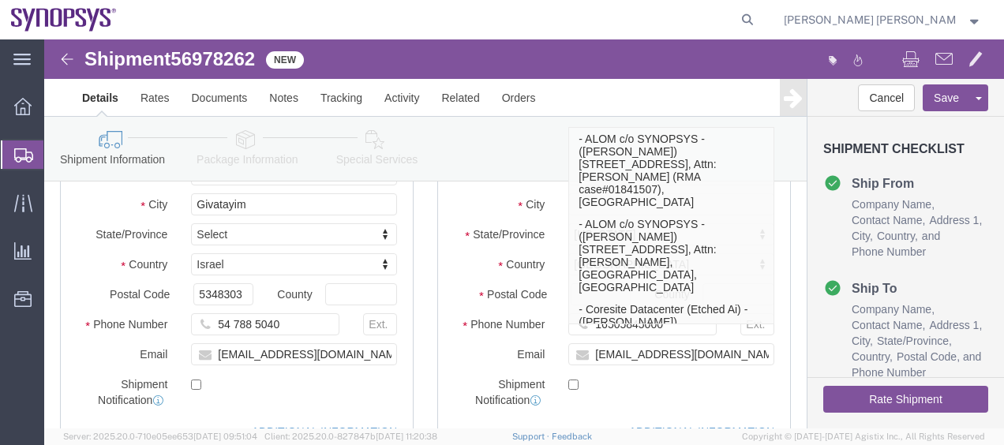
type input "[PERSON_NAME]"
click div "Ship To Location Location [GEOGRAPHIC_DATA] [GEOGRAPHIC_DATA] My Profile Locati…"
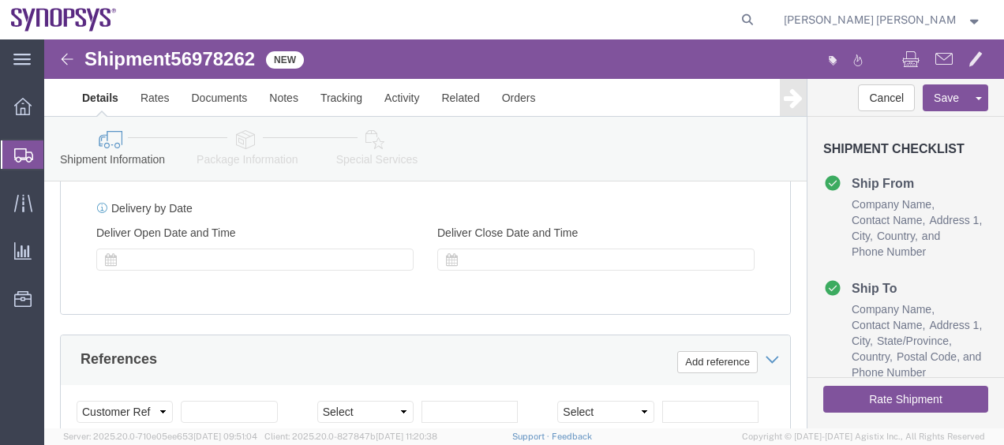
scroll to position [631, 0]
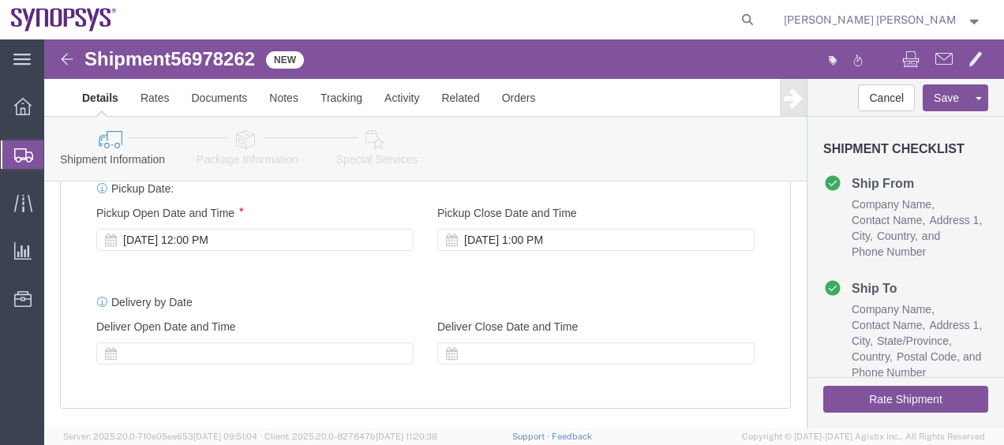
click div "Delivery by Date Delivery Start Date Delivery Start Time Deliver Open Date and …"
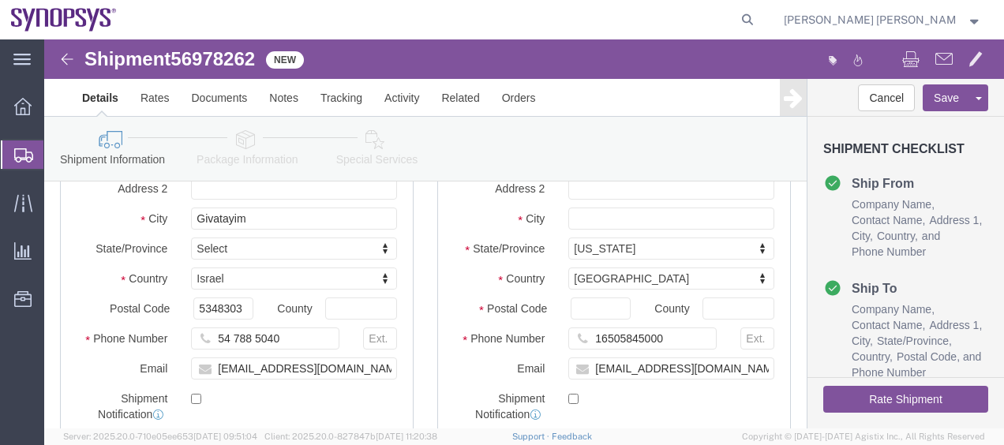
scroll to position [0, 0]
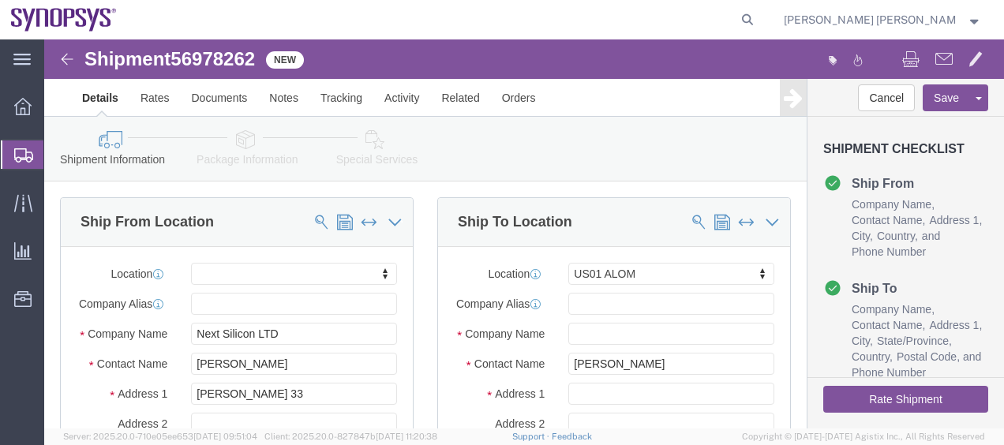
click icon
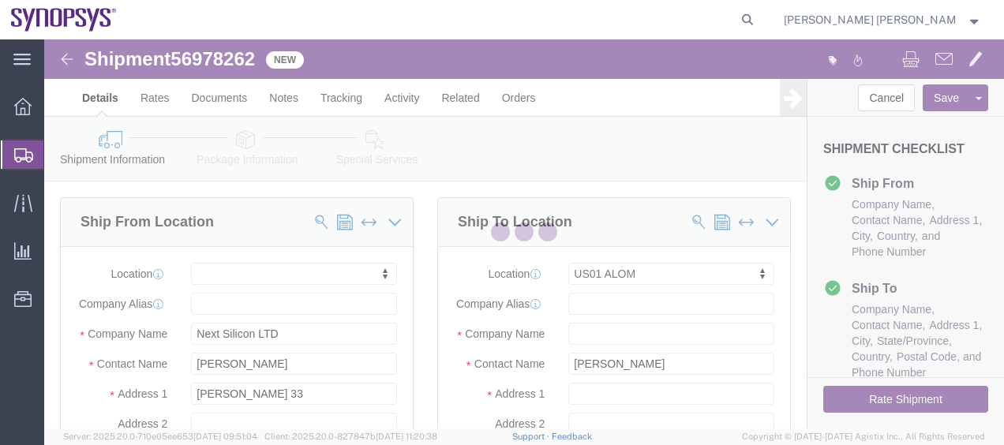
select select
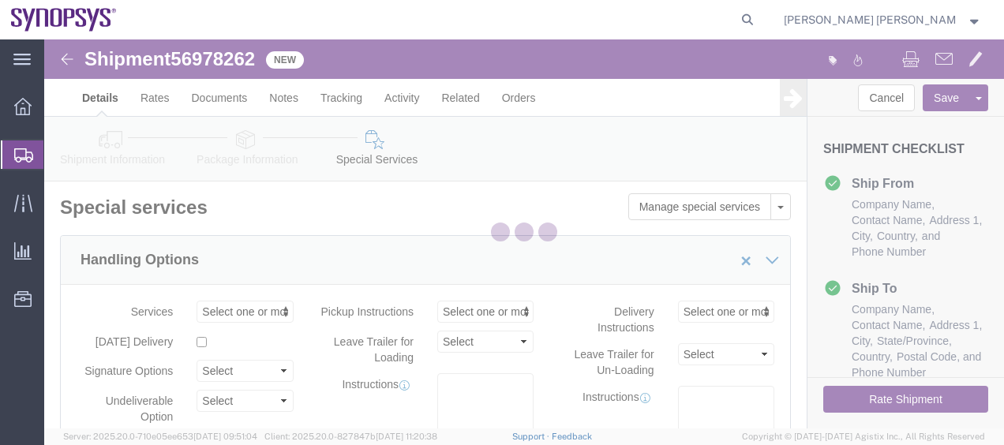
select select "COSTCENTER"
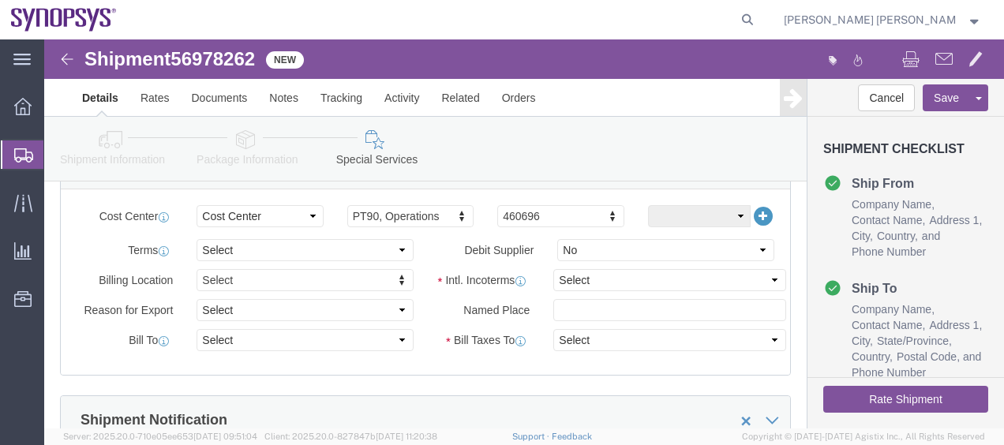
scroll to position [789, 0]
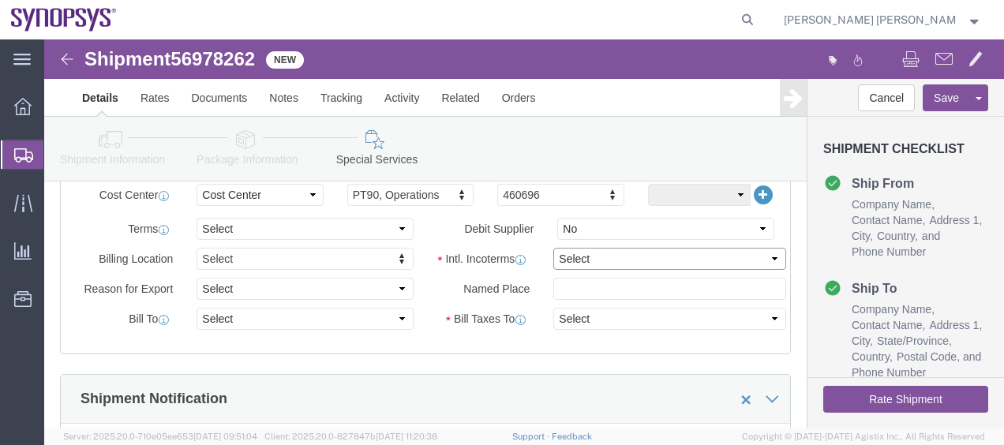
click select "Select Carriage Insurance Paid Carriage Paid To Cost and Freight Cost Insurance…"
select select "DAP"
click select "Select Carriage Insurance Paid Carriage Paid To Cost and Freight Cost Insurance…"
select select "SHIP"
select select "RCPN"
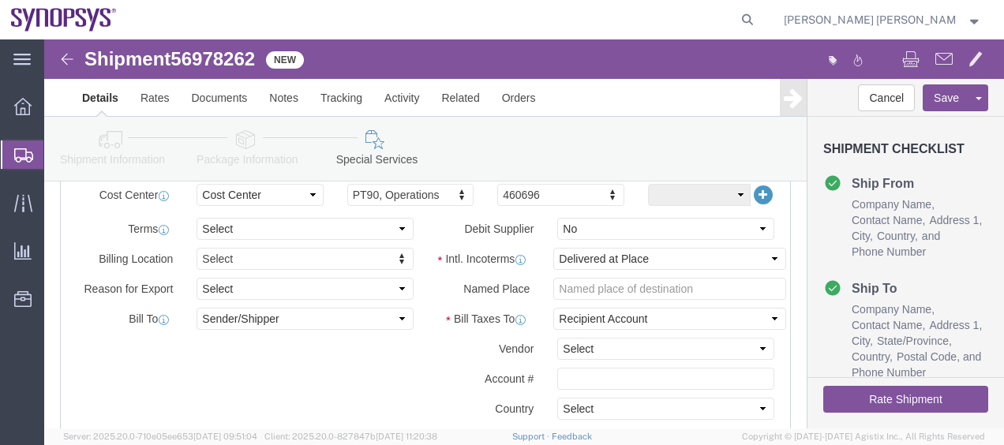
click div "Billing Location Select Select My Profile Location [GEOGRAPHIC_DATA] DE04 Agrat…"
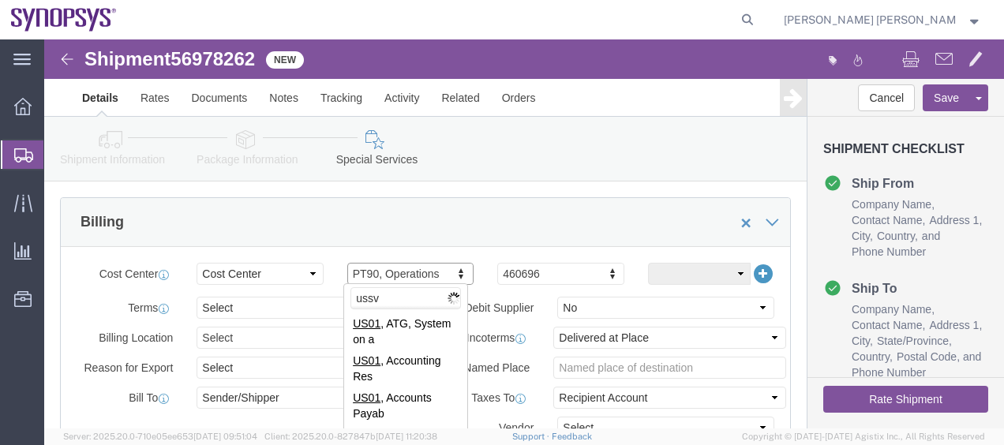
scroll to position [0, 0]
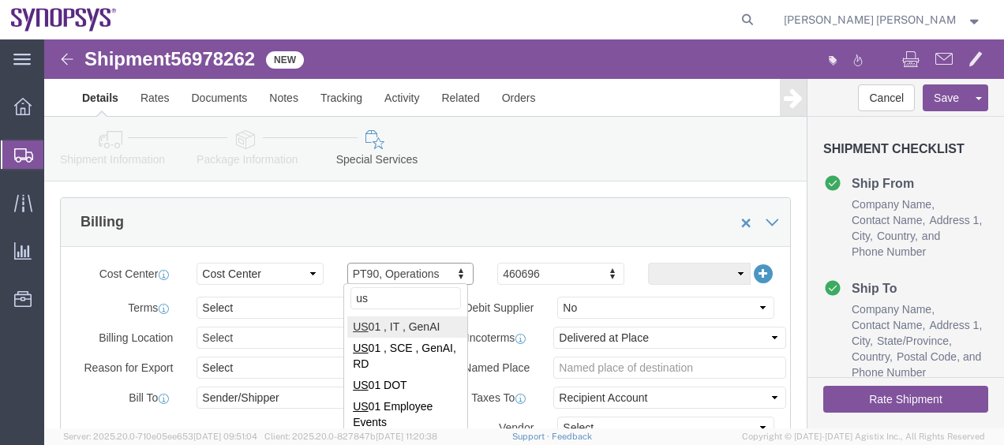
type input "u"
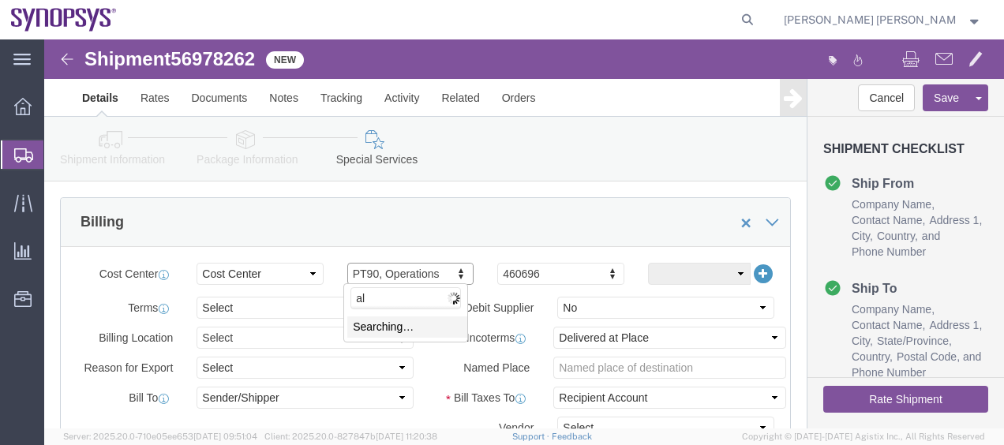
type input "a"
type input "us01"
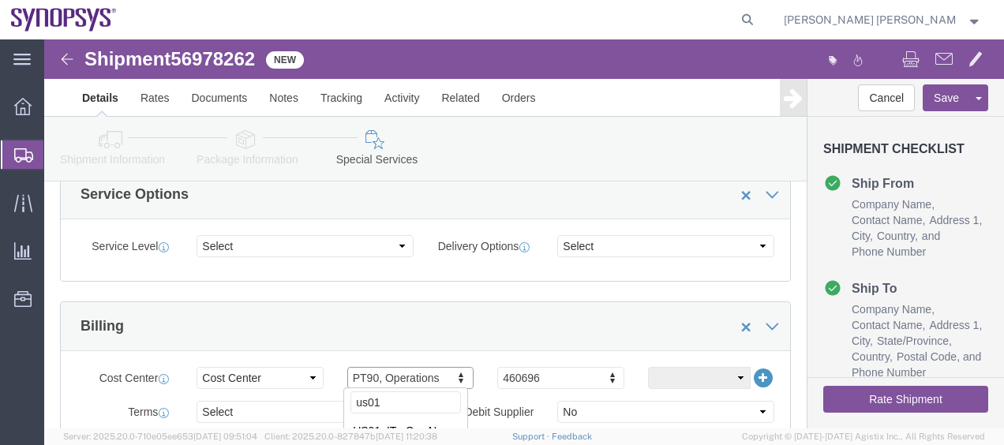
scroll to position [631, 0]
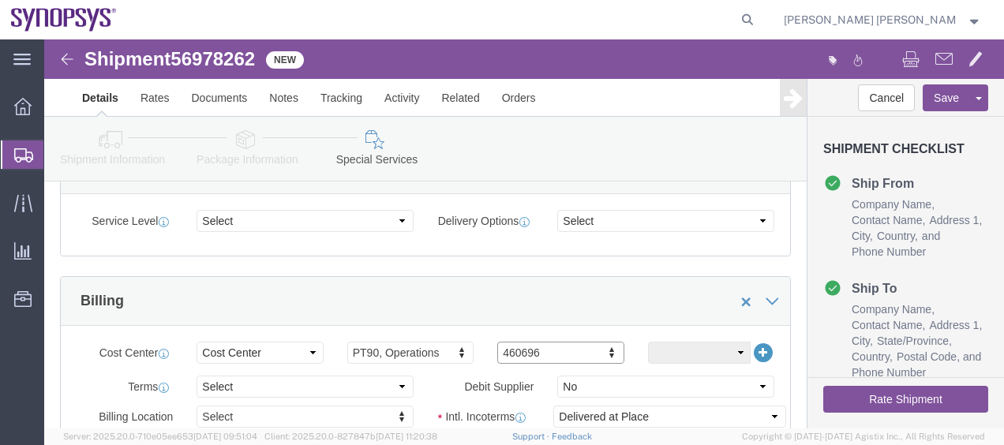
click div "Billing"
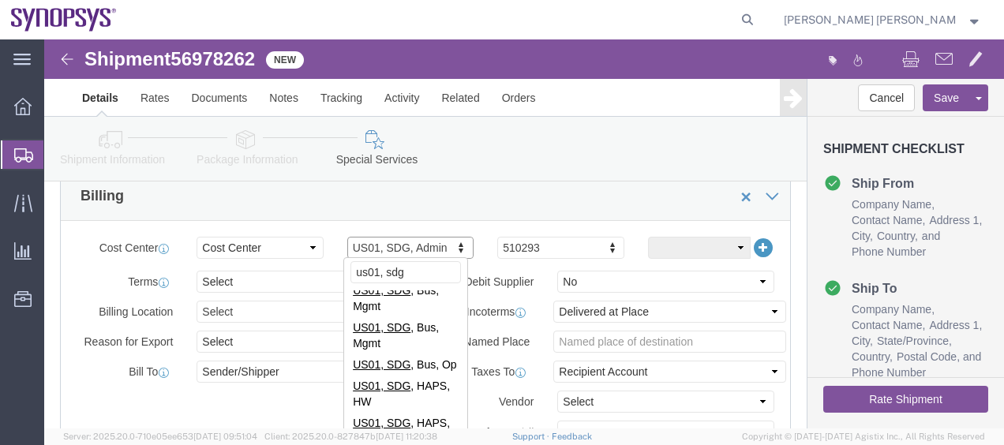
scroll to position [868, 0]
type input "us01, sdg"
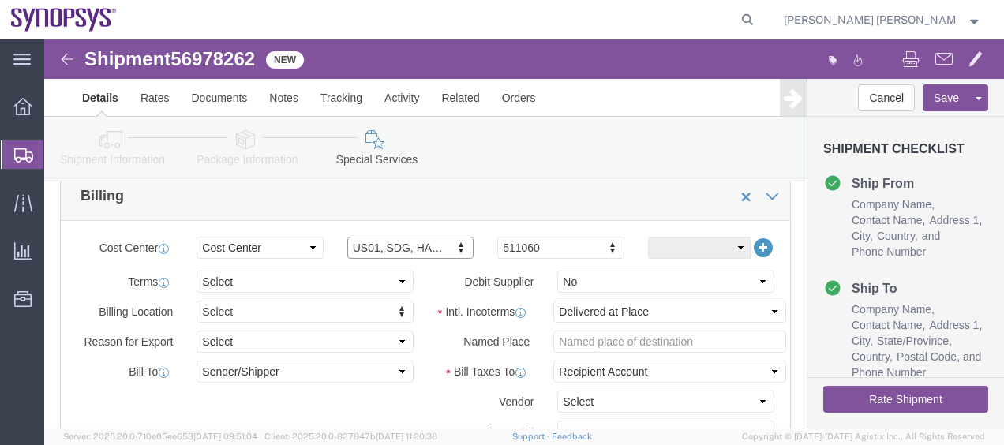
click div "Billing Location Select Select My Profile Location [GEOGRAPHIC_DATA] DE04 Agrat…"
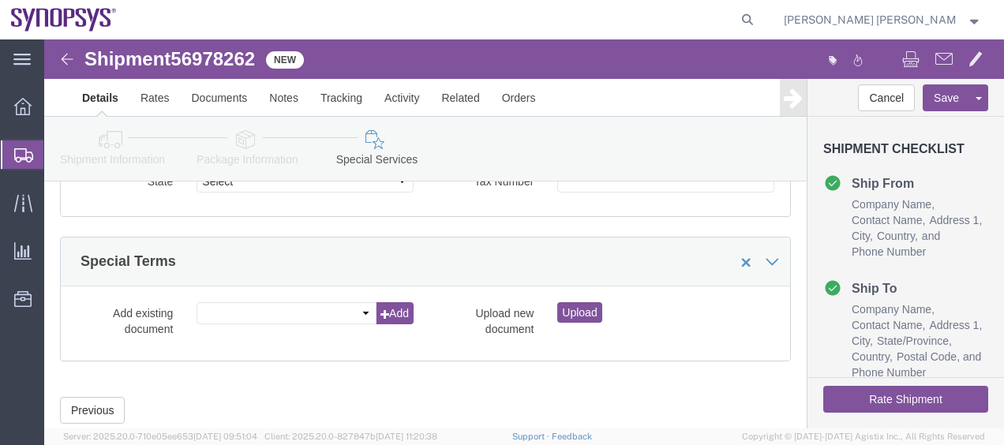
scroll to position [2315, 0]
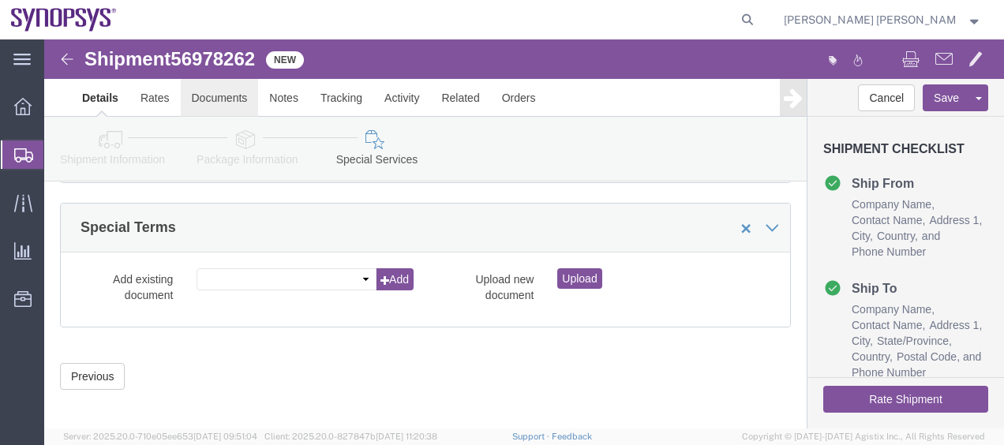
click link "Documents"
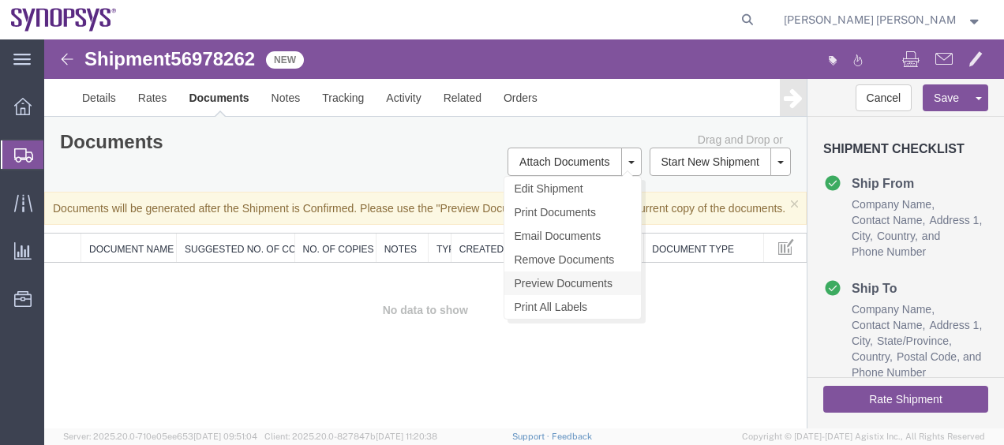
click at [590, 276] on link "Preview Documents" at bounding box center [572, 283] width 137 height 24
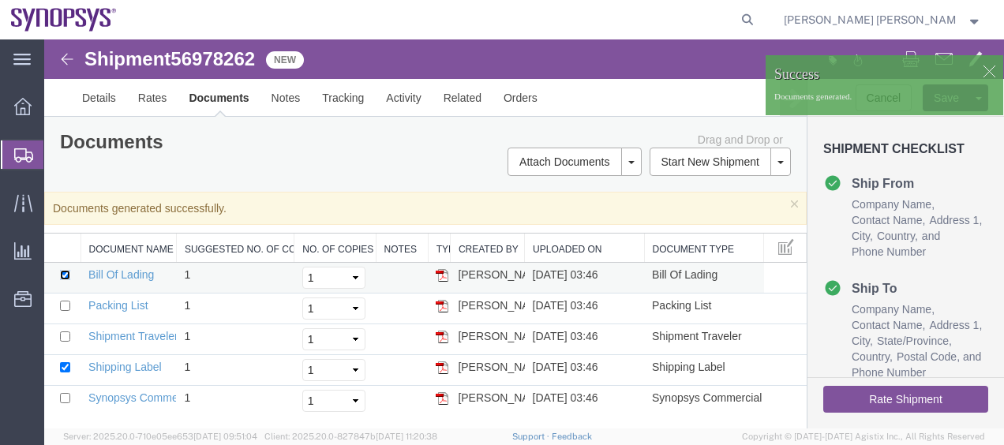
click at [65, 275] on input "checkbox" at bounding box center [65, 275] width 10 height 10
checkbox input "false"
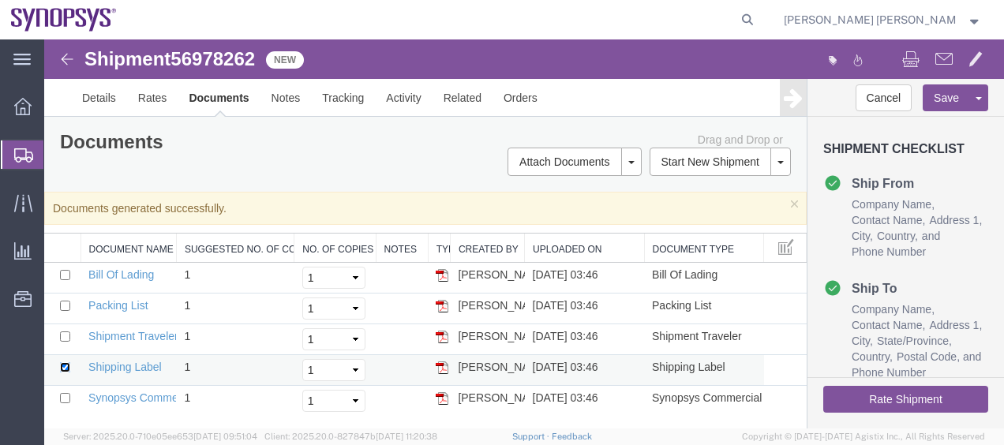
click at [67, 362] on input "checkbox" at bounding box center [65, 367] width 10 height 10
checkbox input "false"
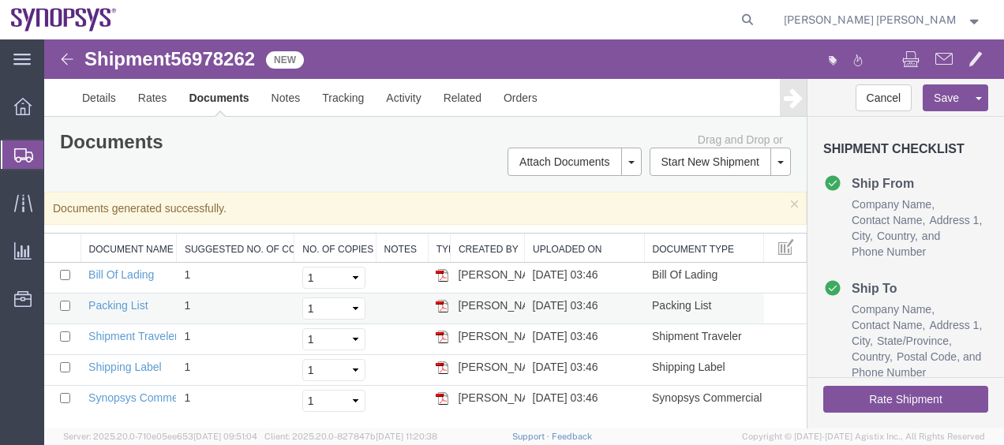
click at [59, 304] on td at bounding box center [62, 309] width 36 height 31
click at [108, 302] on link "Packing List" at bounding box center [117, 305] width 59 height 13
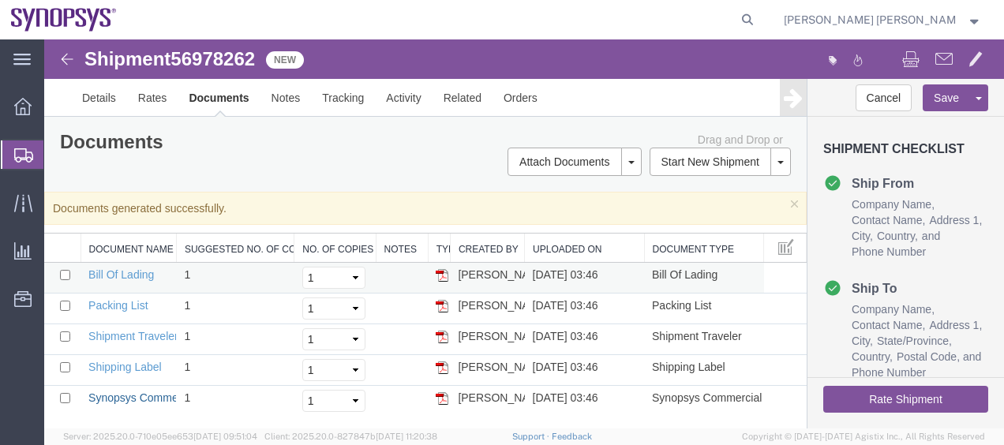
click at [125, 399] on link "Synopsys Commercial Invoice" at bounding box center [162, 397] width 148 height 13
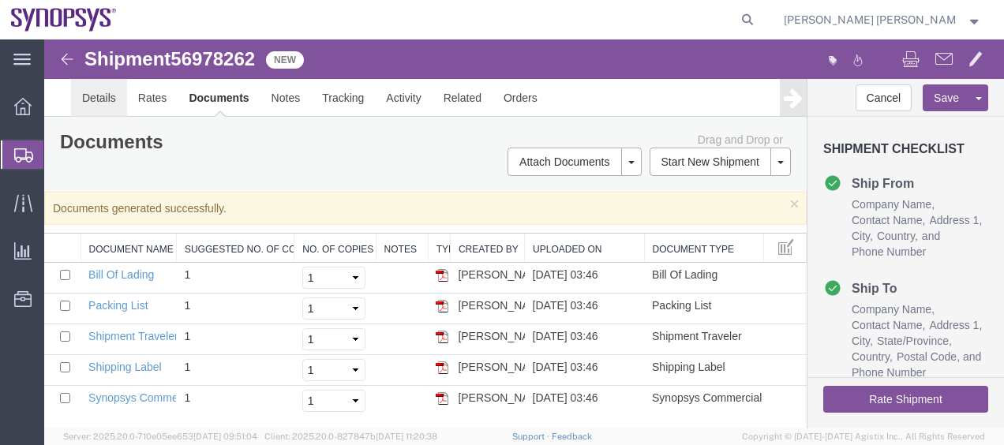
click at [97, 101] on link "Details" at bounding box center [99, 98] width 56 height 38
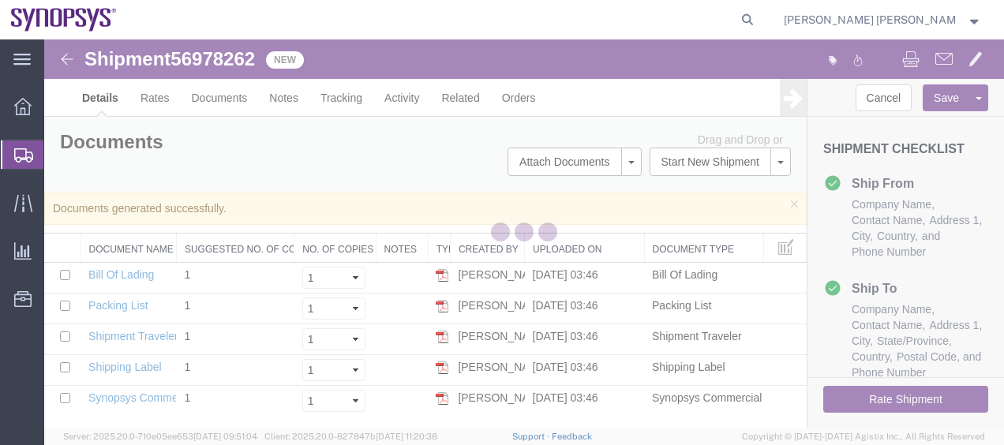
select select "65511"
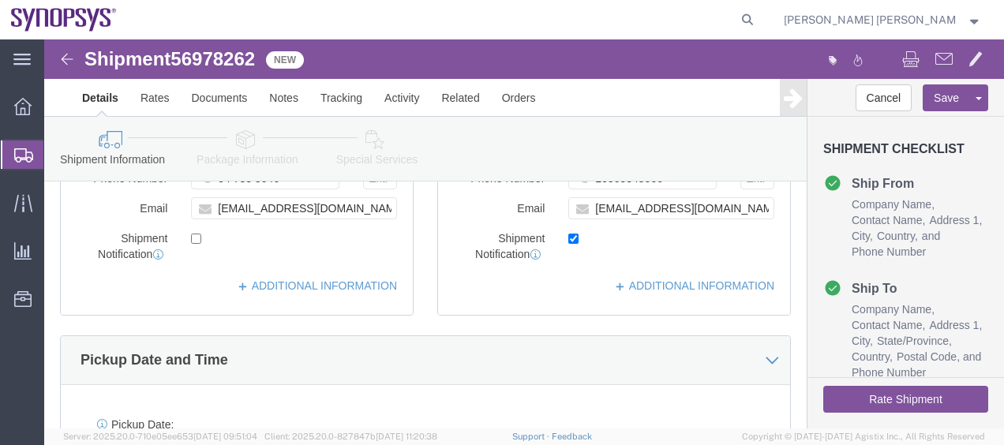
scroll to position [552, 0]
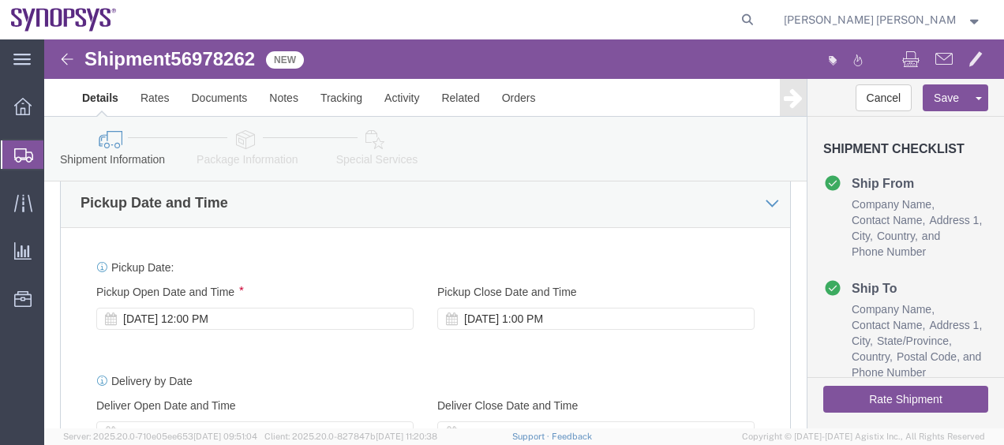
click link "Package Information"
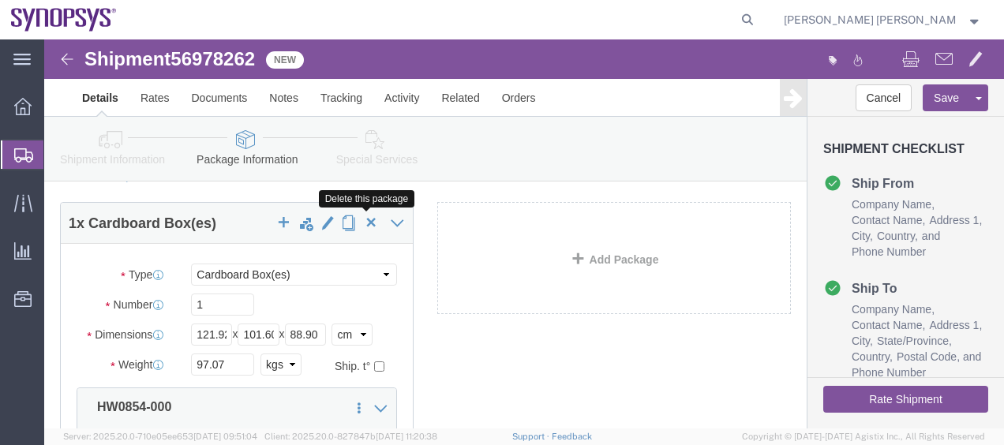
scroll to position [158, 0]
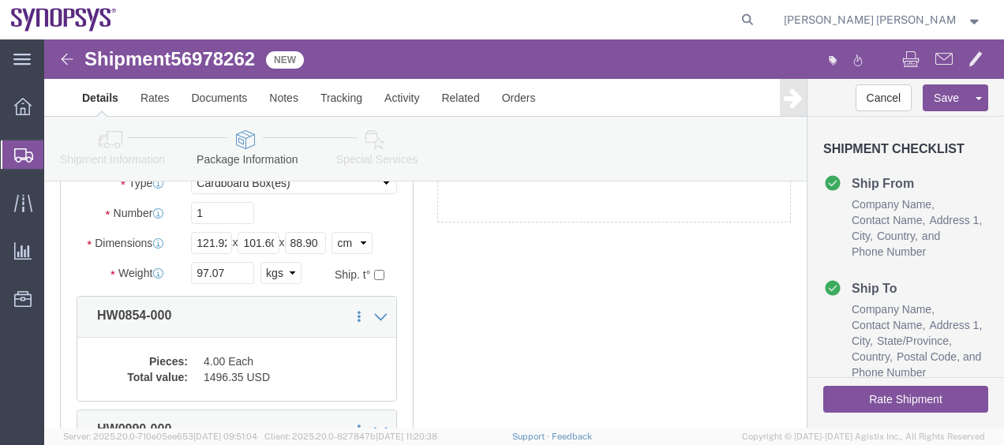
click link "Special Services"
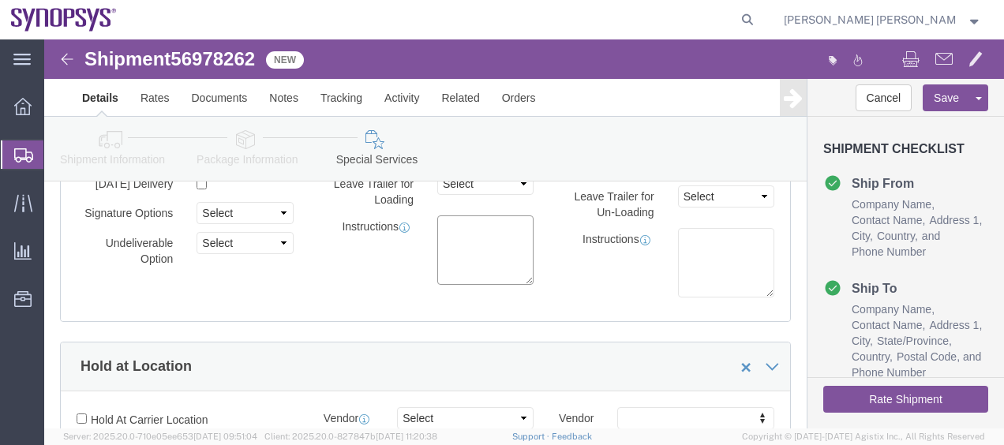
click textarea
paste textarea "255001794"
click textarea "255001794"
type textarea "RMA# 255001794"
click textarea
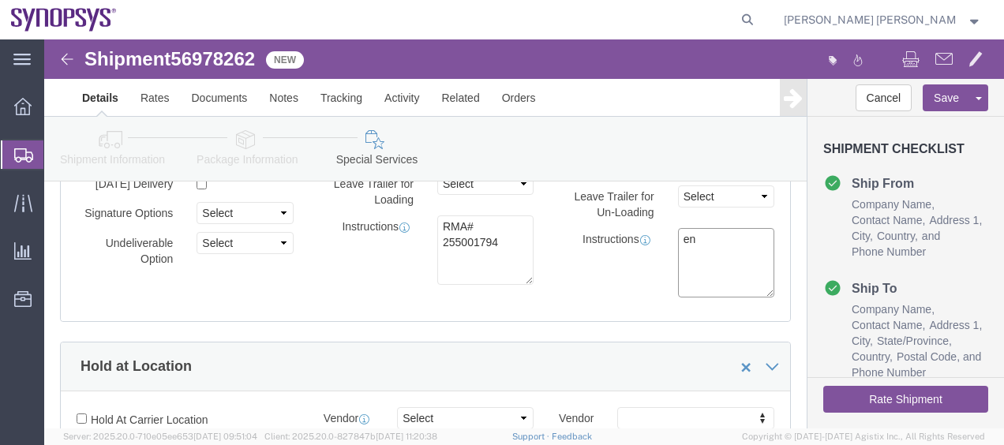
type textarea "e"
type textarea "END OF EVAL"
click link "Documents"
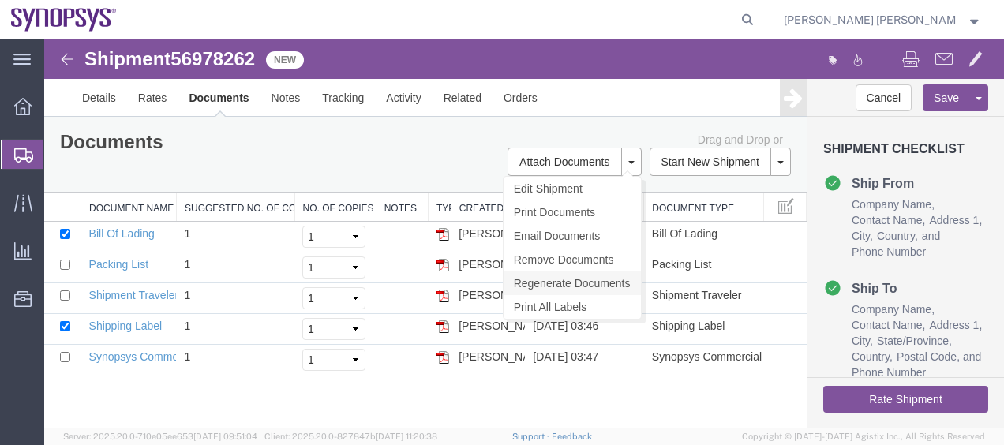
click at [598, 278] on link "Regenerate Documents" at bounding box center [571, 283] width 137 height 24
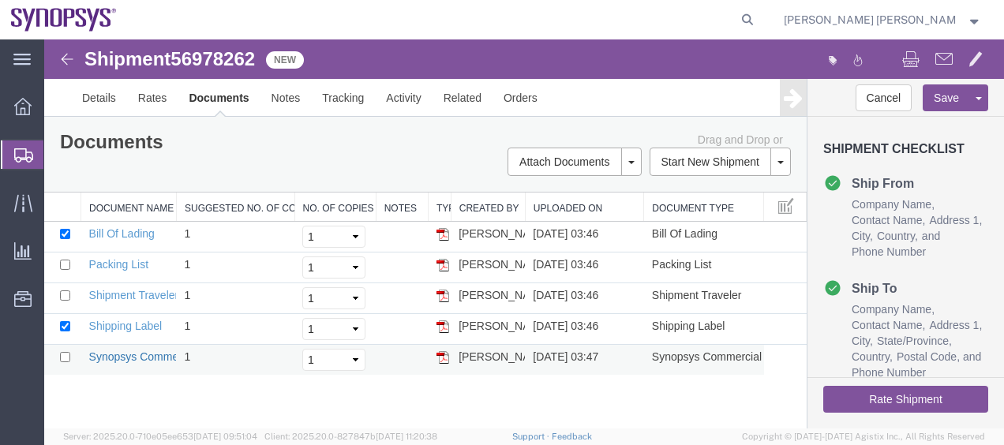
click at [128, 354] on link "Synopsys Commercial Invoice" at bounding box center [163, 356] width 148 height 13
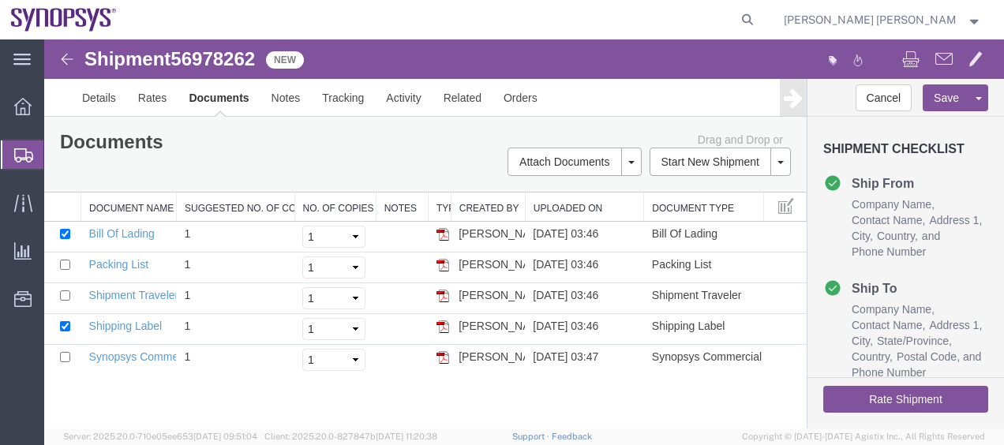
click at [0, 0] on span "Shipment Manager" at bounding box center [0, 0] width 0 height 0
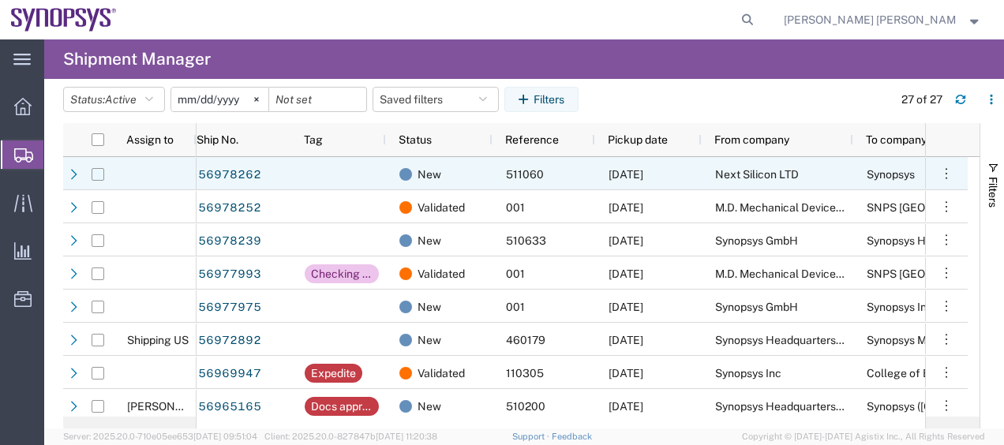
click at [93, 177] on input "Press Space to toggle row selection (unchecked)" at bounding box center [98, 174] width 13 height 13
checkbox input "true"
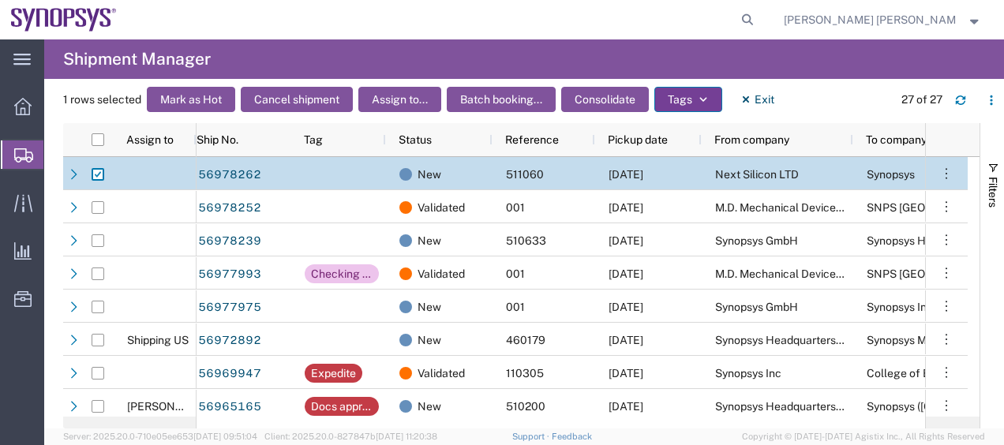
click at [676, 99] on button "Tags" at bounding box center [688, 99] width 68 height 25
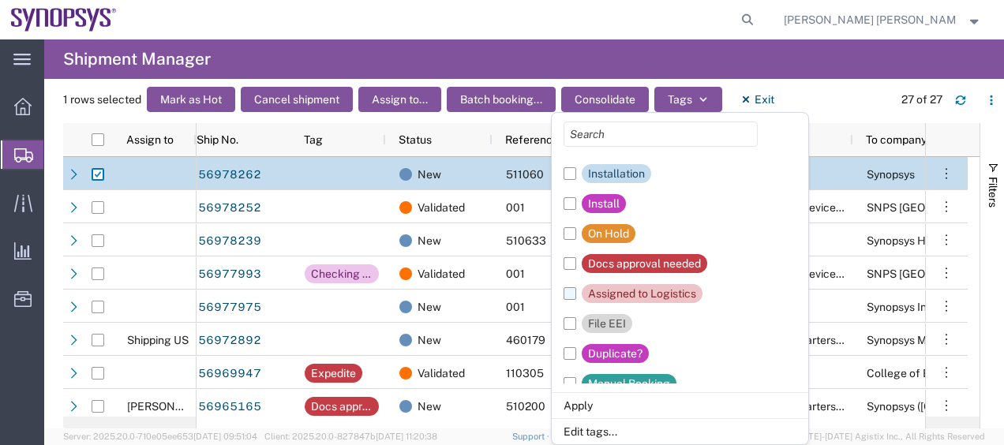
scroll to position [316, 0]
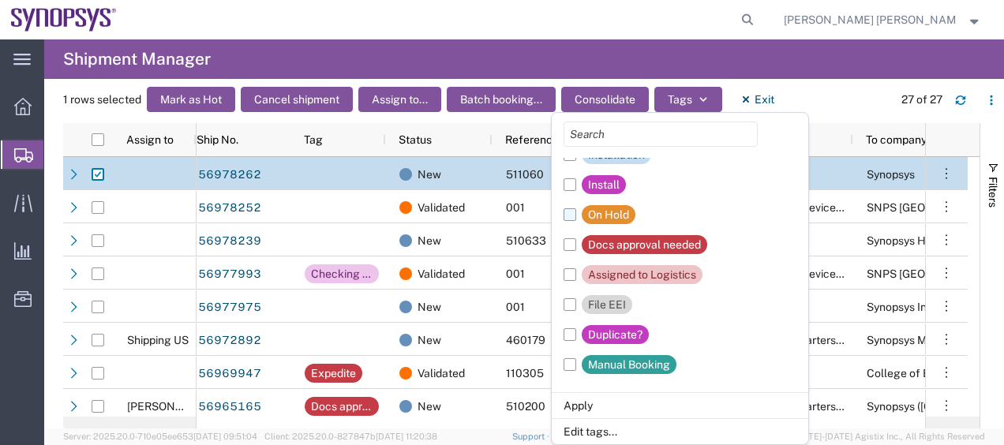
click at [571, 219] on label "On Hold" at bounding box center [599, 215] width 72 height 30
click at [0, 0] on input "On Hold" at bounding box center [0, 0] width 0 height 0
click at [587, 409] on li "Apply" at bounding box center [680, 405] width 256 height 26
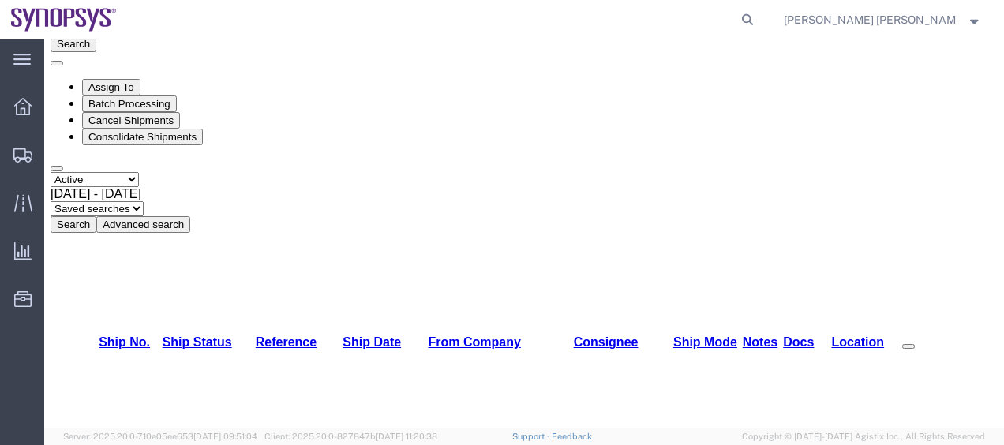
scroll to position [158, 0]
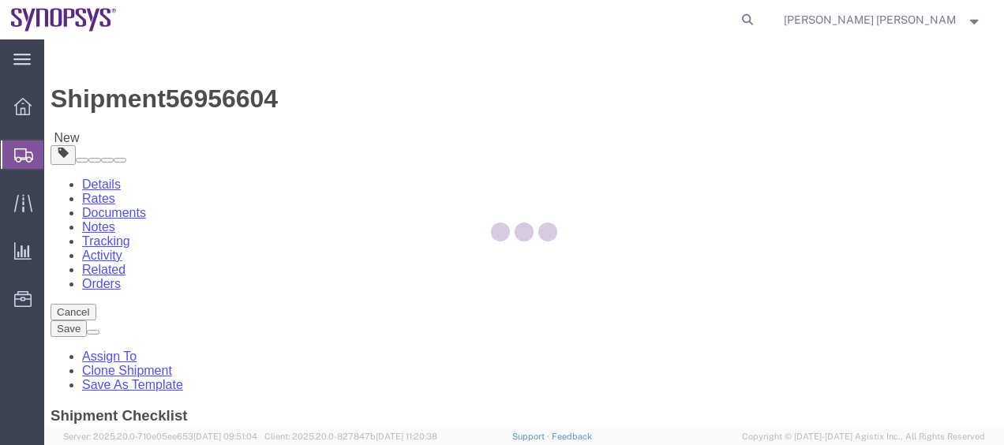
select select
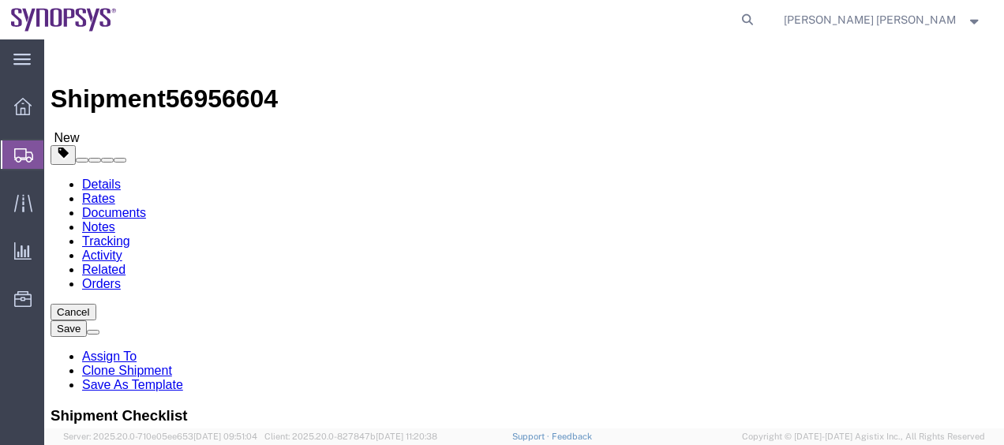
click link "Special Services"
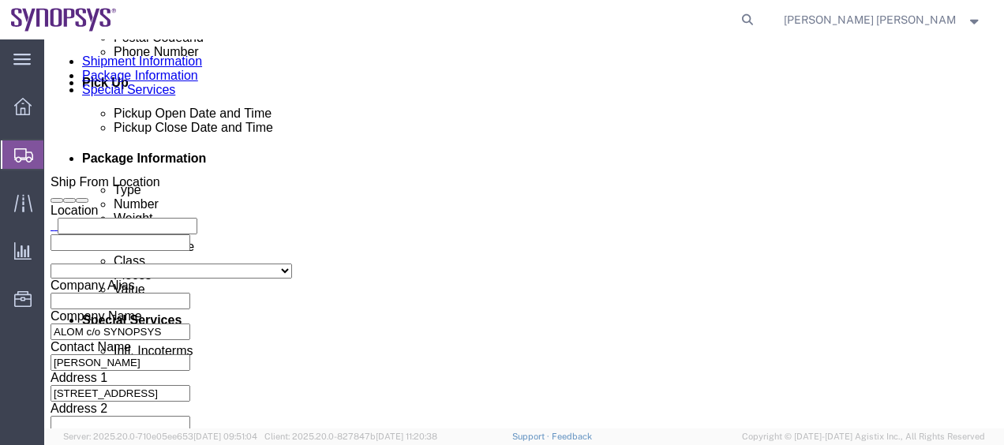
scroll to position [631, 0]
